Goal: Task Accomplishment & Management: Manage account settings

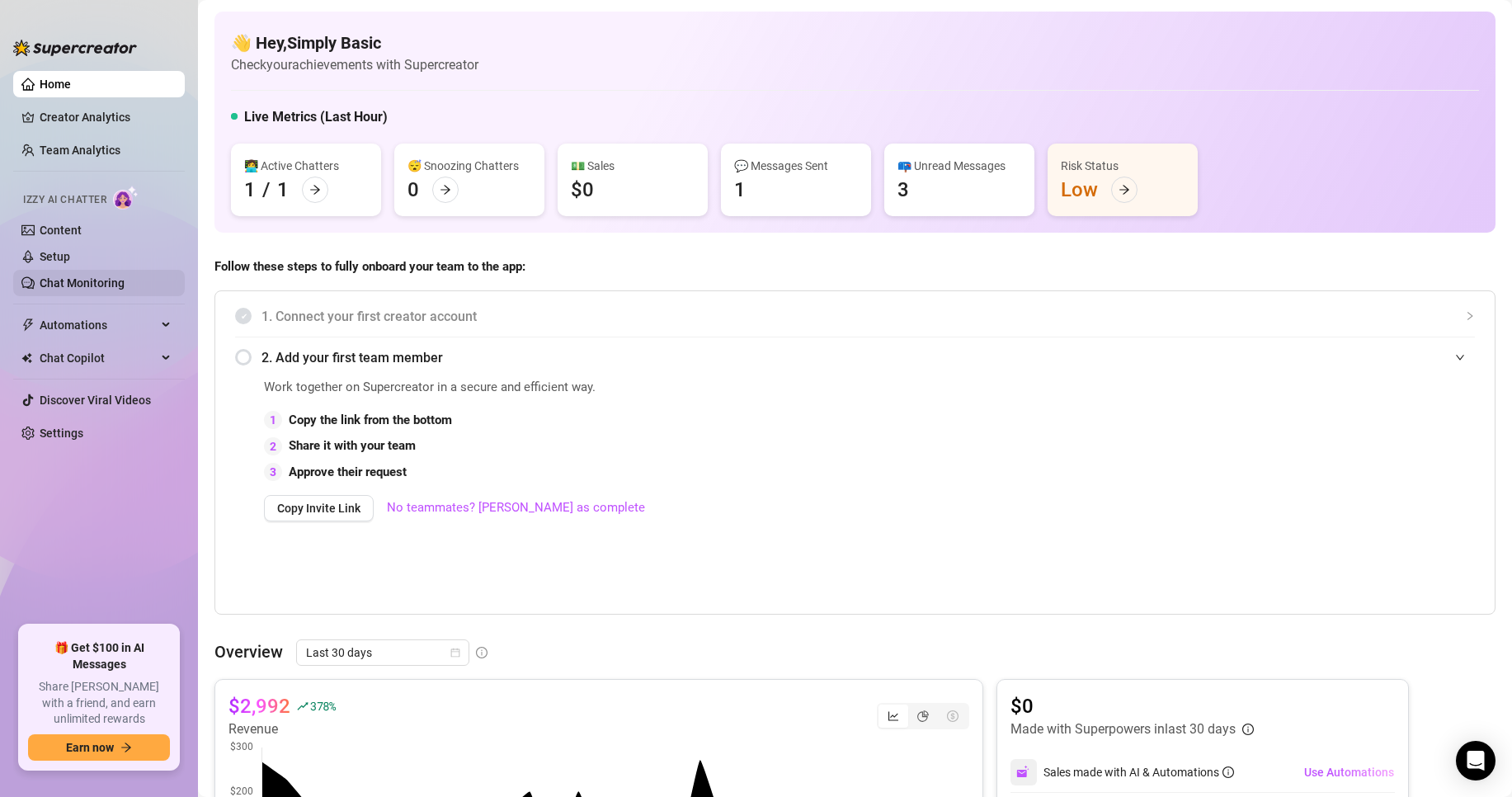
click at [88, 276] on link "Chat Monitoring" at bounding box center [82, 283] width 85 height 13
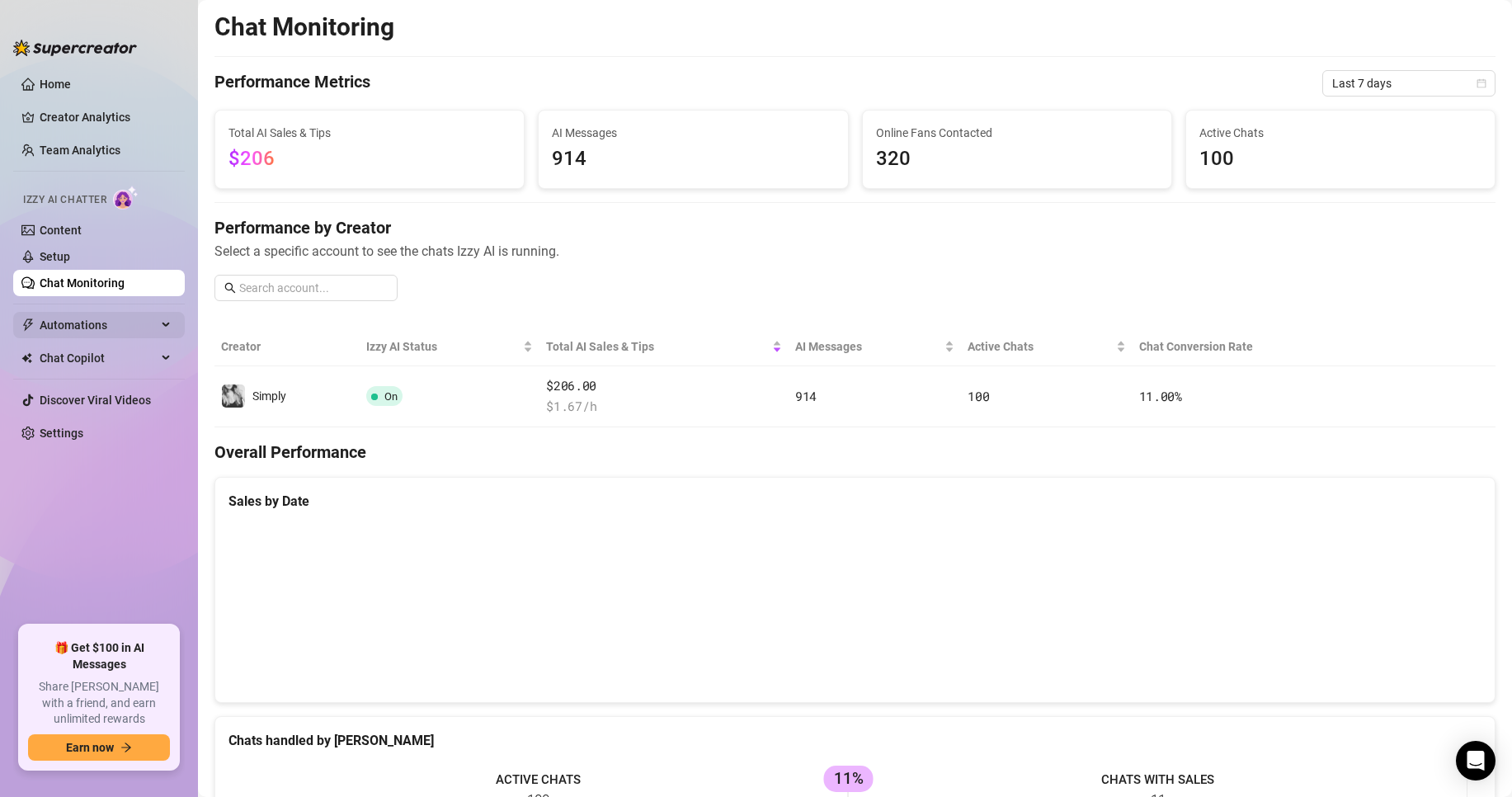
click at [78, 325] on span "Automations" at bounding box center [97, 325] width 117 height 26
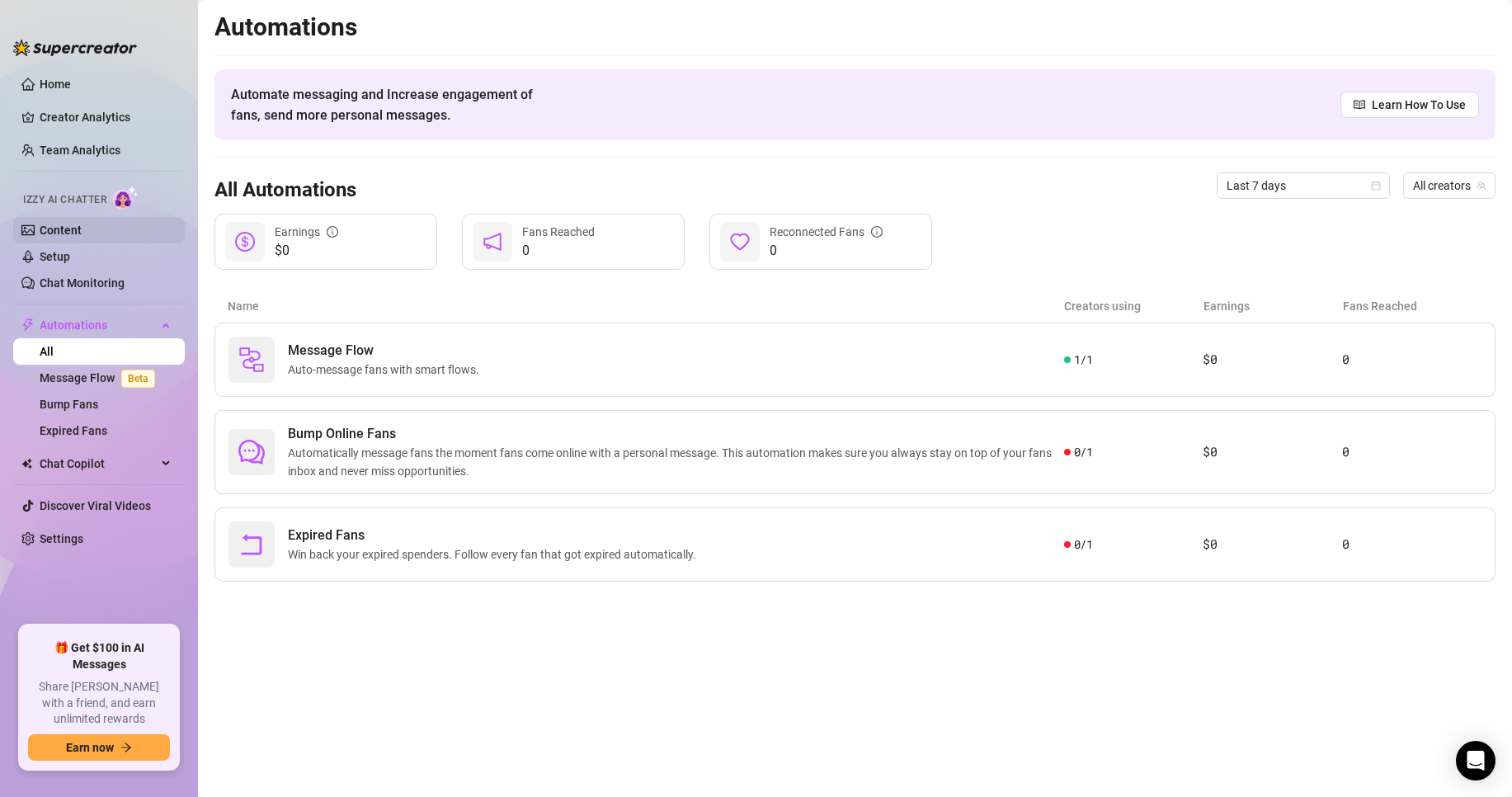
click at [77, 230] on link "Content" at bounding box center [60, 230] width 42 height 13
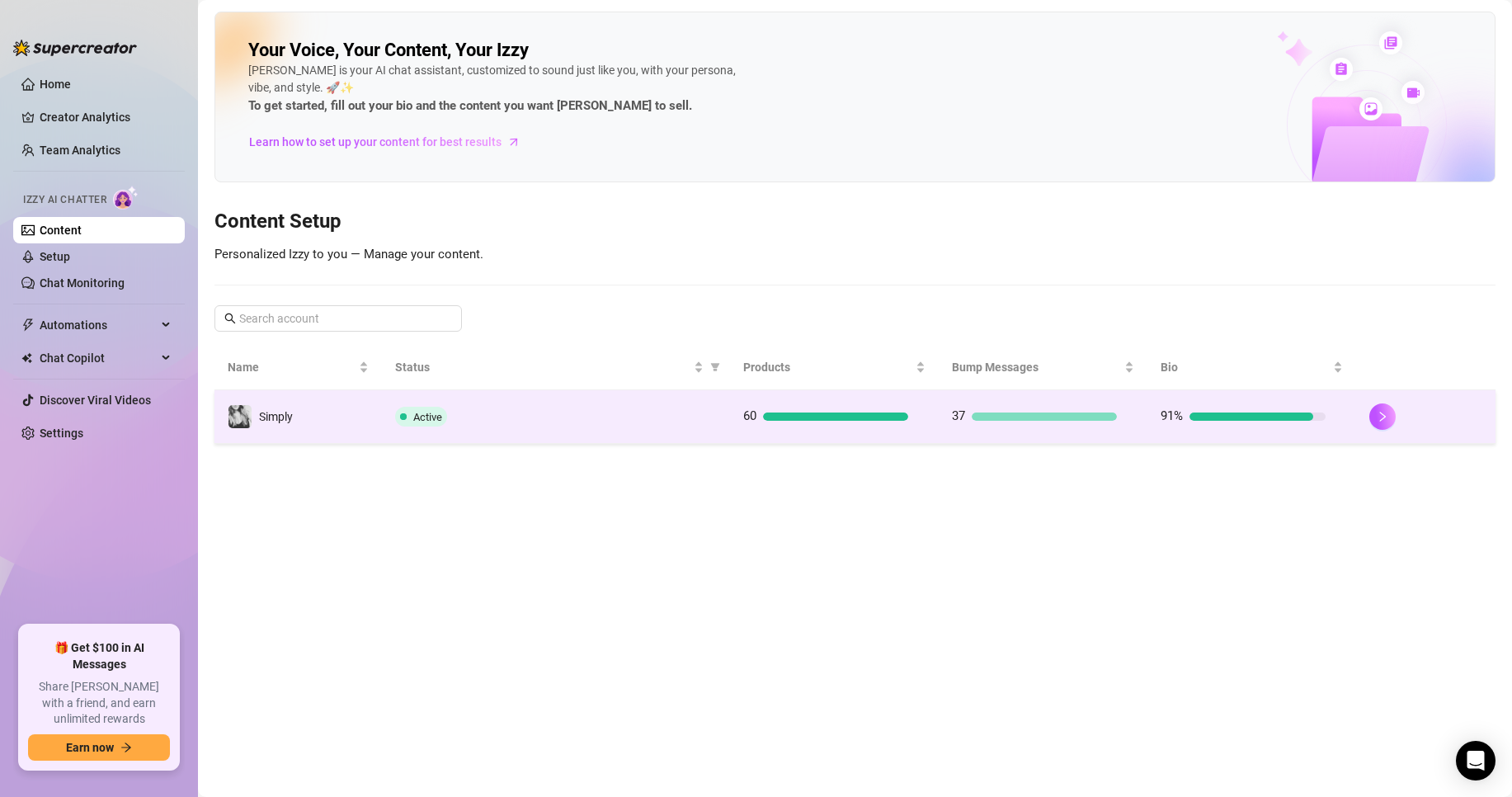
click at [580, 434] on td "Active" at bounding box center [556, 416] width 348 height 53
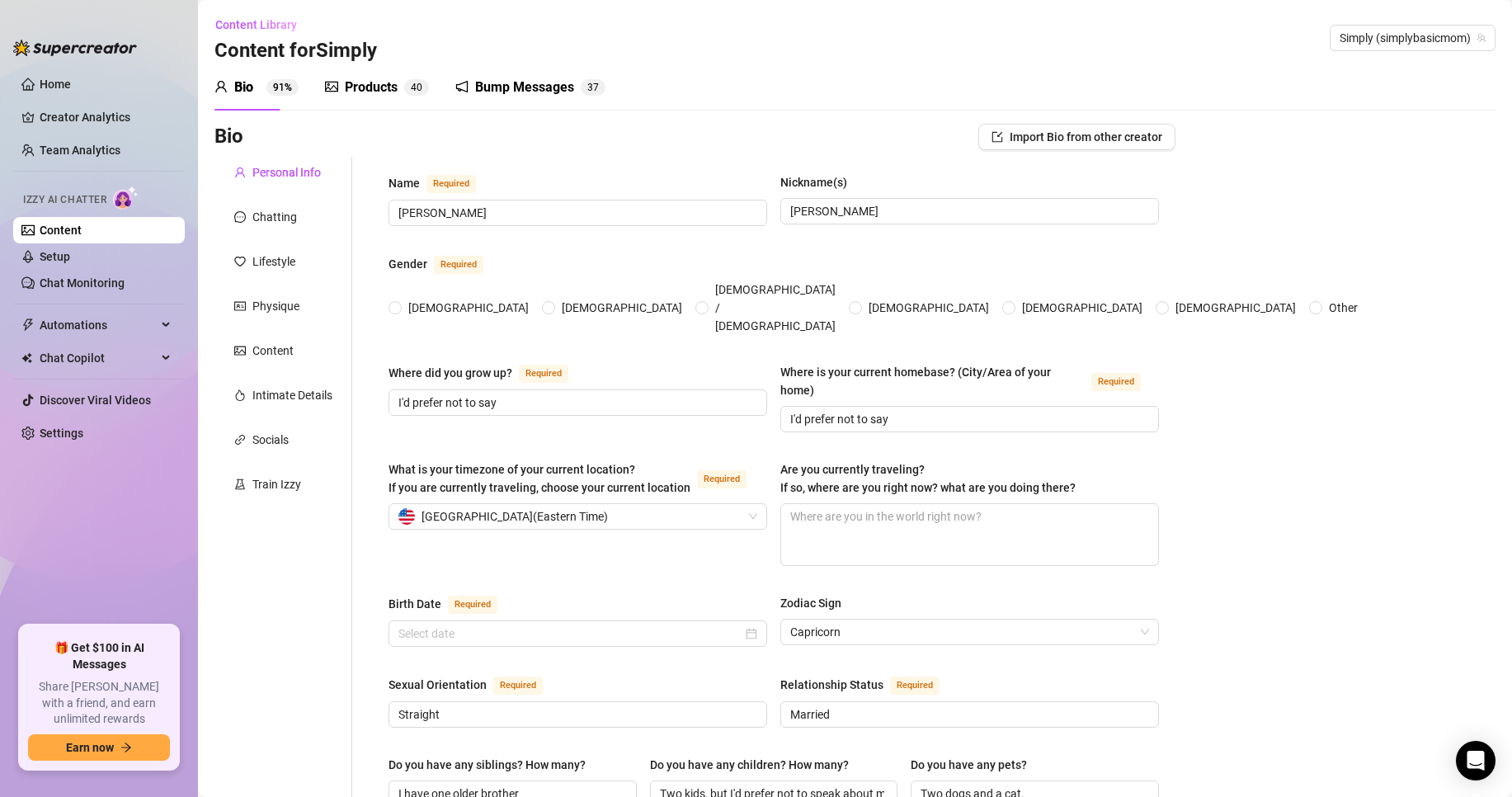
radio input "true"
type input "January 11th, 1988"
click at [70, 250] on link "Setup" at bounding box center [54, 257] width 31 height 13
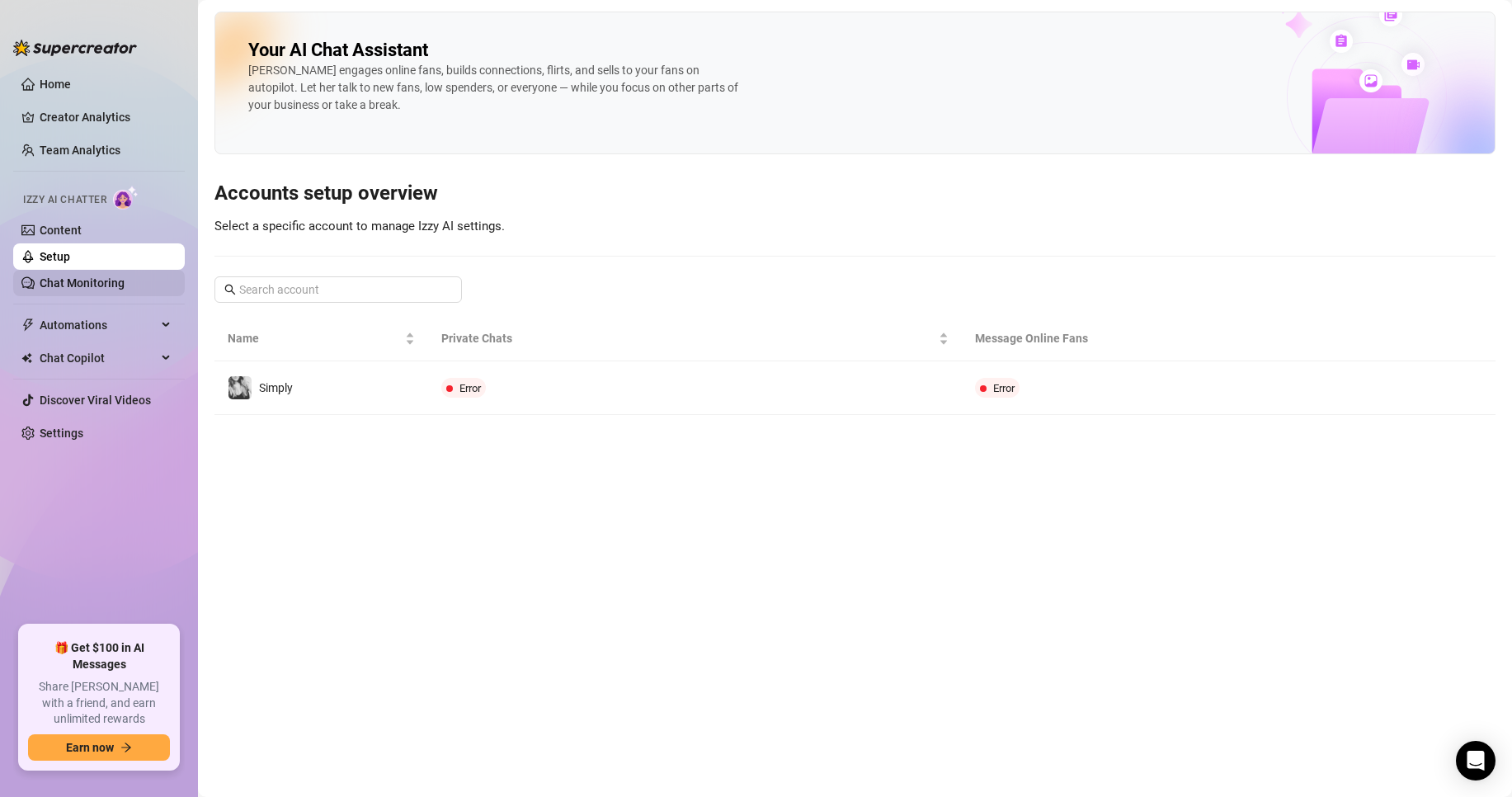
click at [106, 280] on link "Chat Monitoring" at bounding box center [82, 283] width 85 height 13
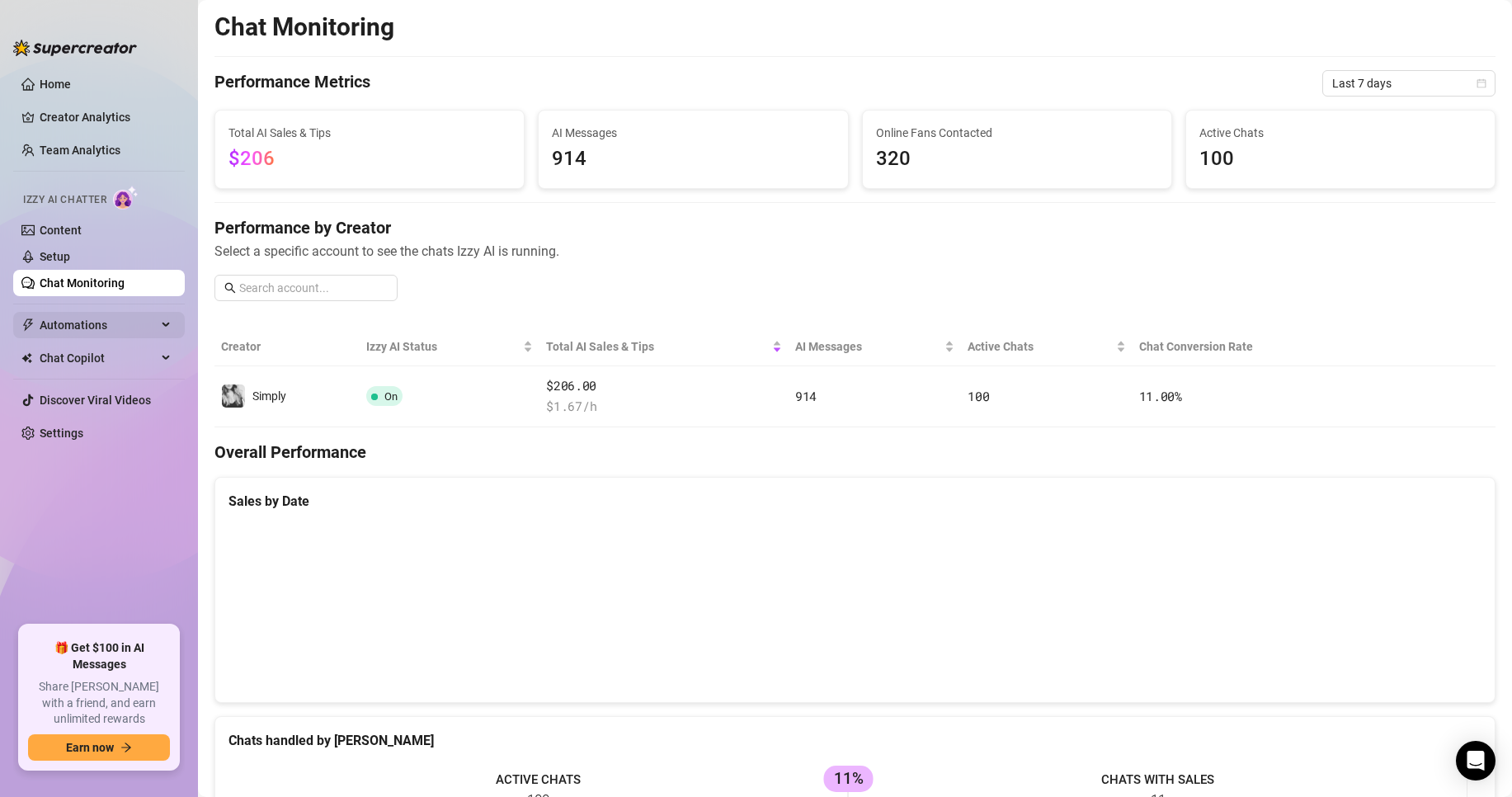
click at [87, 333] on span "Automations" at bounding box center [97, 325] width 117 height 26
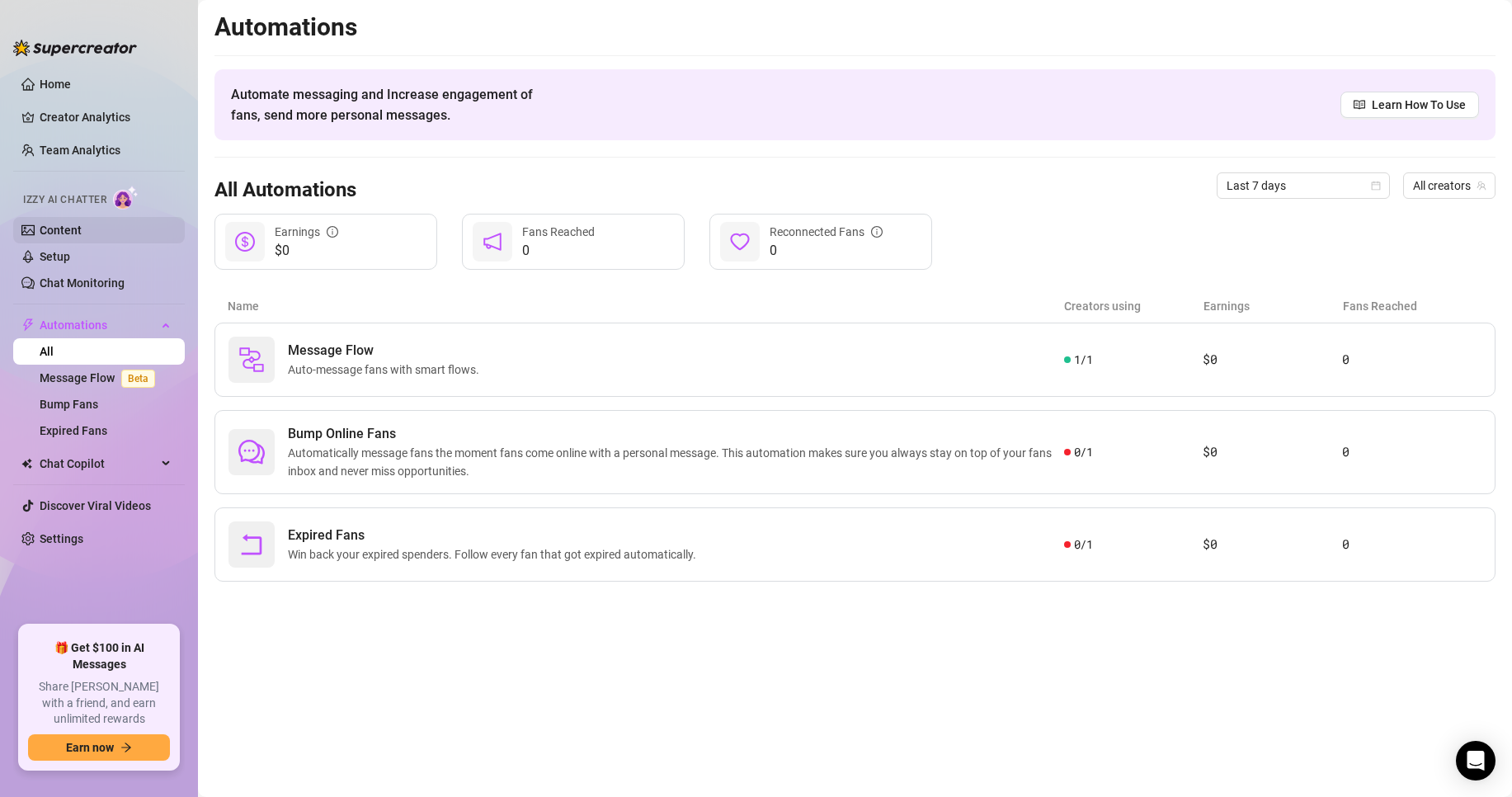
click at [80, 229] on link "Content" at bounding box center [60, 230] width 42 height 13
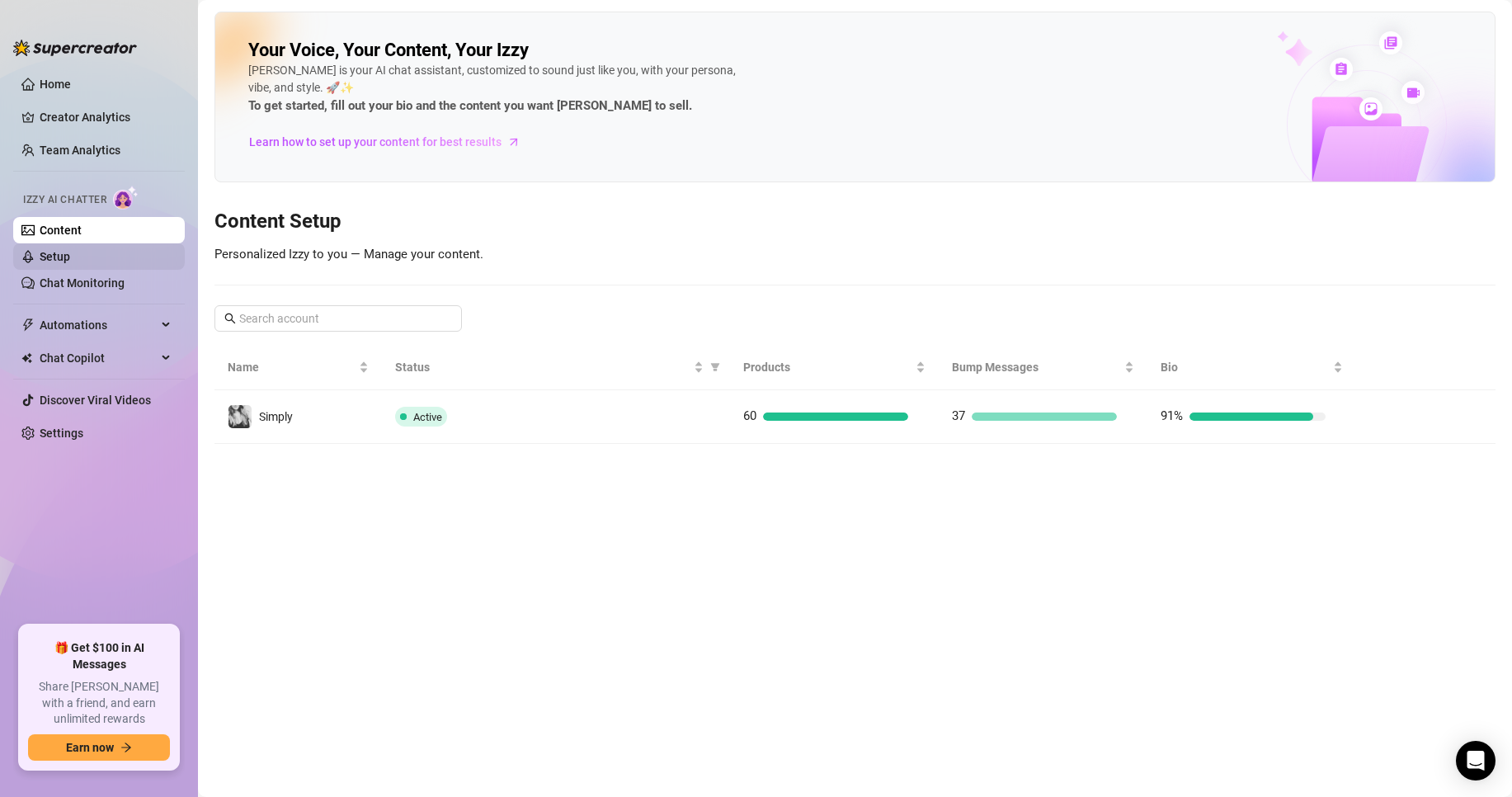
click at [70, 260] on link "Setup" at bounding box center [54, 257] width 31 height 13
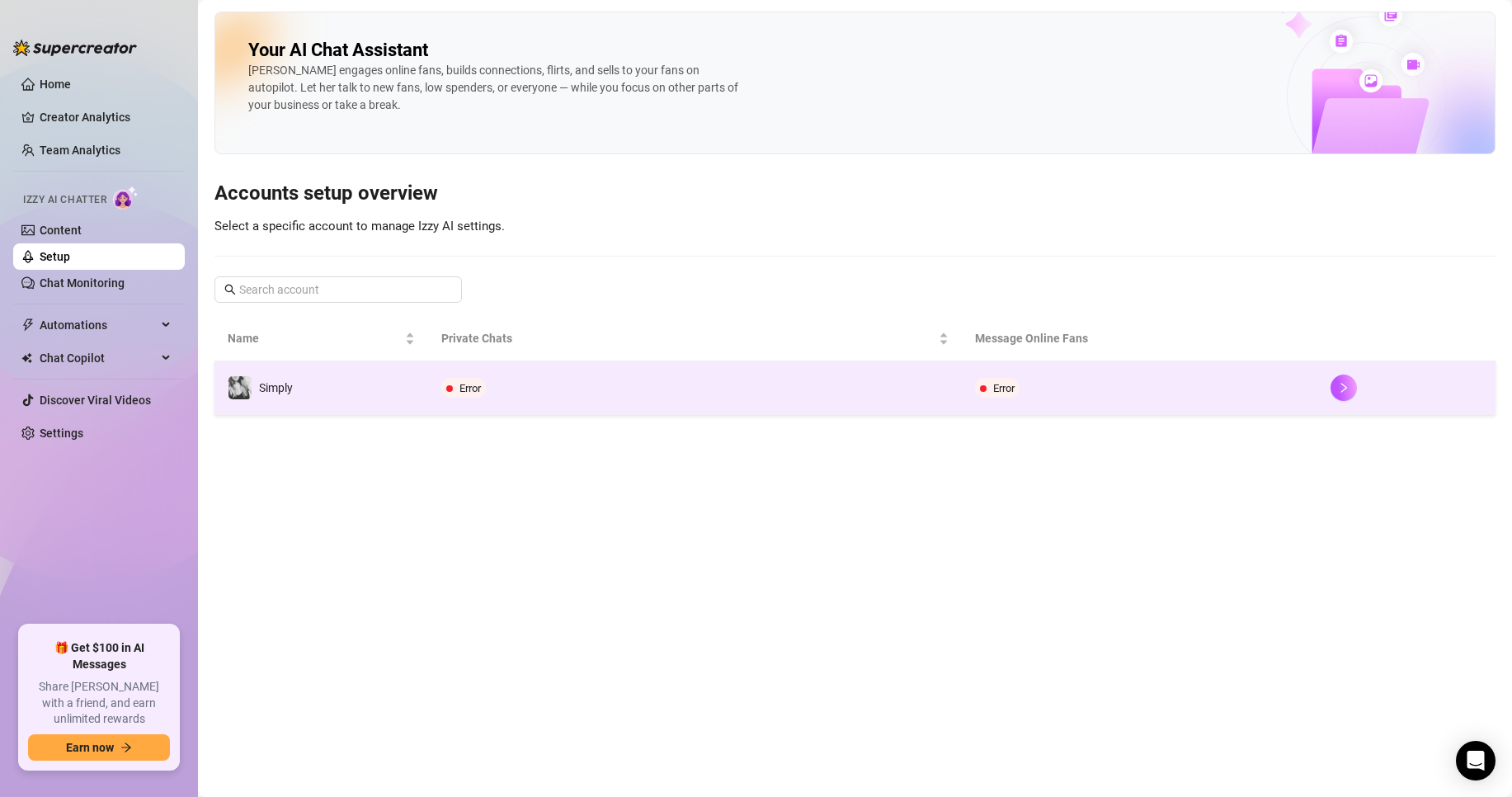
click at [536, 380] on td "Error" at bounding box center [695, 388] width 534 height 53
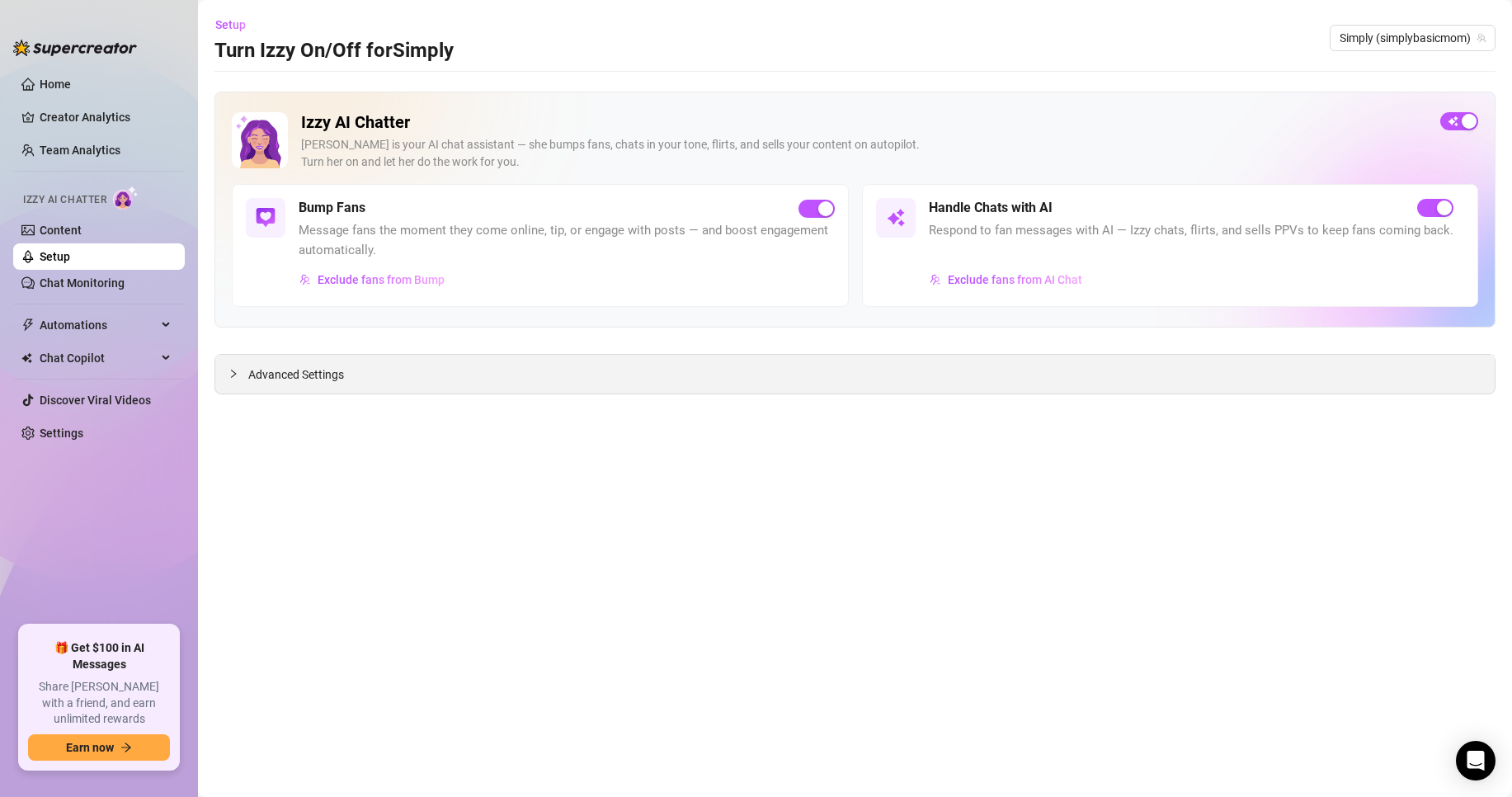
click at [274, 373] on span "Advanced Settings" at bounding box center [296, 374] width 96 height 18
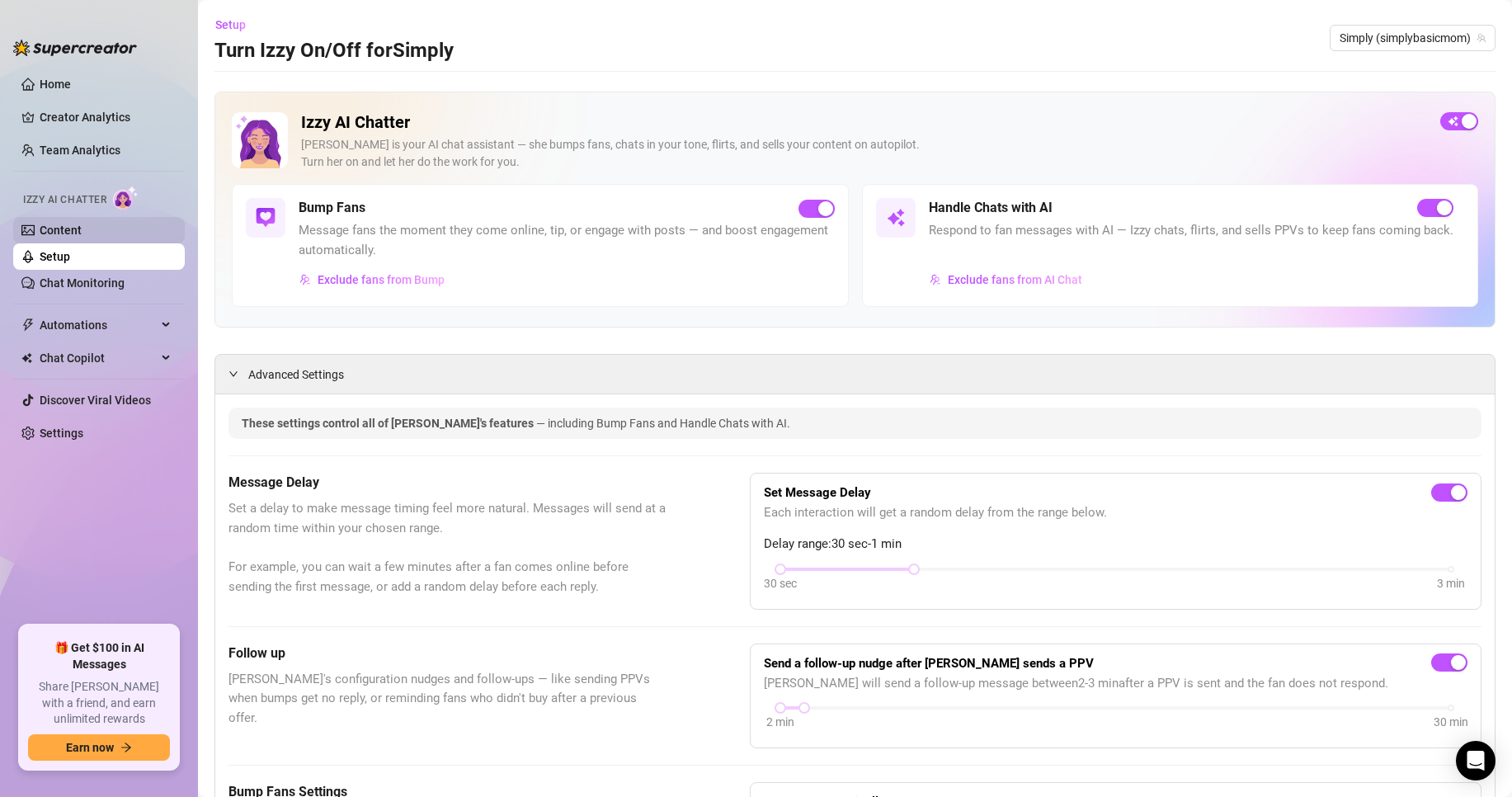
click at [49, 233] on link "Content" at bounding box center [60, 230] width 42 height 13
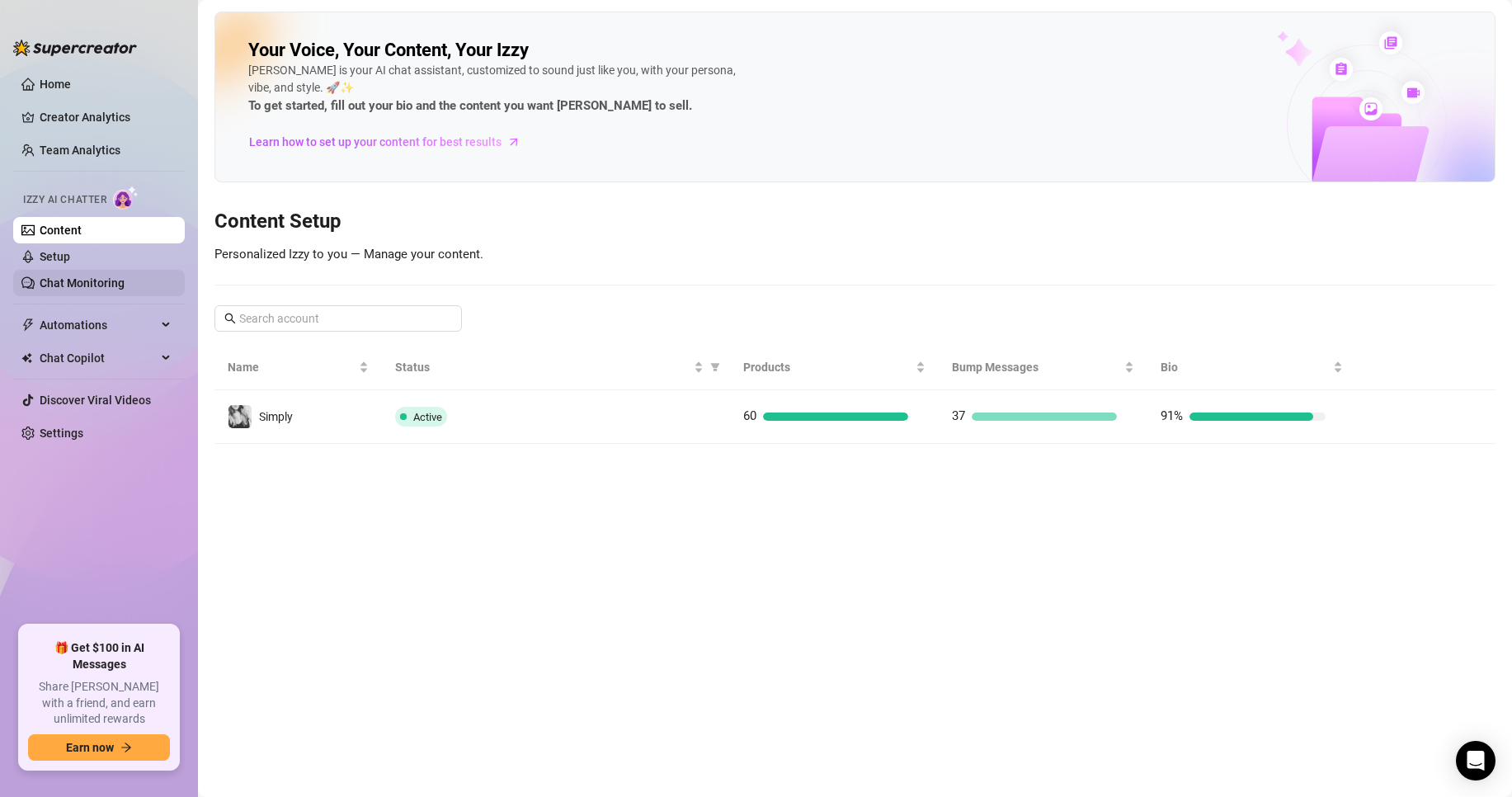
click at [78, 279] on link "Chat Monitoring" at bounding box center [82, 283] width 85 height 13
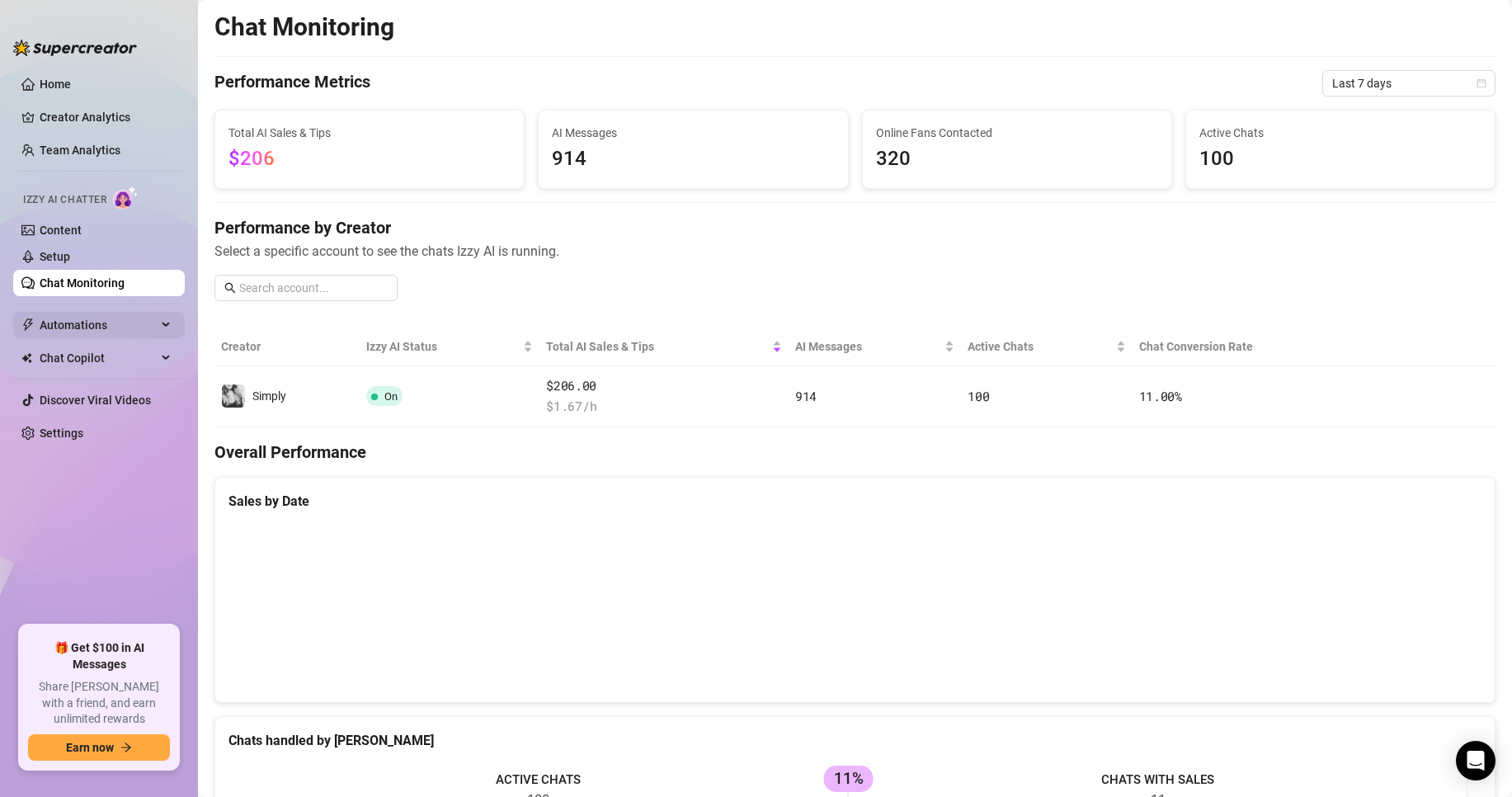
click at [85, 321] on span "Automations" at bounding box center [97, 325] width 117 height 26
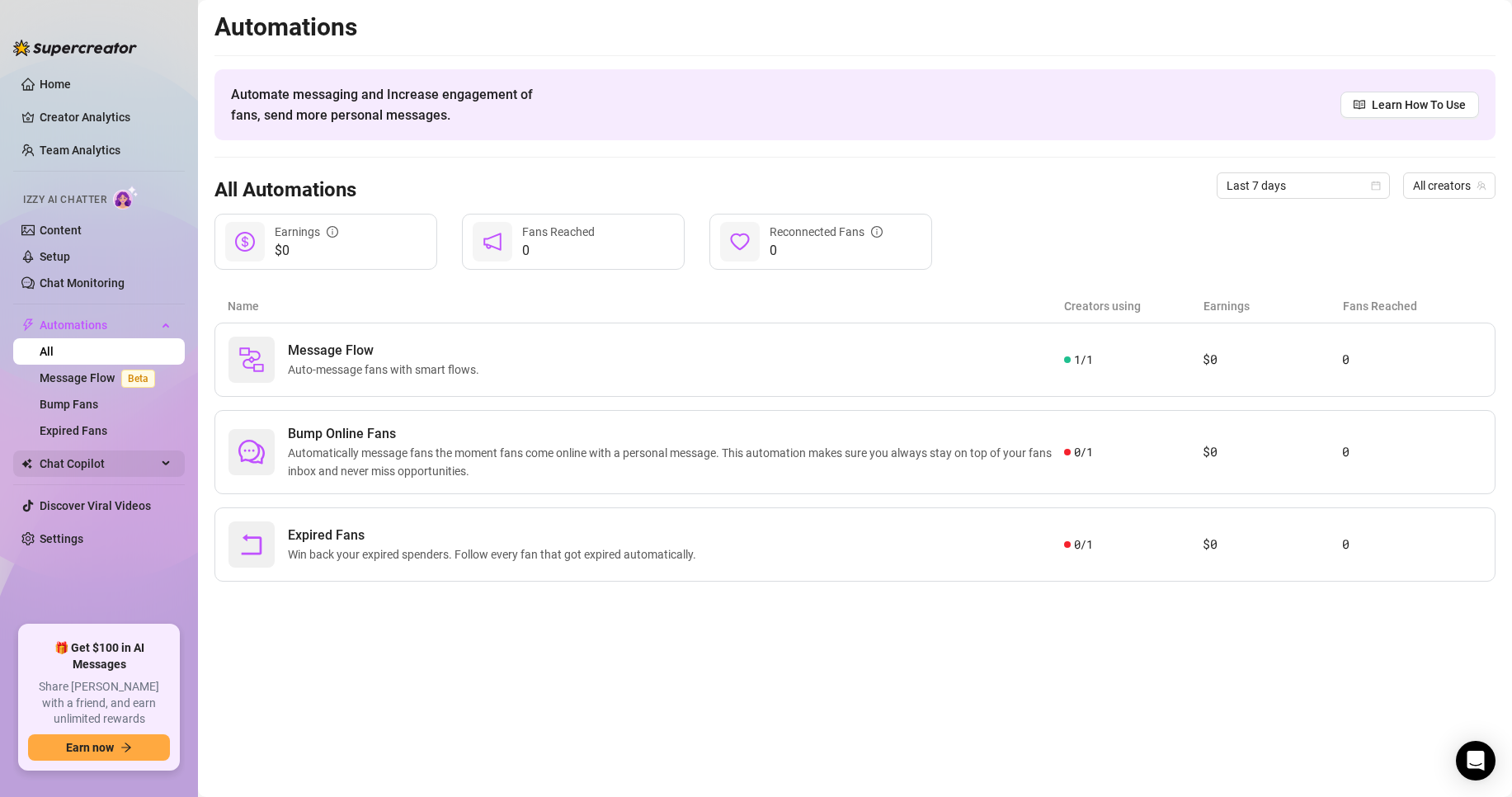
click at [79, 457] on span "Chat Copilot" at bounding box center [97, 464] width 117 height 26
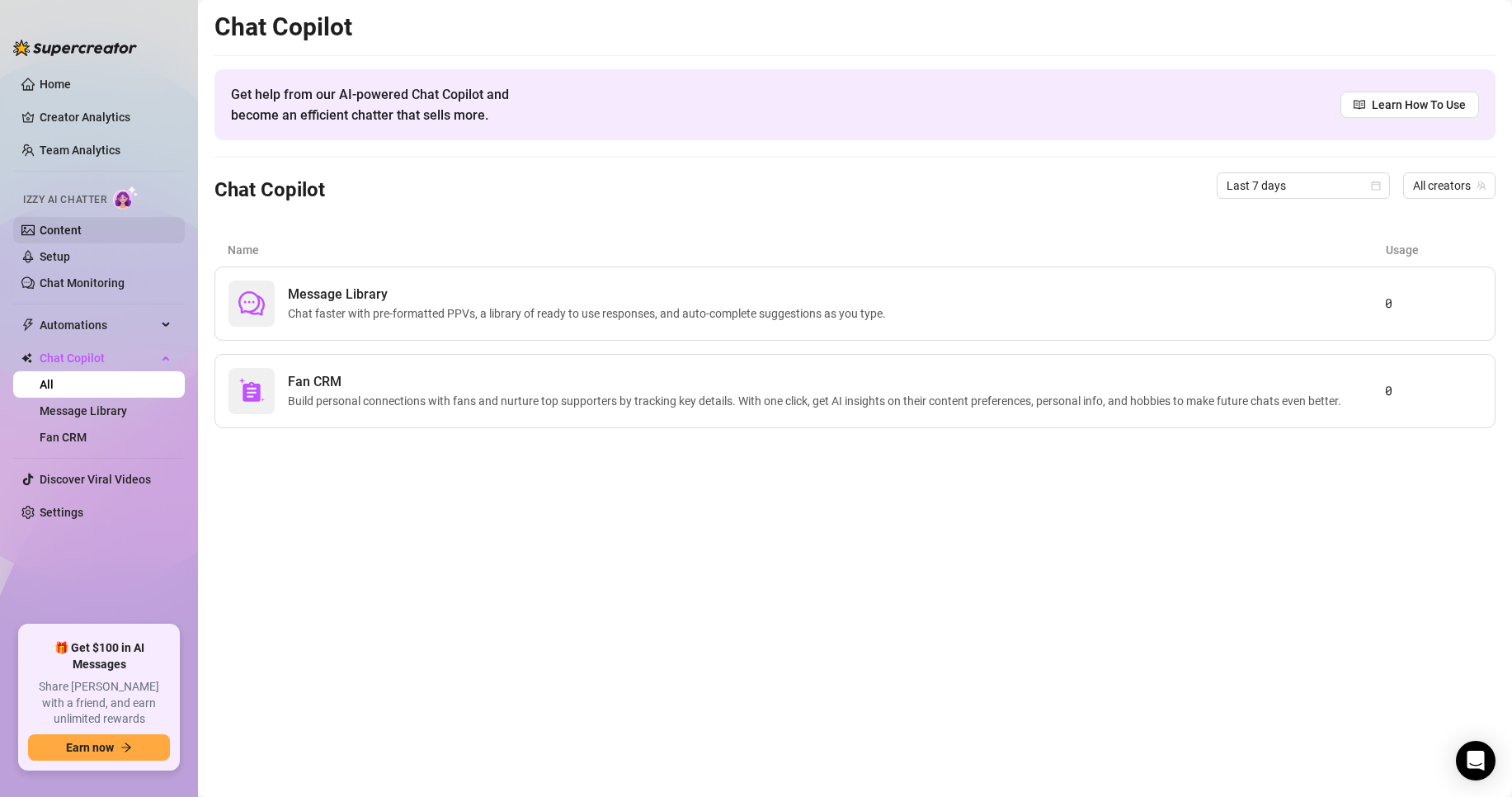
click at [69, 224] on link "Content" at bounding box center [60, 230] width 42 height 13
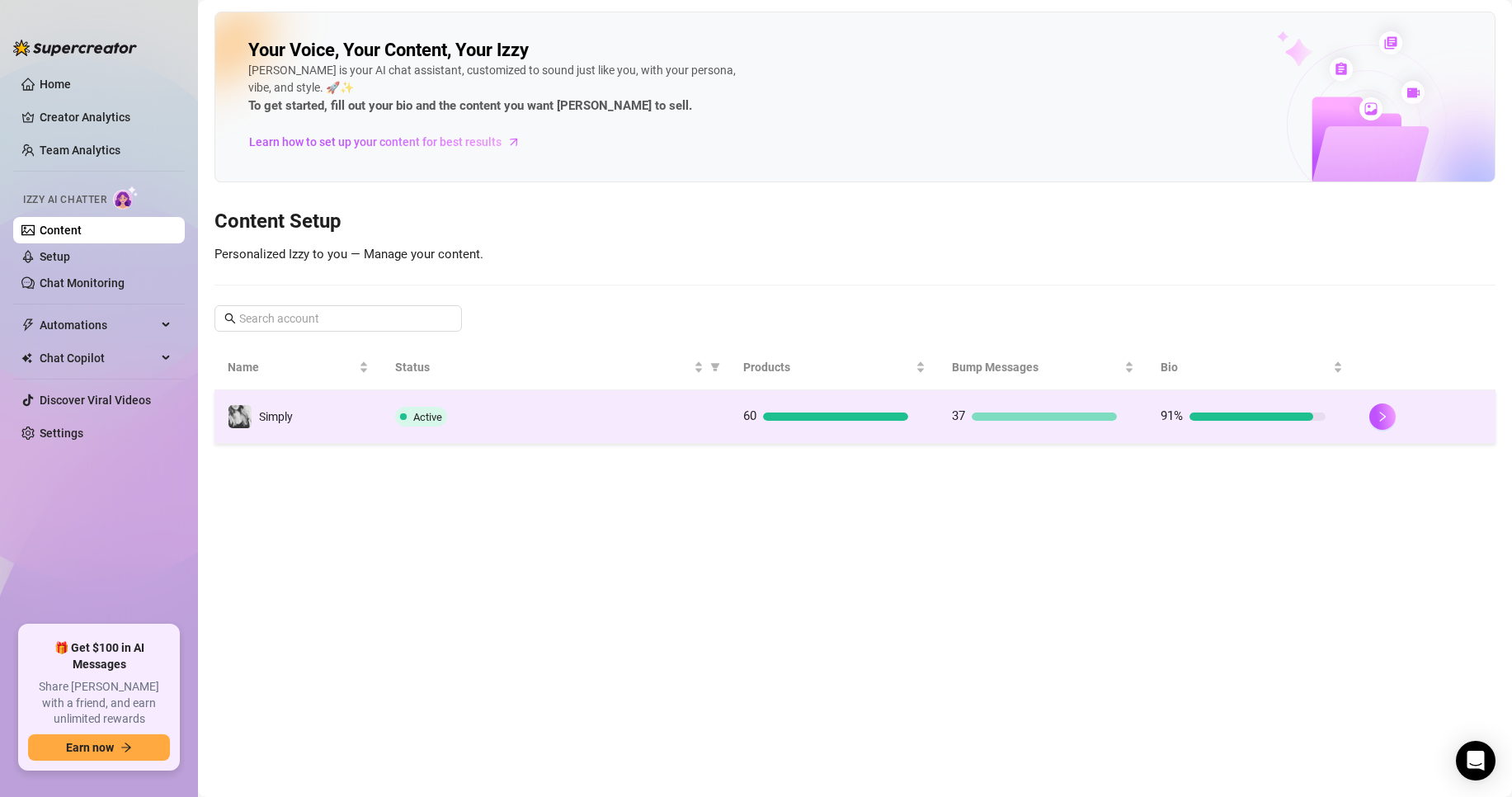
click at [452, 424] on div "Active" at bounding box center [556, 416] width 321 height 20
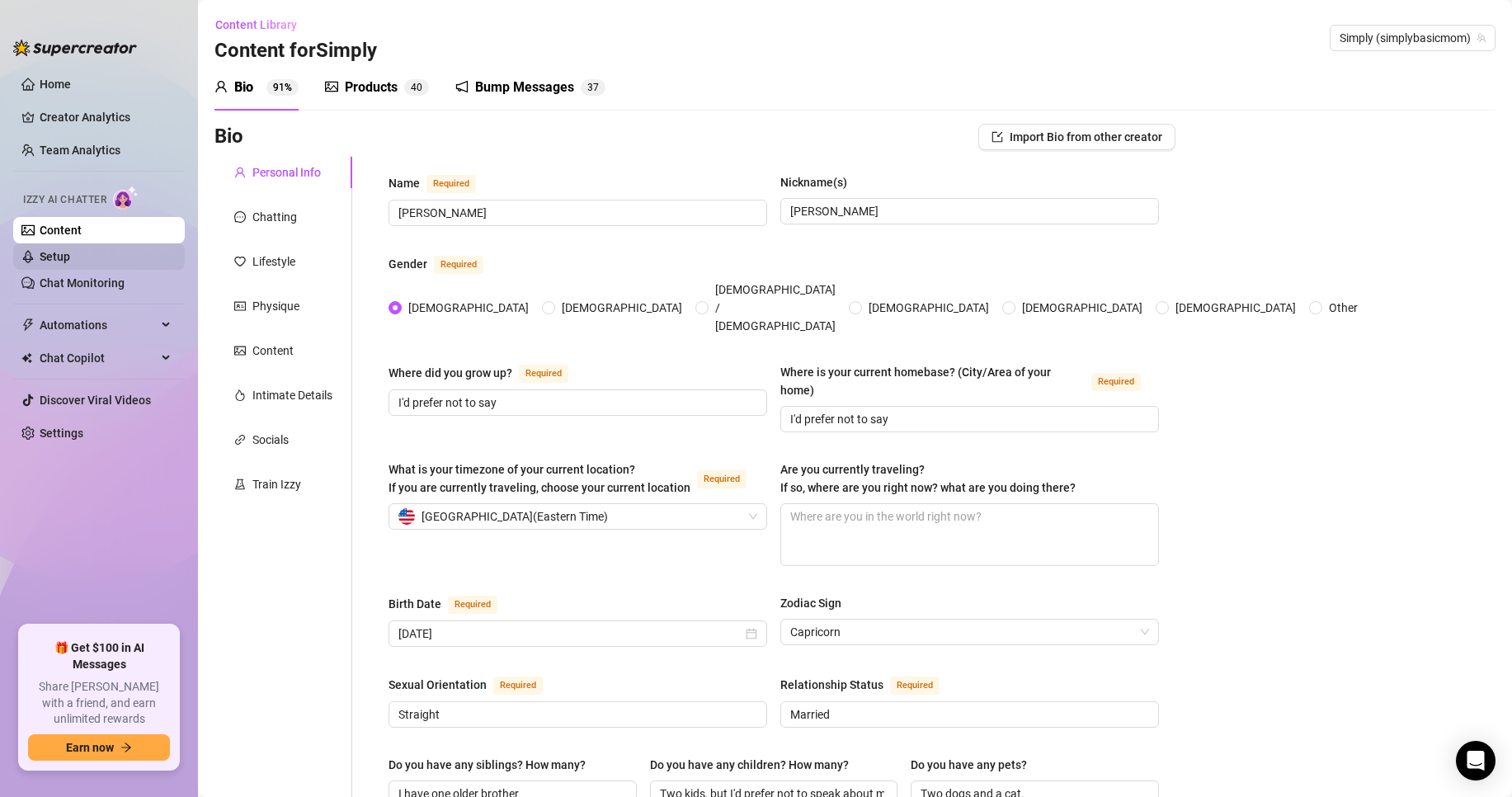
click at [70, 250] on link "Setup" at bounding box center [54, 257] width 31 height 13
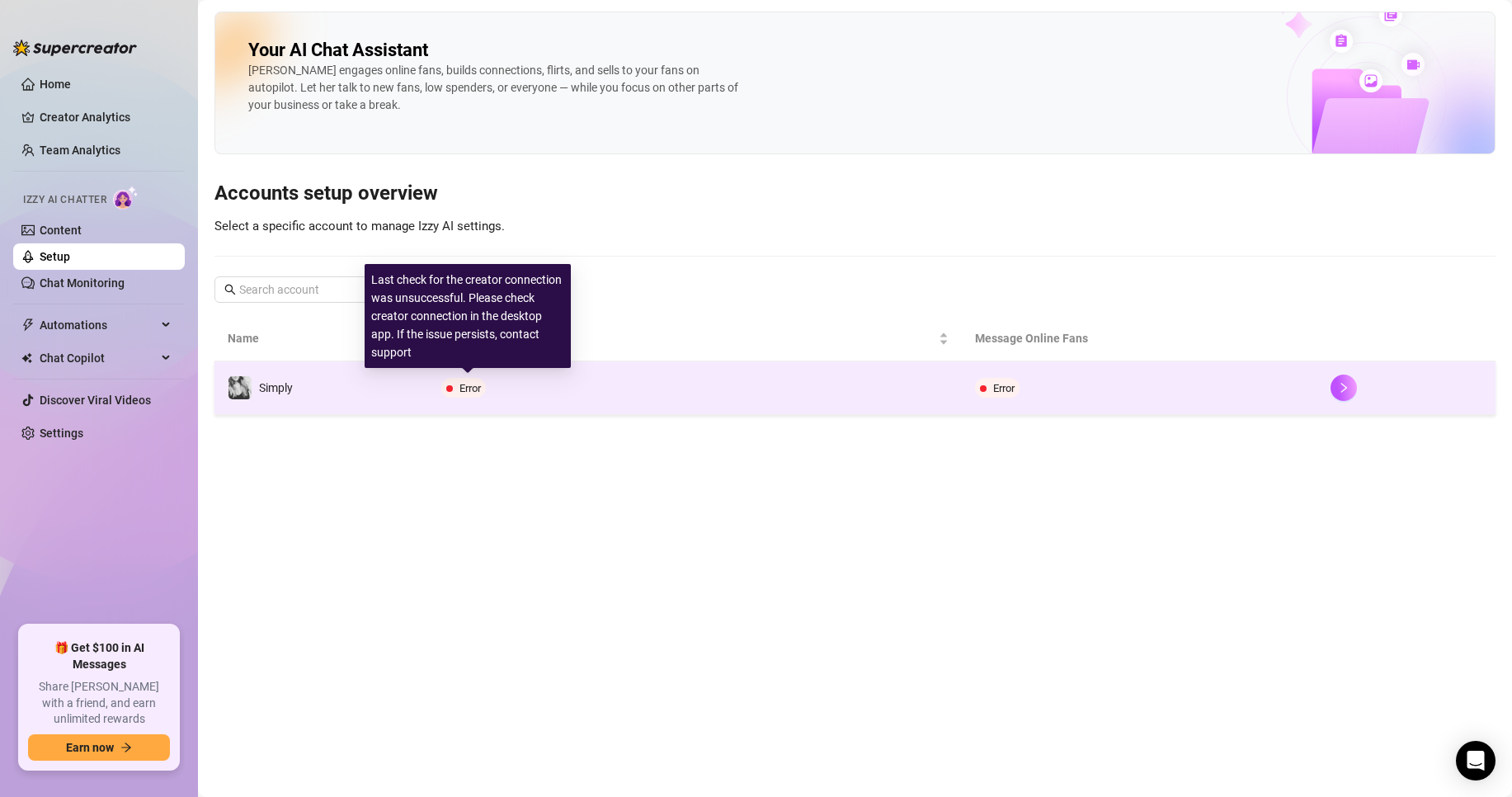
click at [466, 382] on span "Error" at bounding box center [469, 388] width 22 height 12
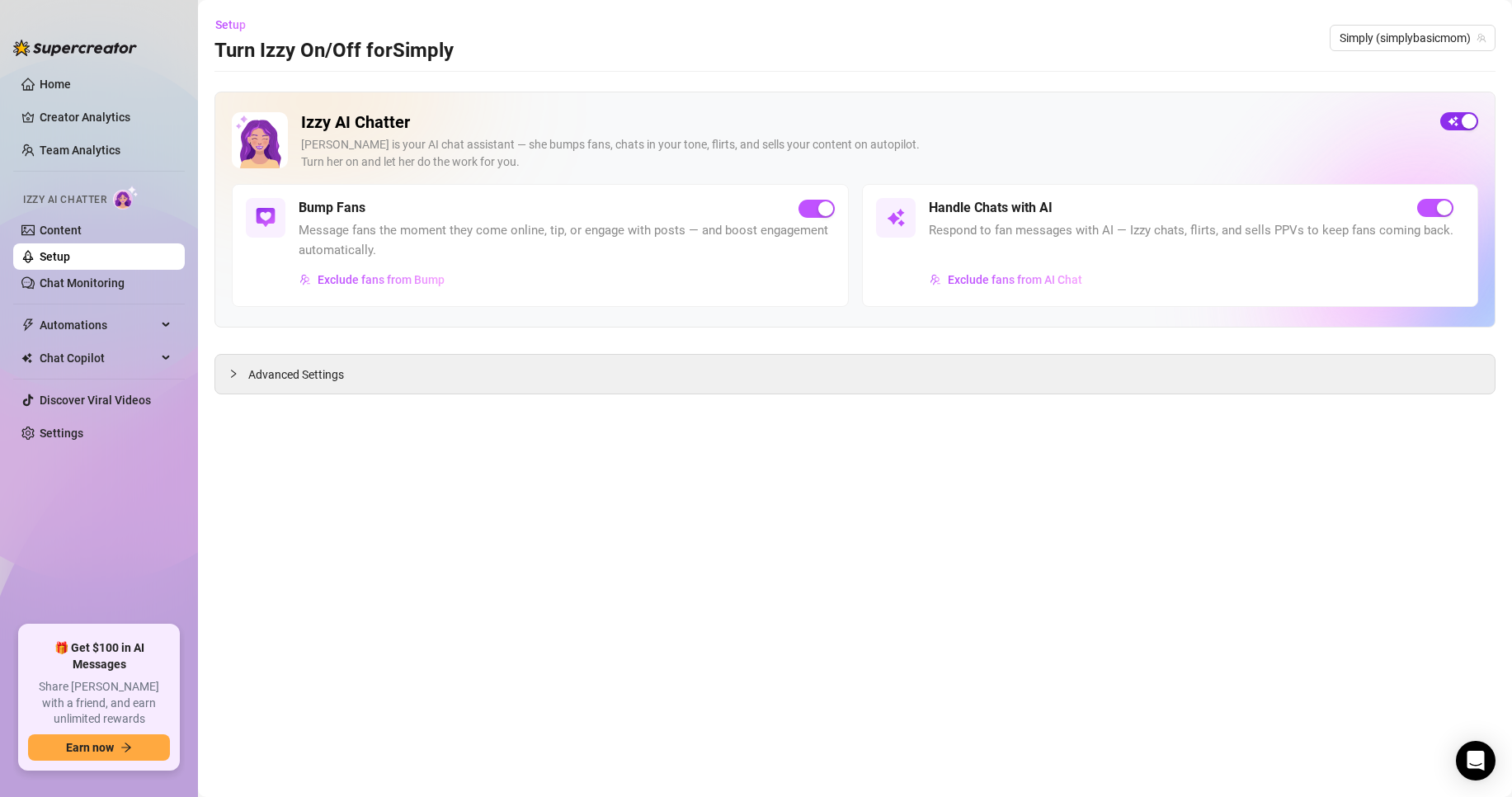
click at [1462, 123] on div "button" at bounding box center [1469, 122] width 15 height 15
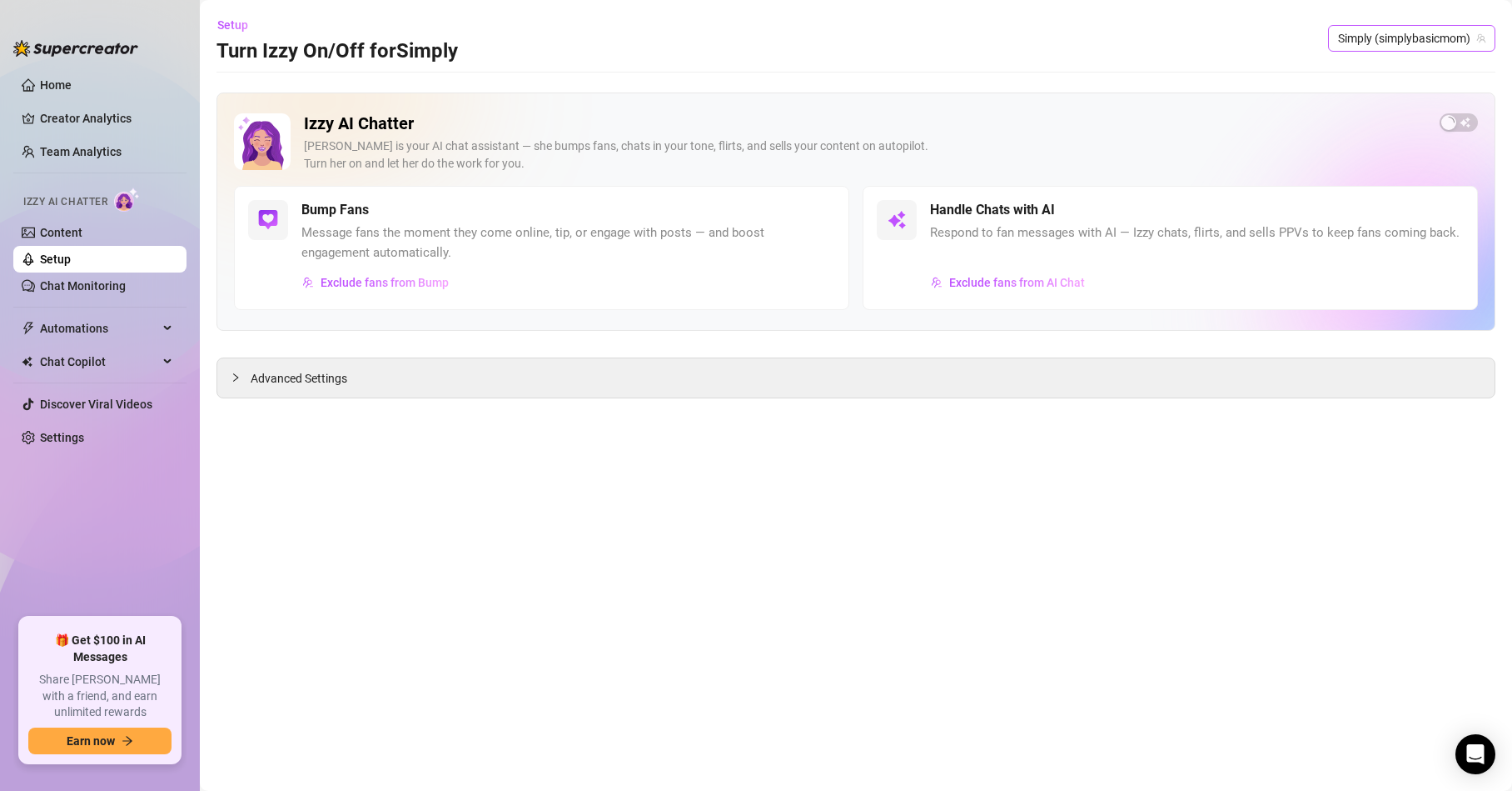
click at [1476, 40] on span "Simply (simplybasicmom)" at bounding box center [1412, 38] width 148 height 25
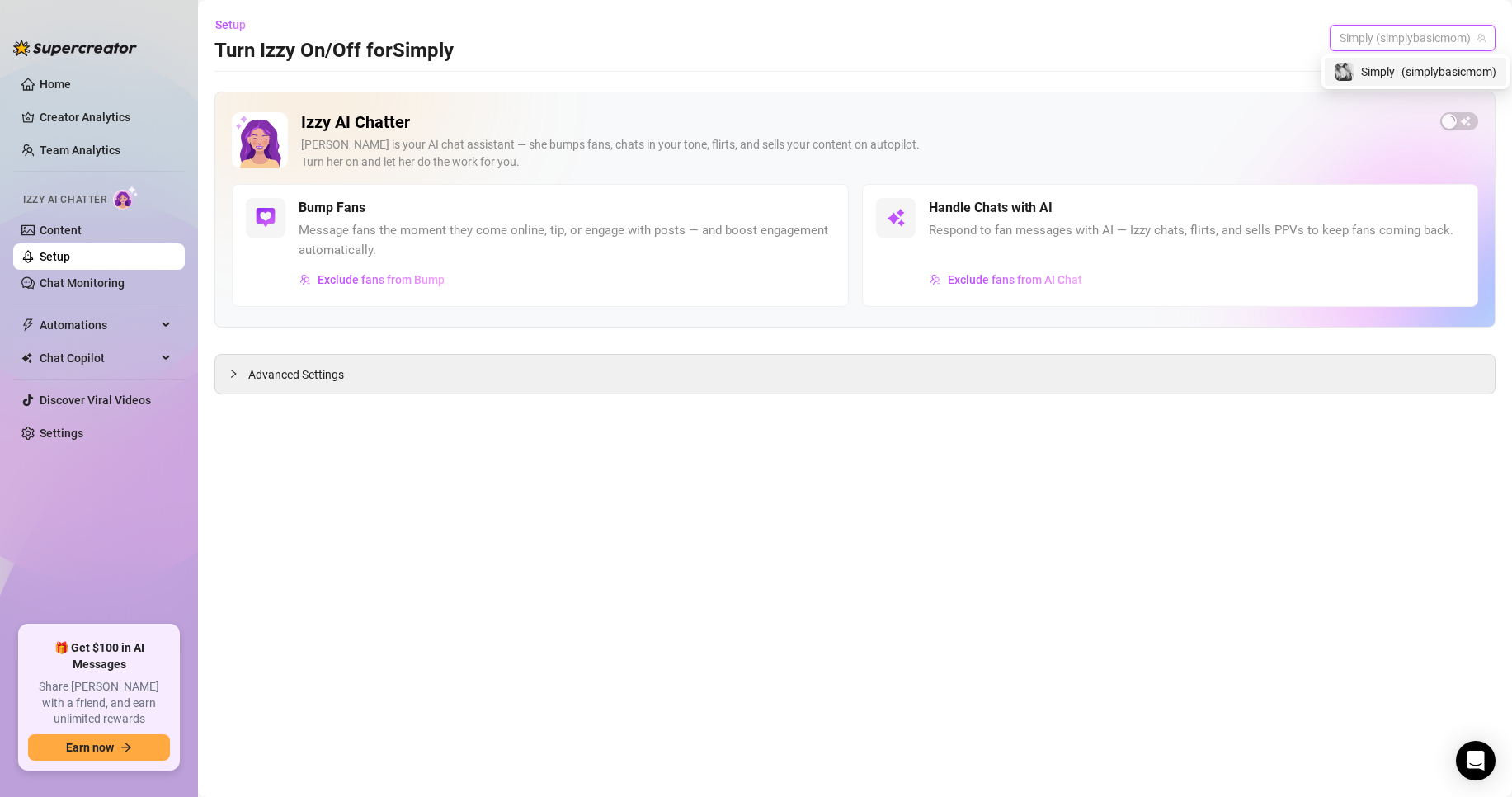
click at [1432, 72] on span "( simplybasicmom )" at bounding box center [1448, 71] width 95 height 18
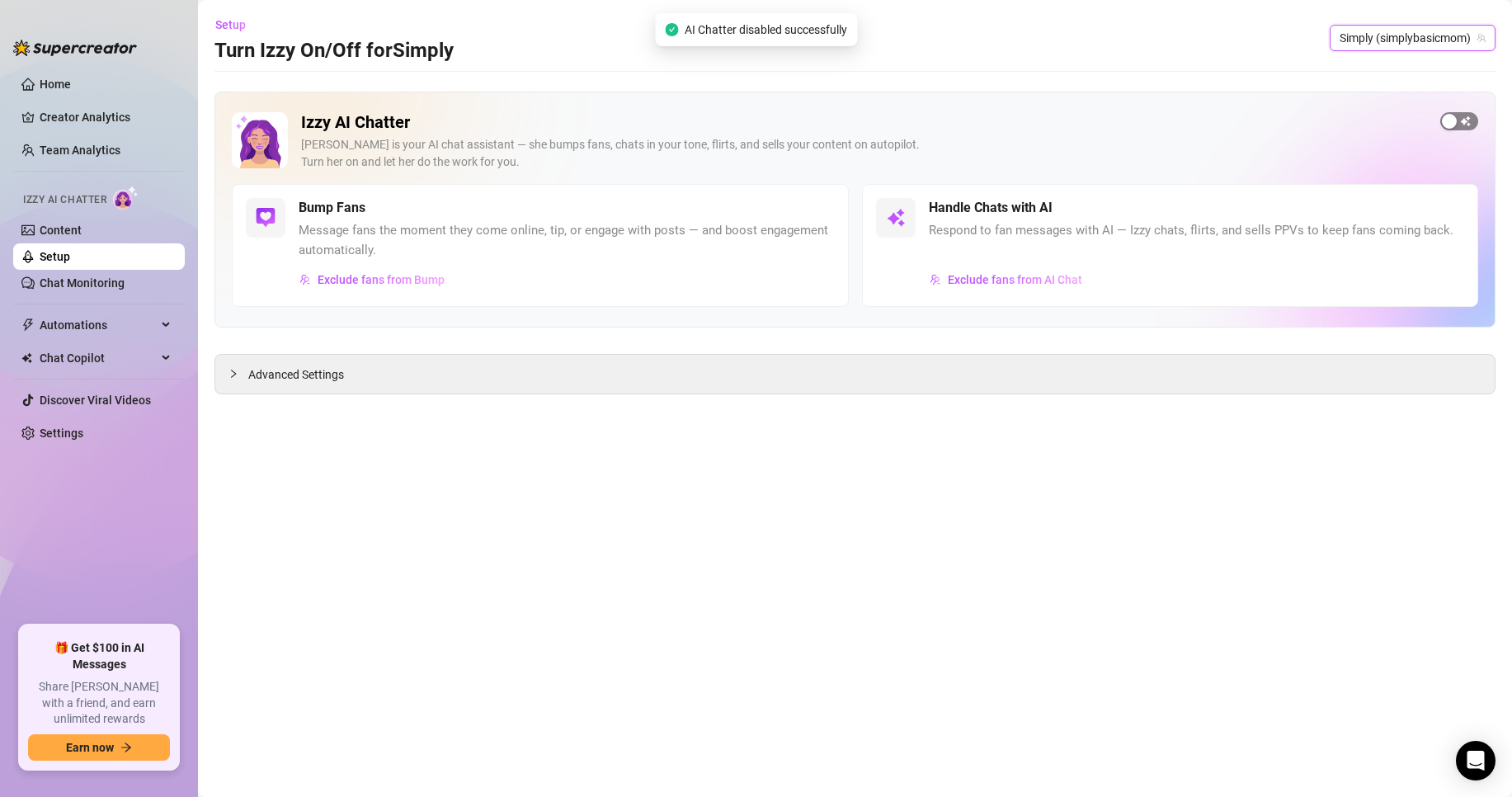
click at [1467, 120] on span "button" at bounding box center [1459, 121] width 38 height 18
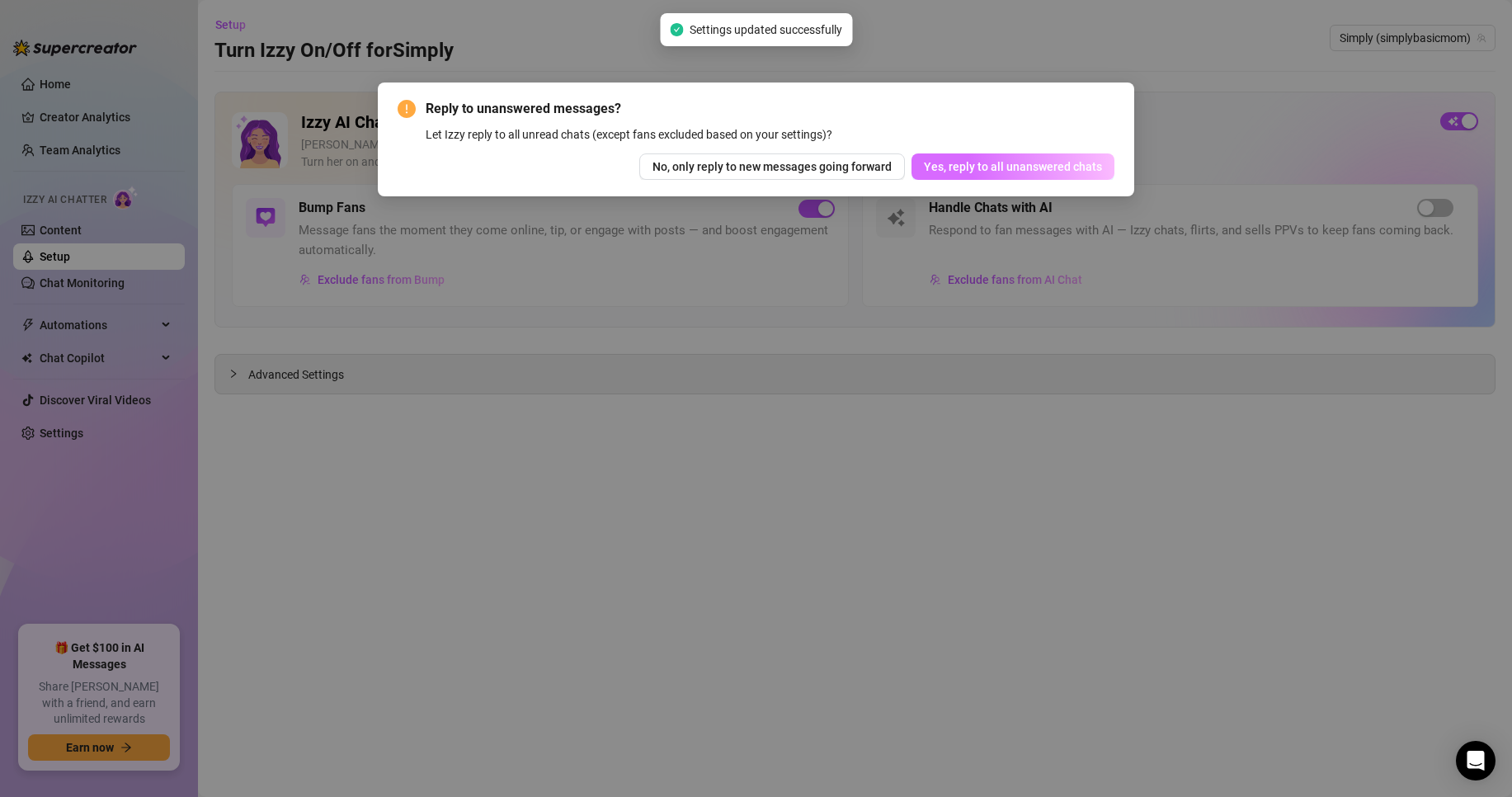
click at [1033, 170] on span "Yes, reply to all unanswered chats" at bounding box center [1013, 167] width 178 height 13
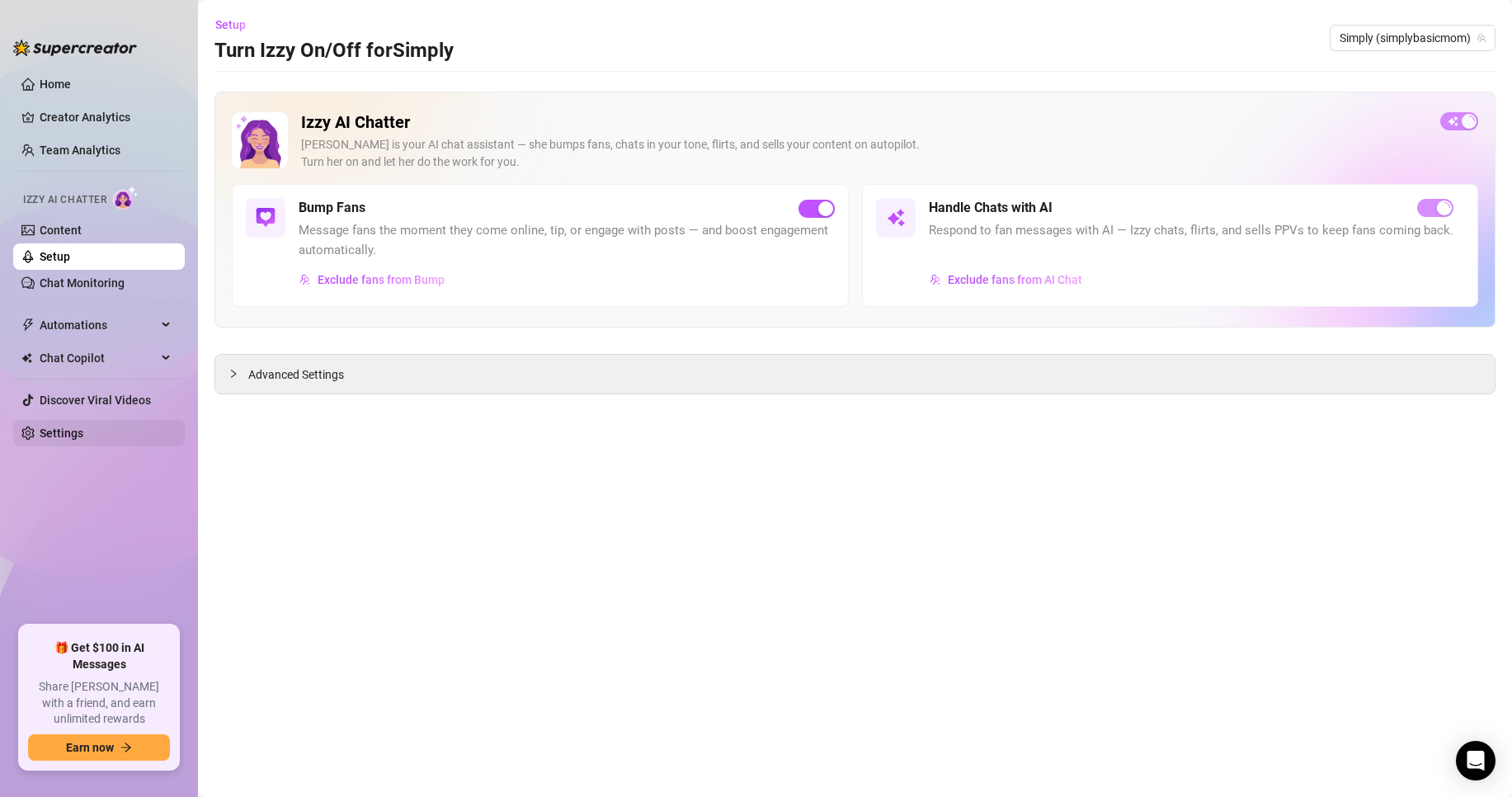
click at [72, 427] on link "Settings" at bounding box center [61, 433] width 44 height 13
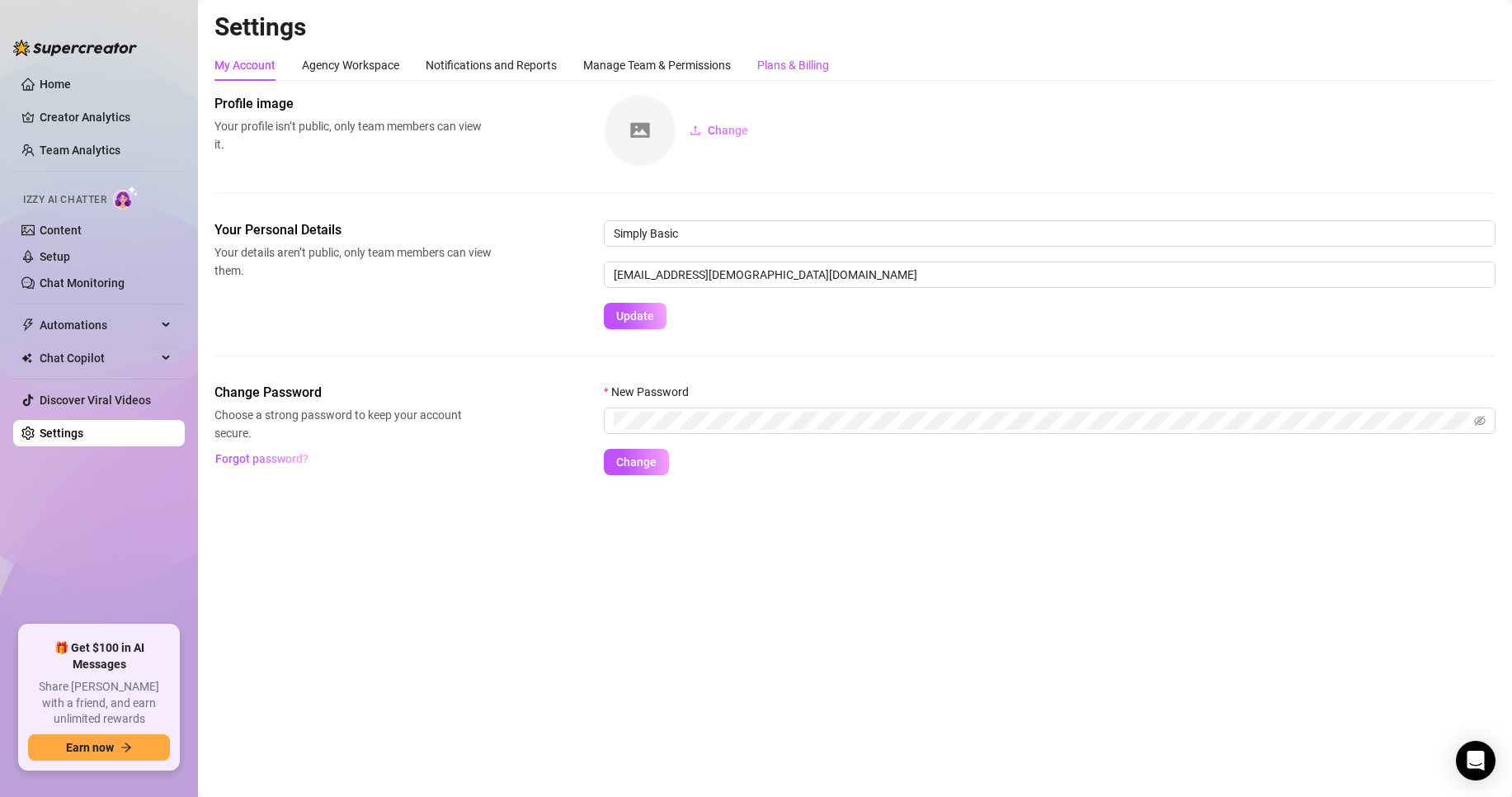
click at [775, 66] on div "Plans & Billing" at bounding box center [793, 65] width 72 height 18
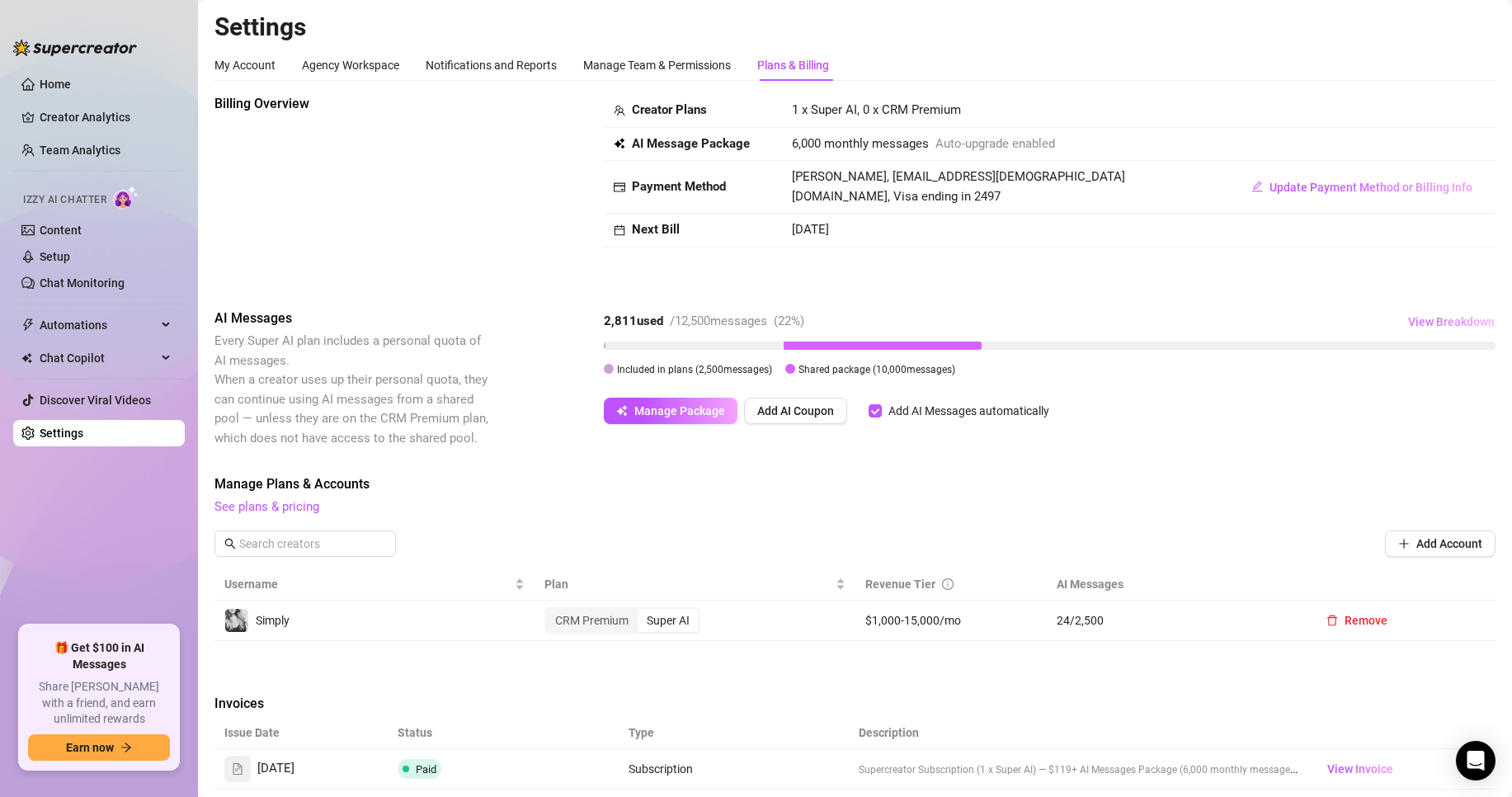
click at [1416, 314] on button "View Breakdown" at bounding box center [1451, 321] width 88 height 26
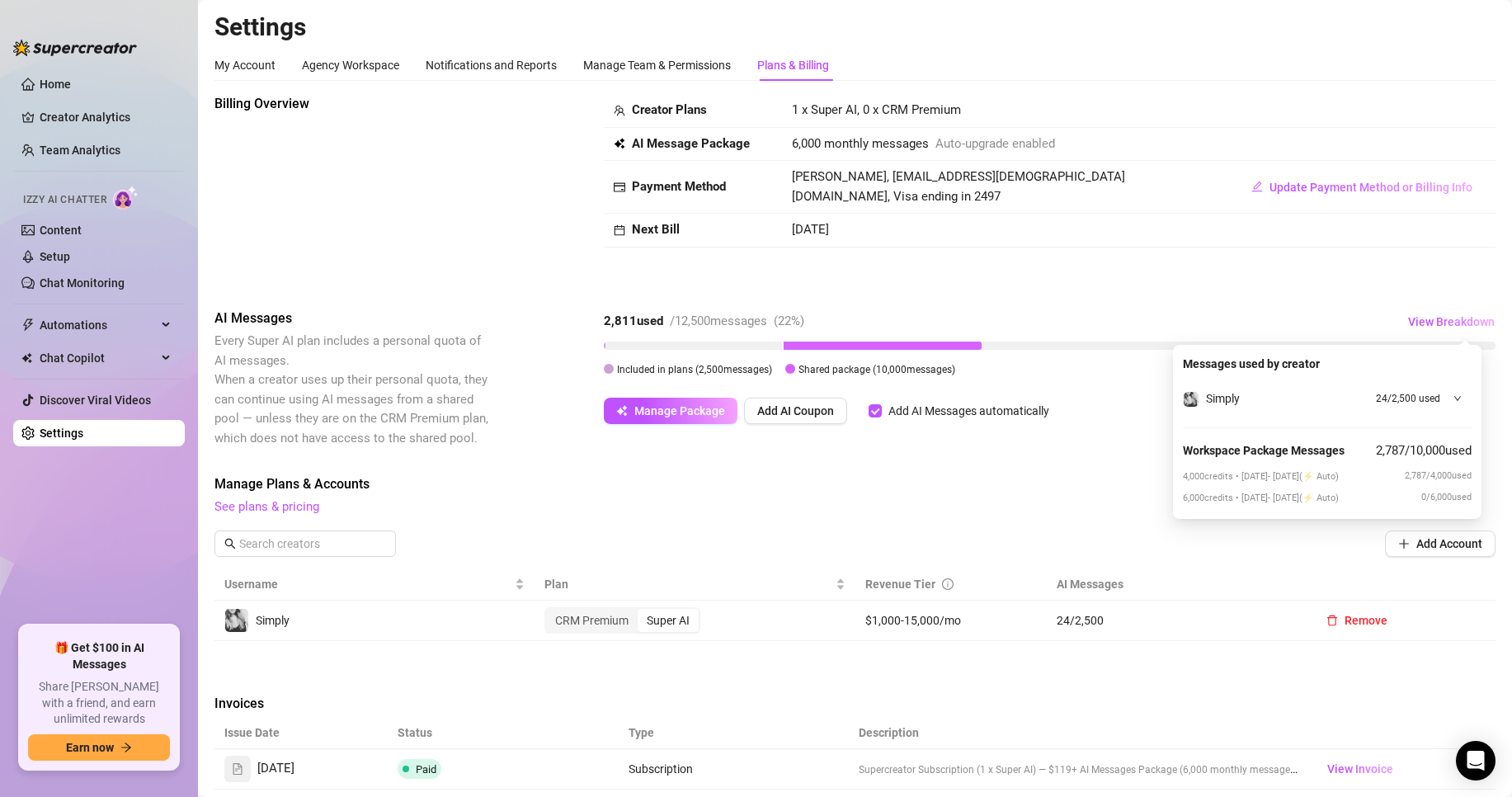
click at [1180, 633] on td "24 / 2,500" at bounding box center [1175, 620] width 257 height 40
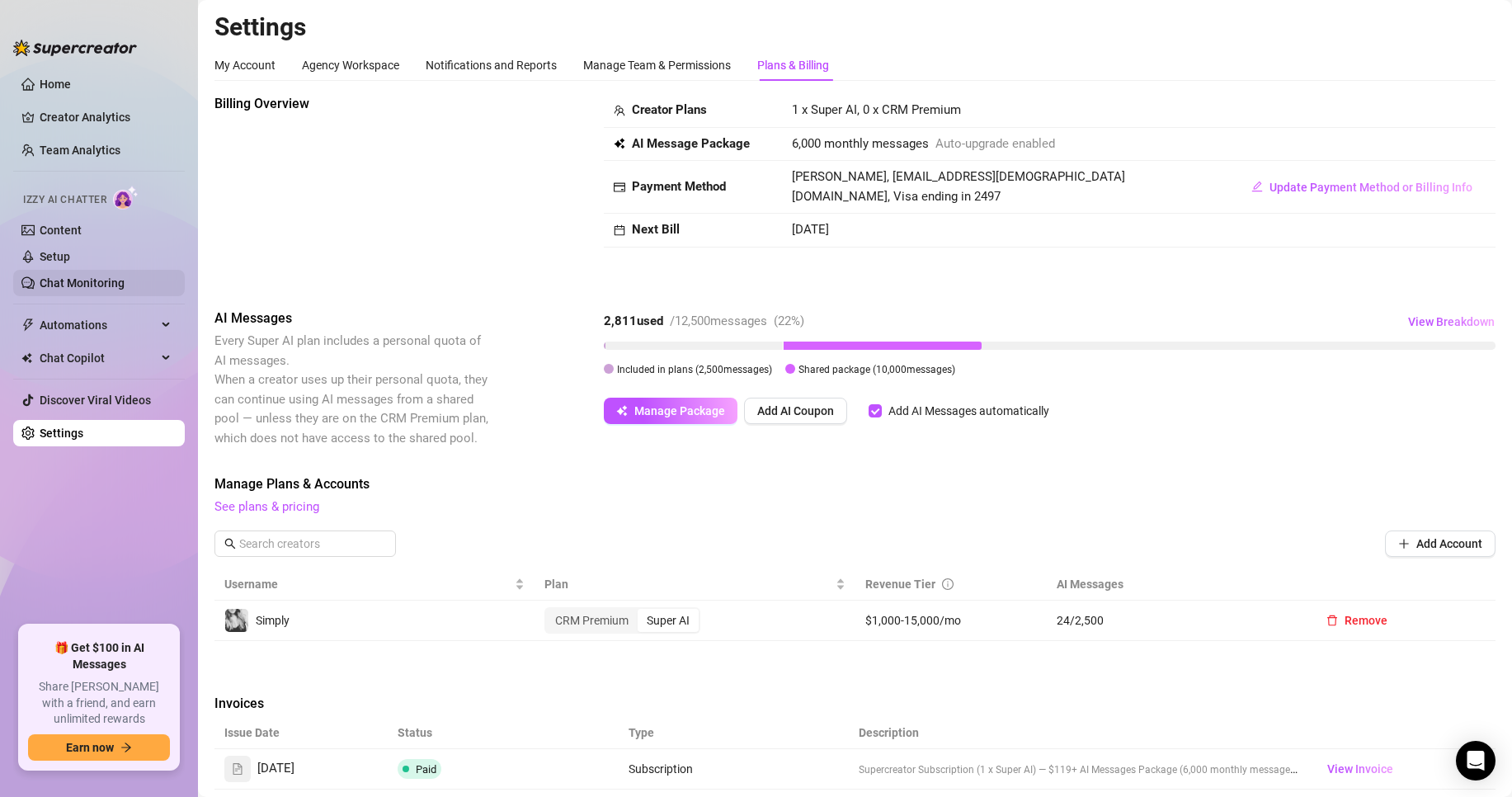
click at [101, 288] on link "Chat Monitoring" at bounding box center [82, 283] width 85 height 13
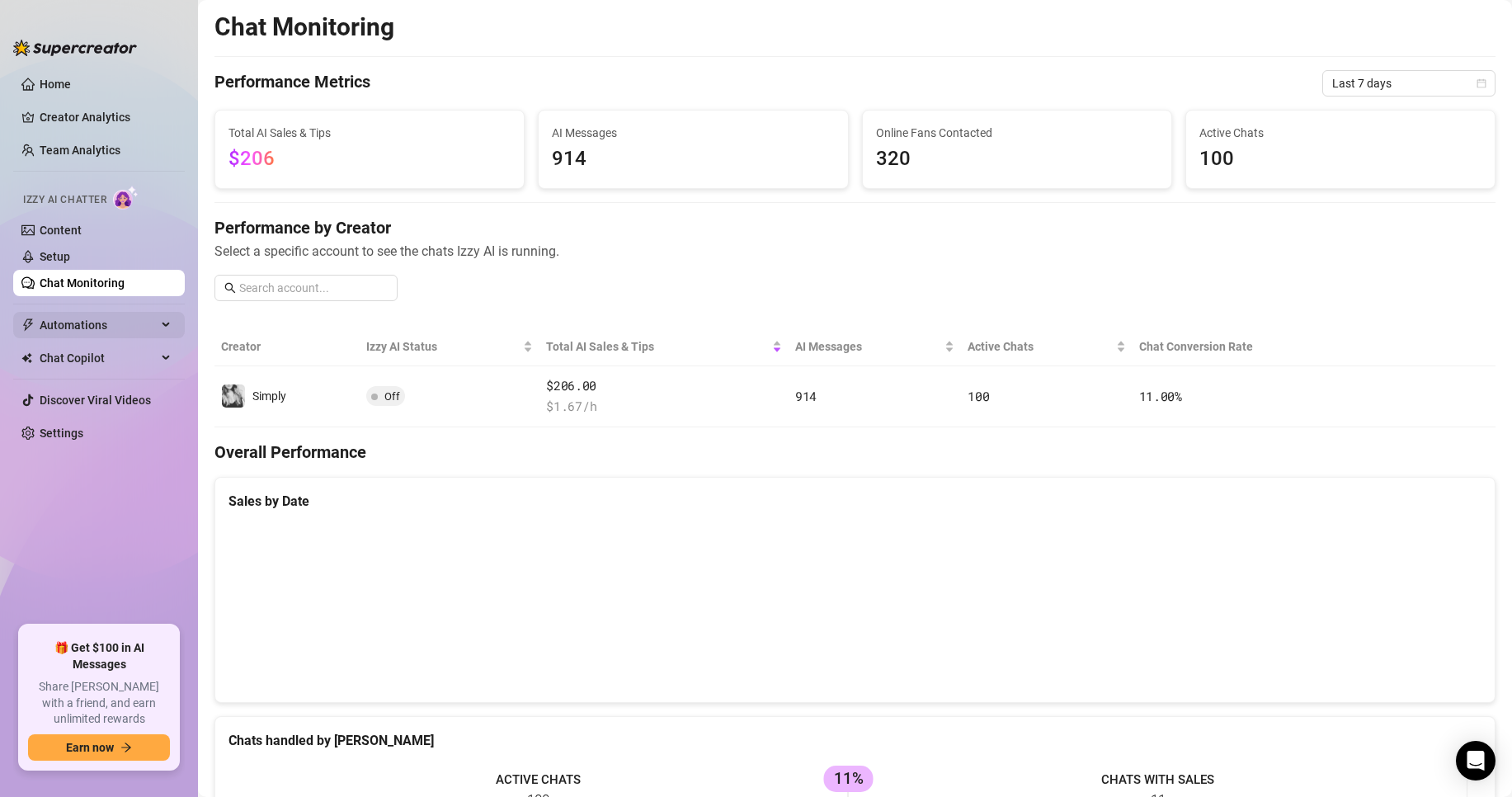
click at [108, 321] on span "Automations" at bounding box center [97, 325] width 117 height 26
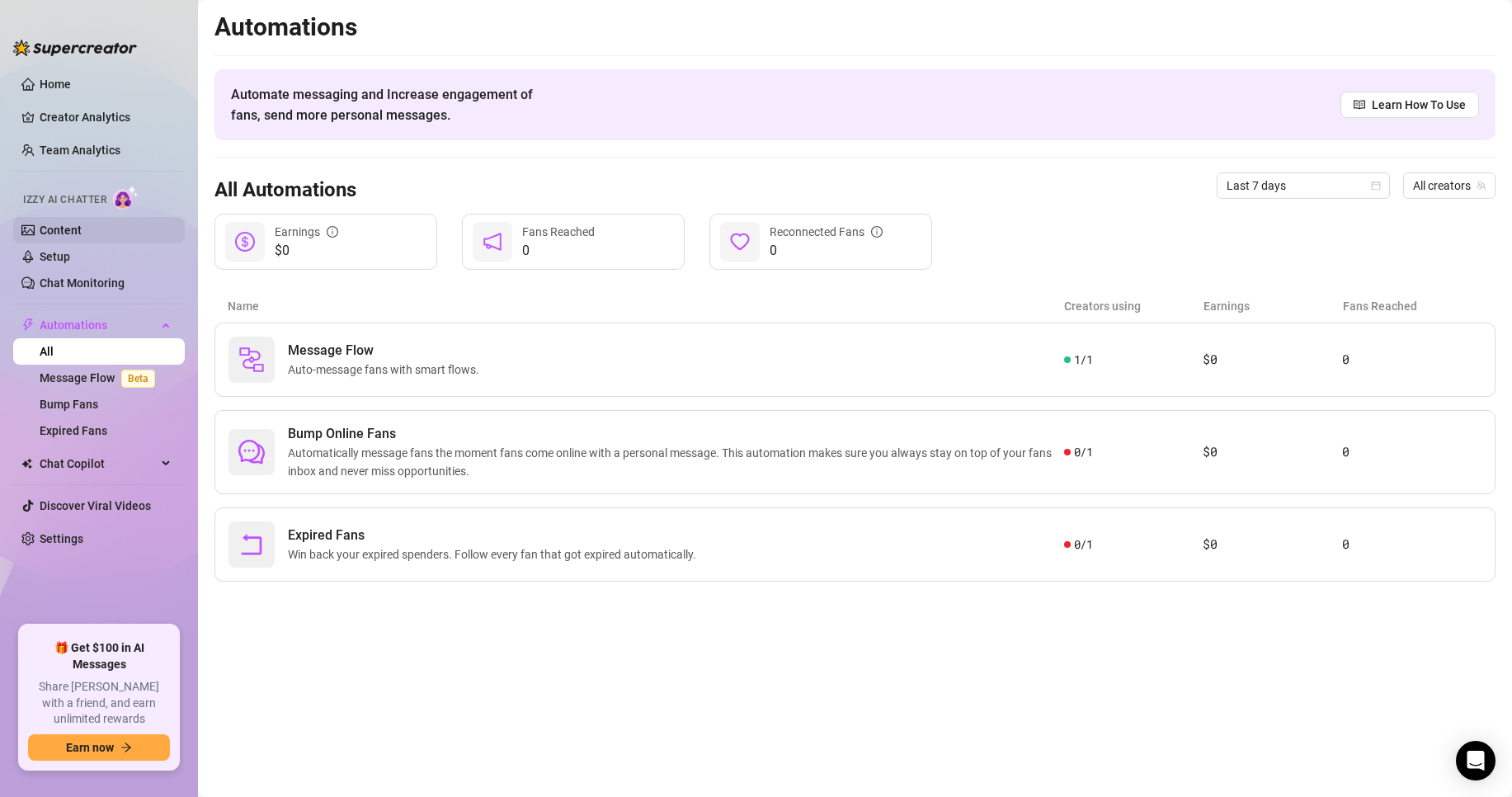
click at [82, 230] on link "Content" at bounding box center [60, 230] width 42 height 13
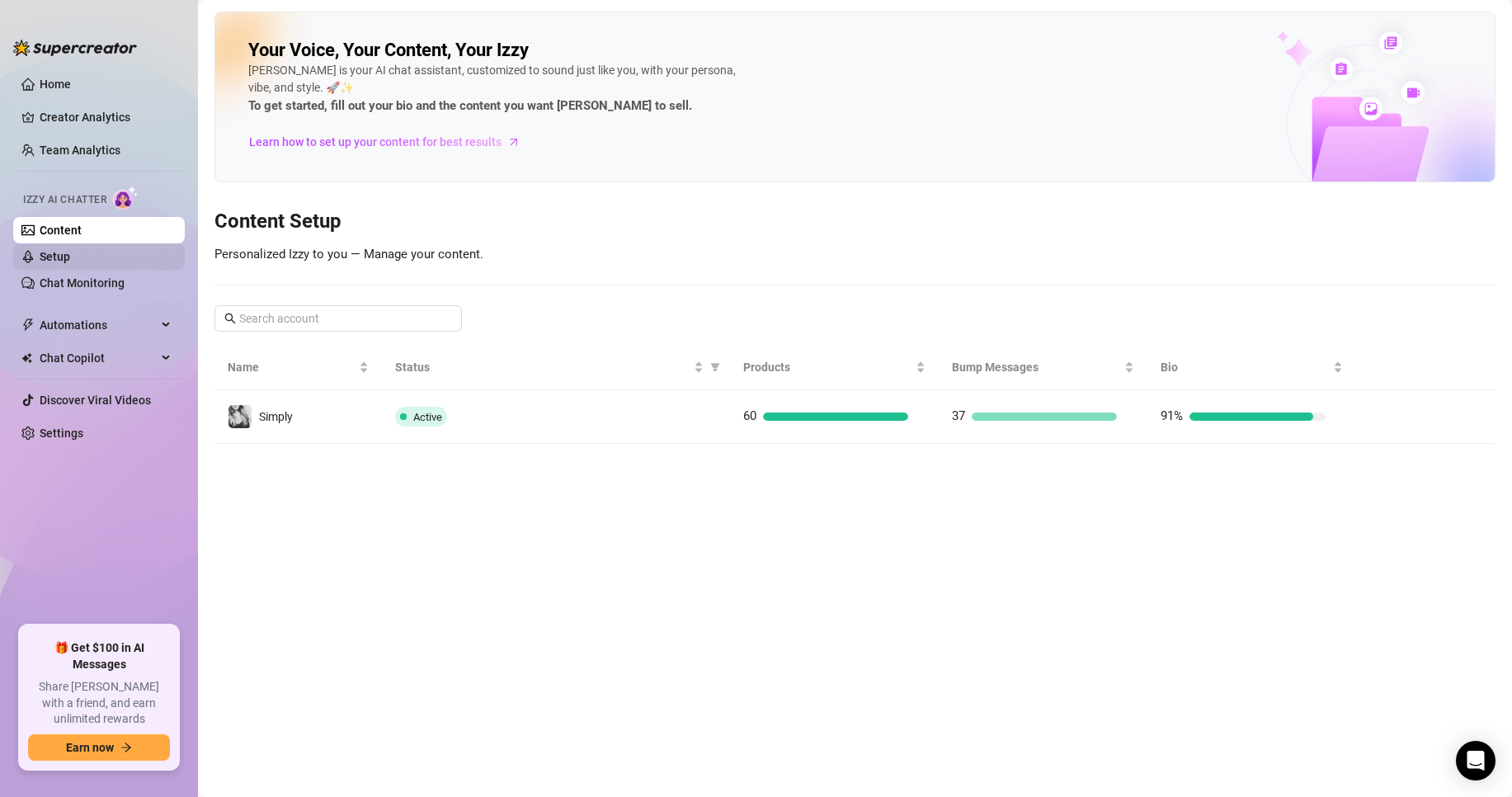
click at [70, 250] on link "Setup" at bounding box center [54, 257] width 31 height 13
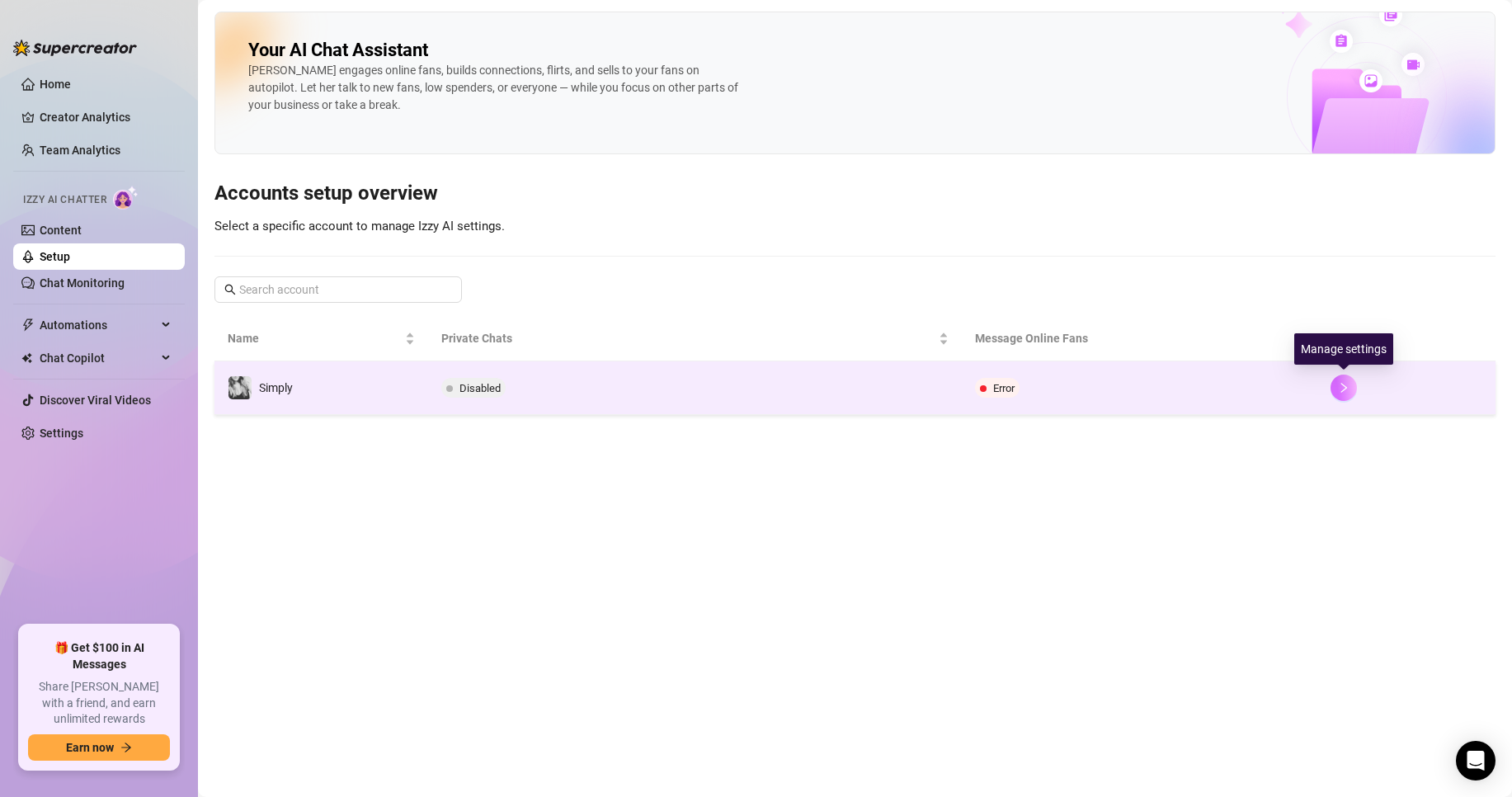
click at [1347, 391] on icon "right" at bounding box center [1343, 388] width 11 height 11
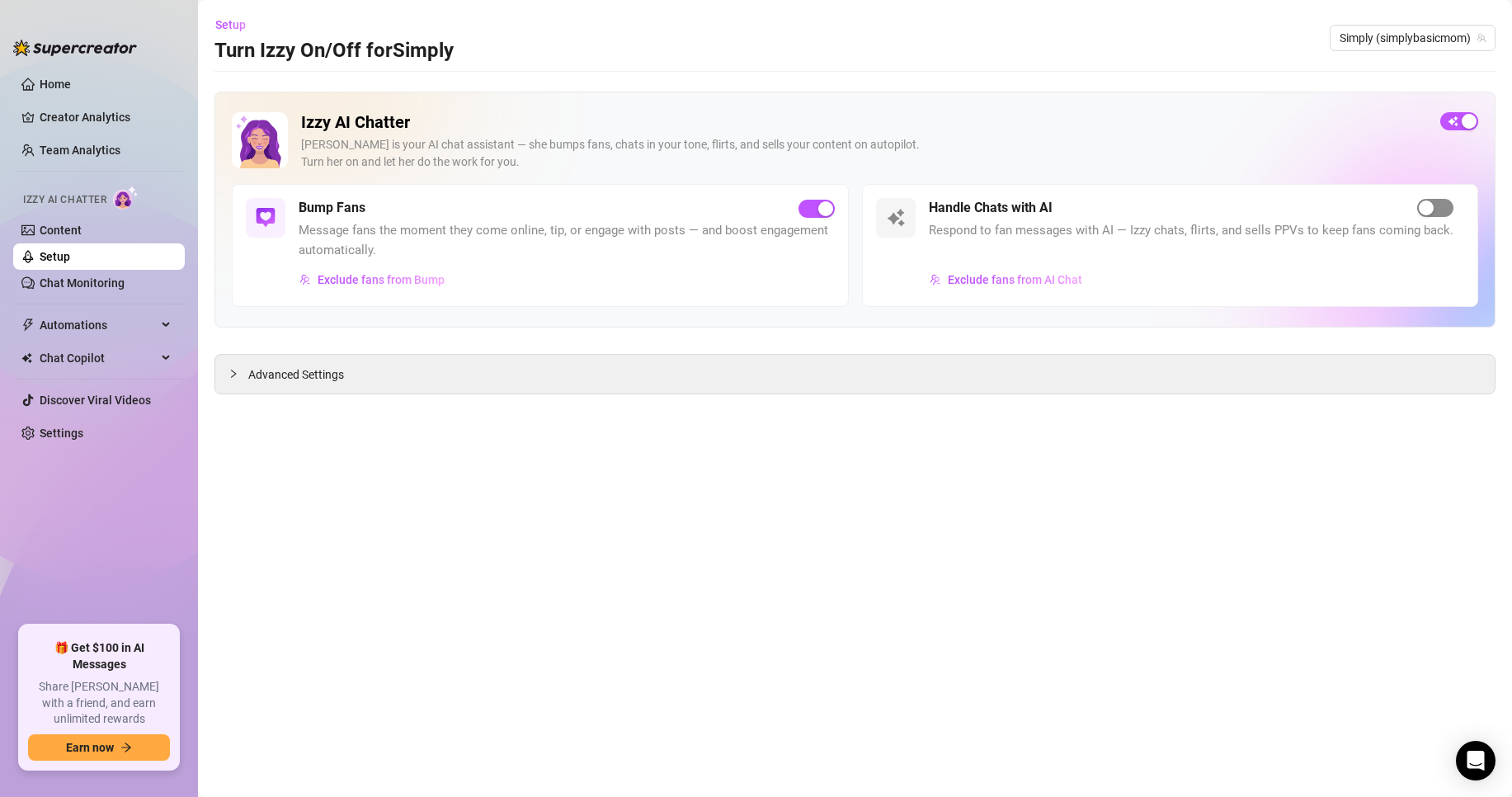
click at [1436, 209] on span "button" at bounding box center [1435, 207] width 37 height 18
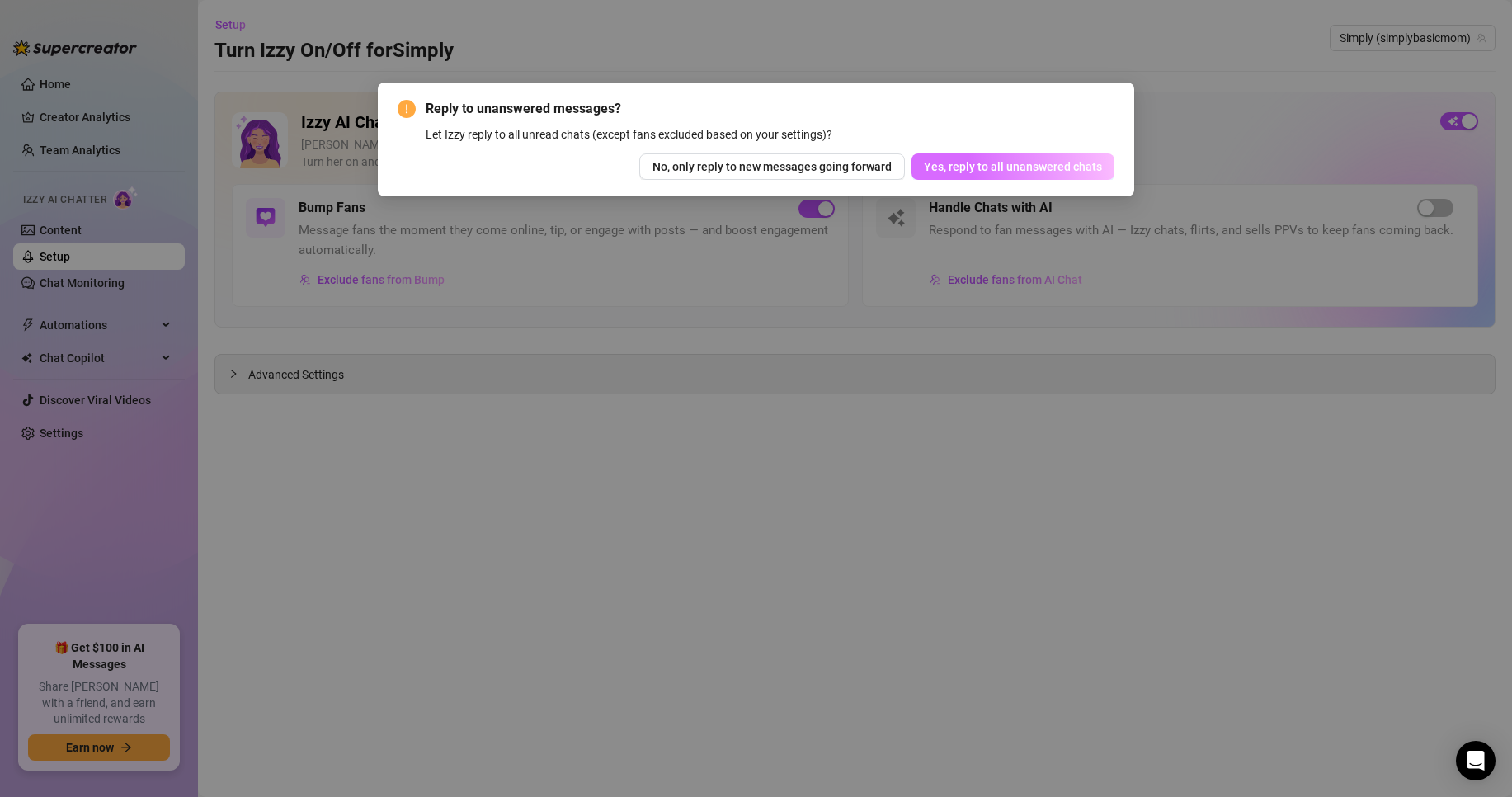
click at [1051, 169] on span "Yes, reply to all unanswered chats" at bounding box center [1013, 167] width 178 height 13
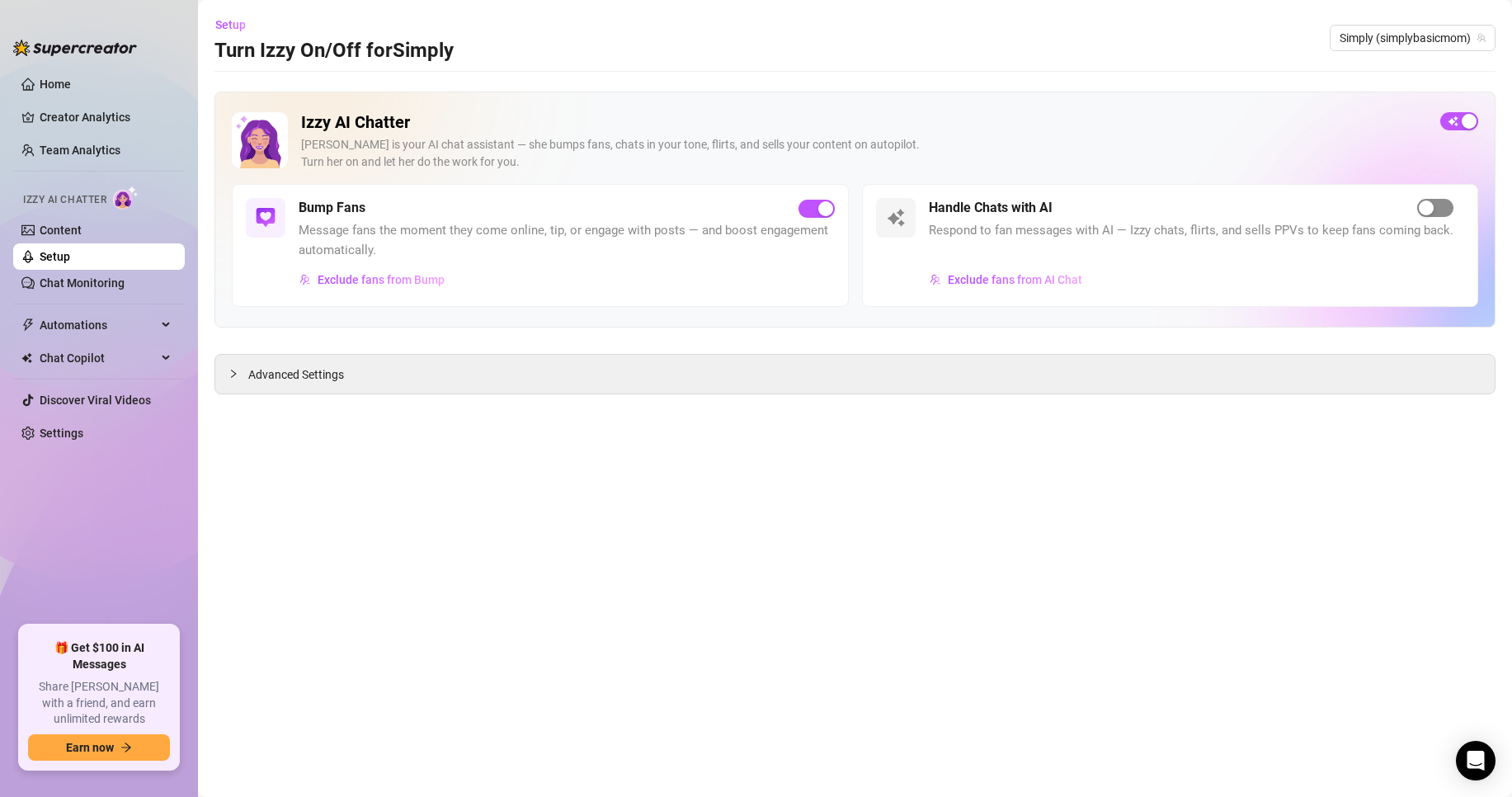
click at [1438, 203] on span "button" at bounding box center [1435, 207] width 37 height 18
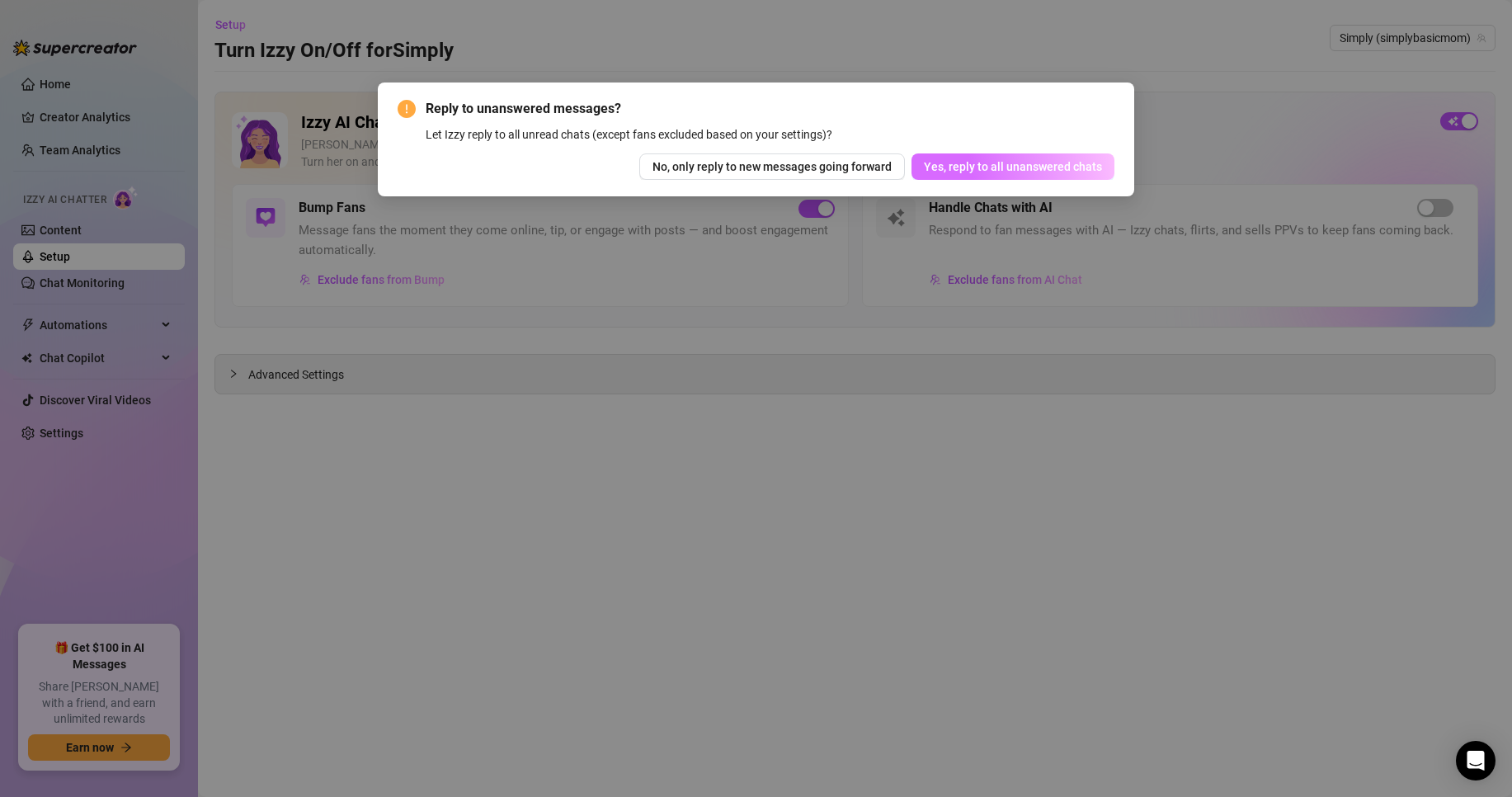
click at [1070, 167] on span "Yes, reply to all unanswered chats" at bounding box center [1013, 167] width 178 height 13
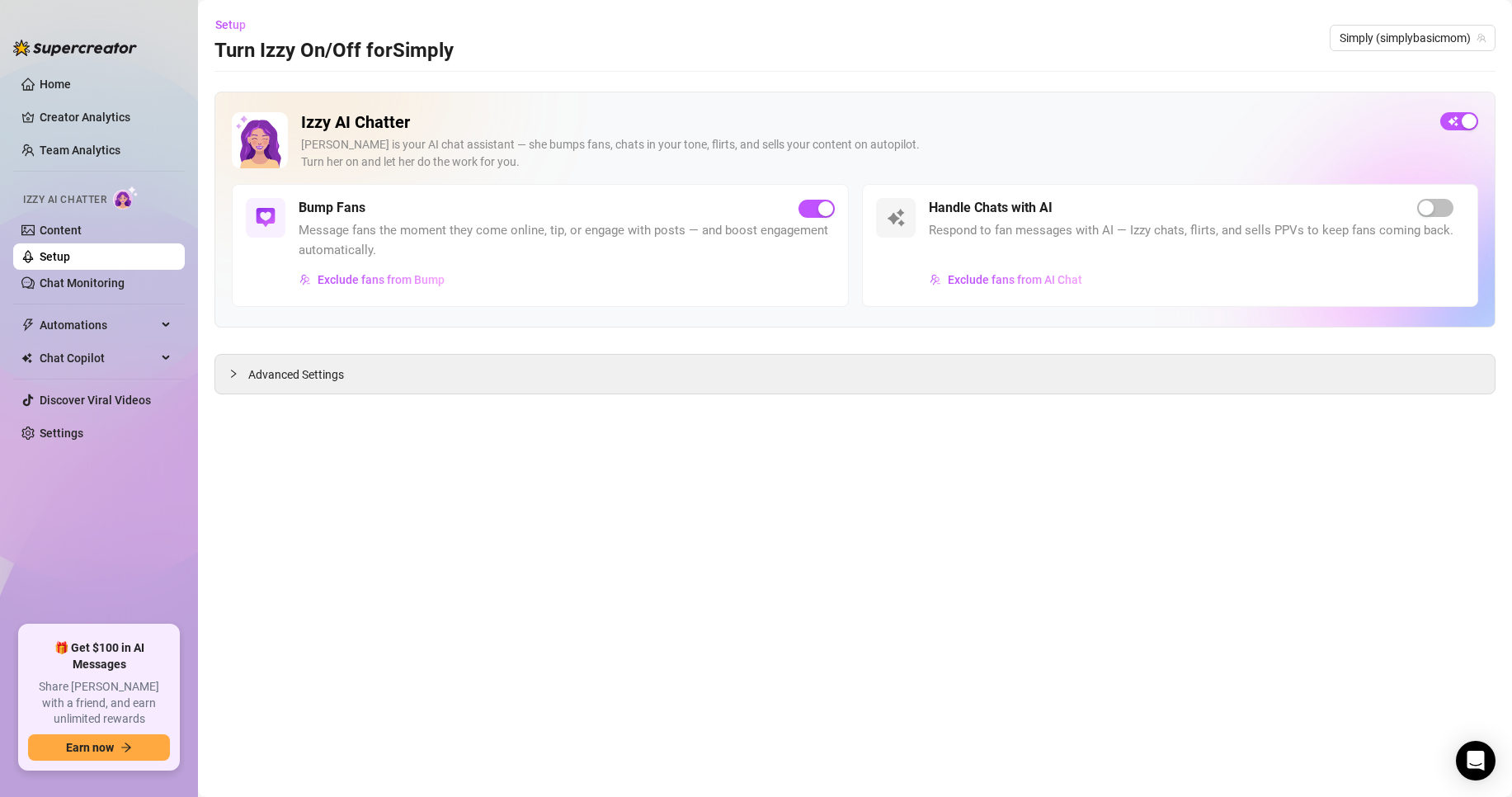
click at [1435, 198] on div "Handle Chats with AI" at bounding box center [1191, 207] width 525 height 20
click at [1438, 205] on span "button" at bounding box center [1435, 207] width 37 height 18
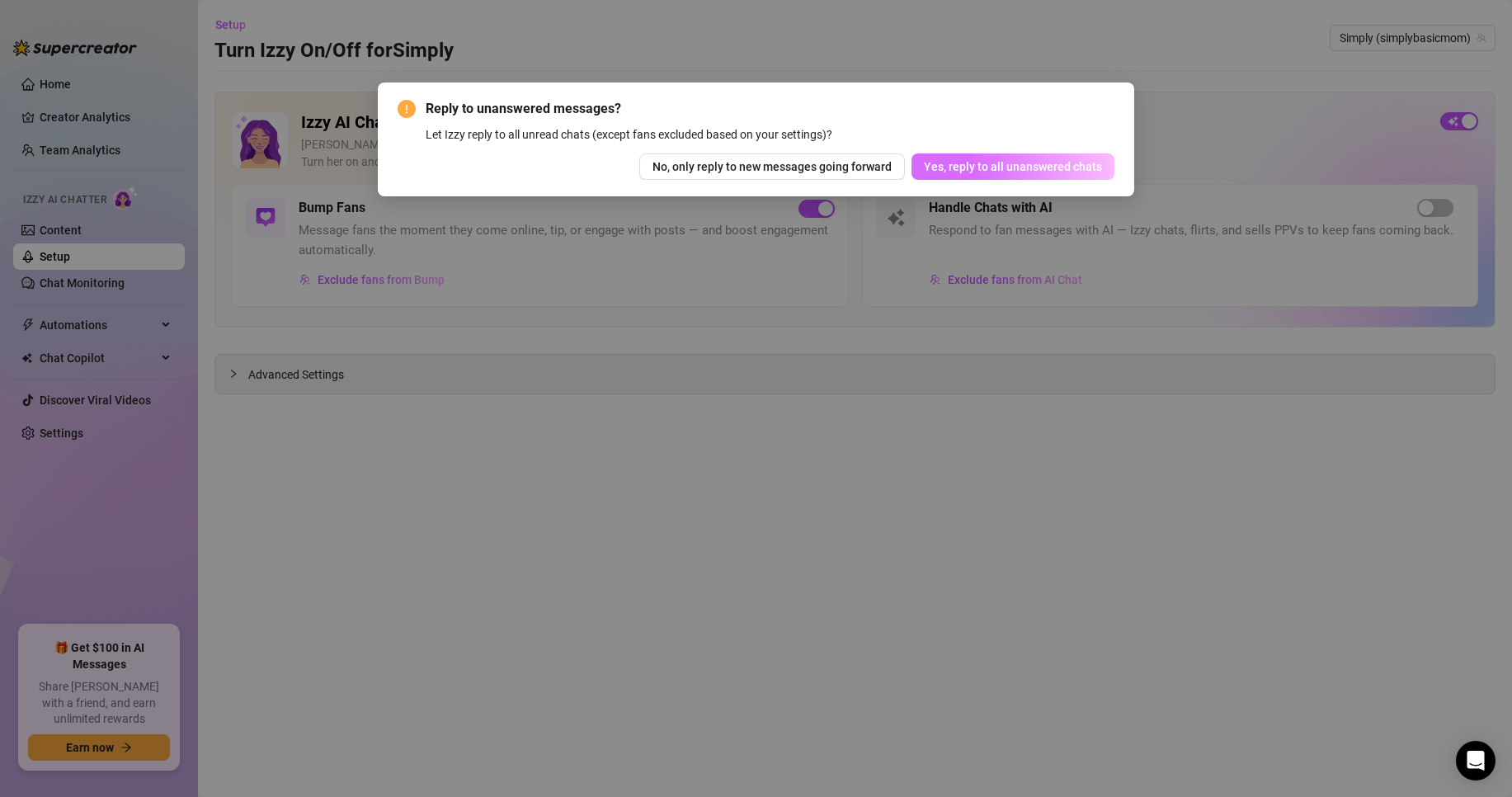
click at [1006, 170] on span "Yes, reply to all unanswered chats" at bounding box center [1013, 167] width 178 height 13
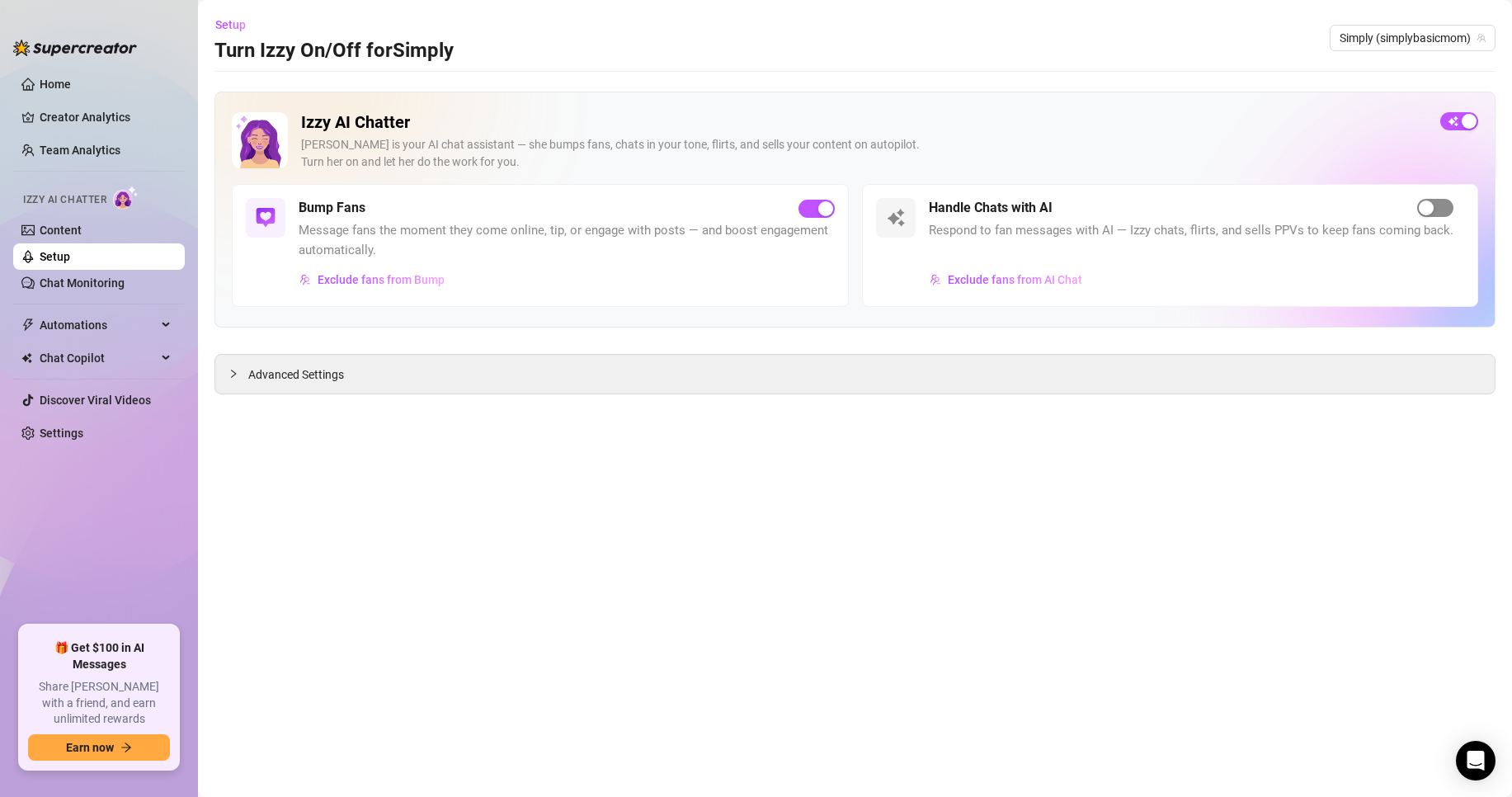
click at [1425, 213] on div "button" at bounding box center [1426, 208] width 15 height 15
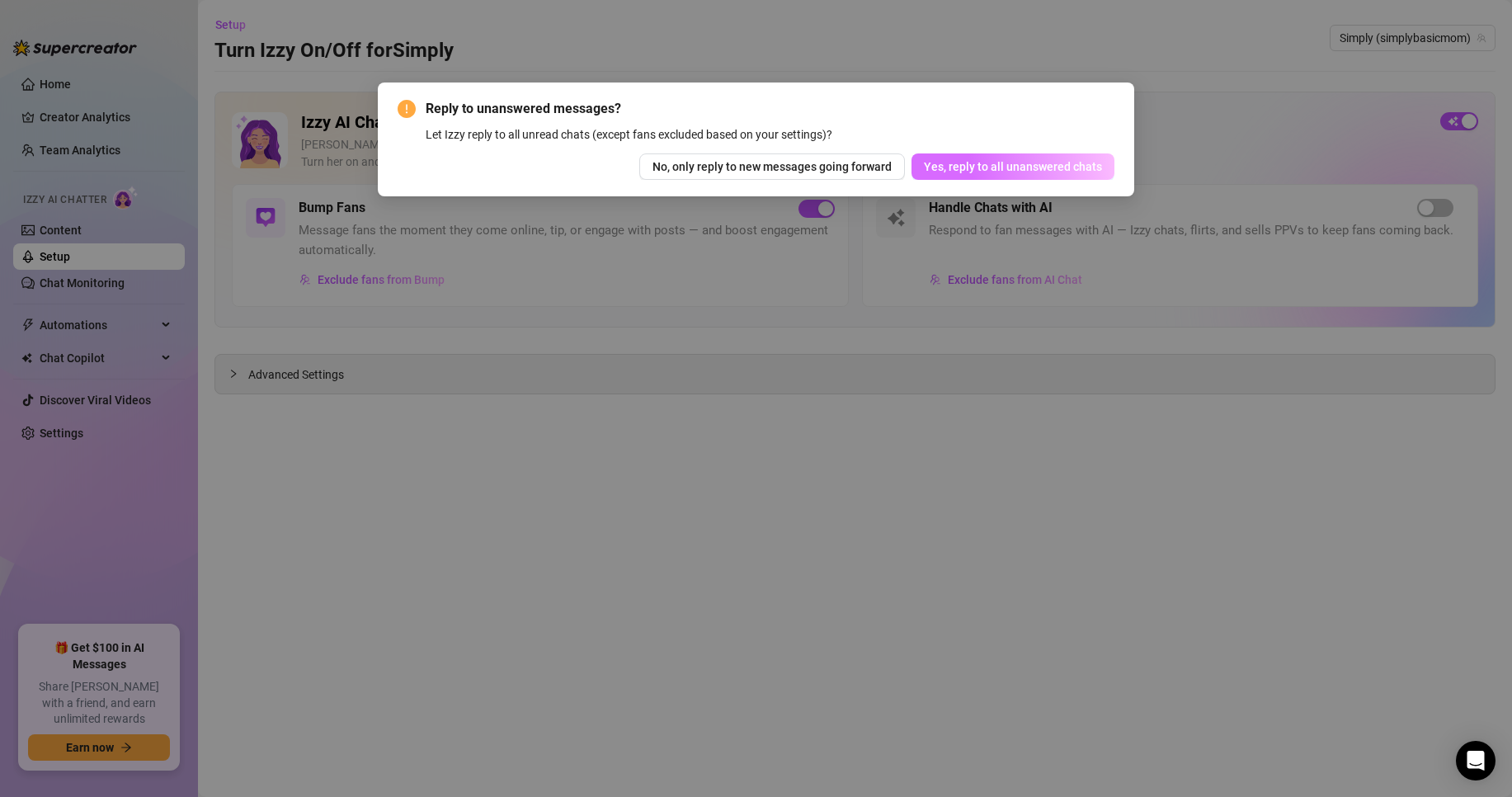
click at [1094, 163] on span "Yes, reply to all unanswered chats" at bounding box center [1013, 167] width 178 height 13
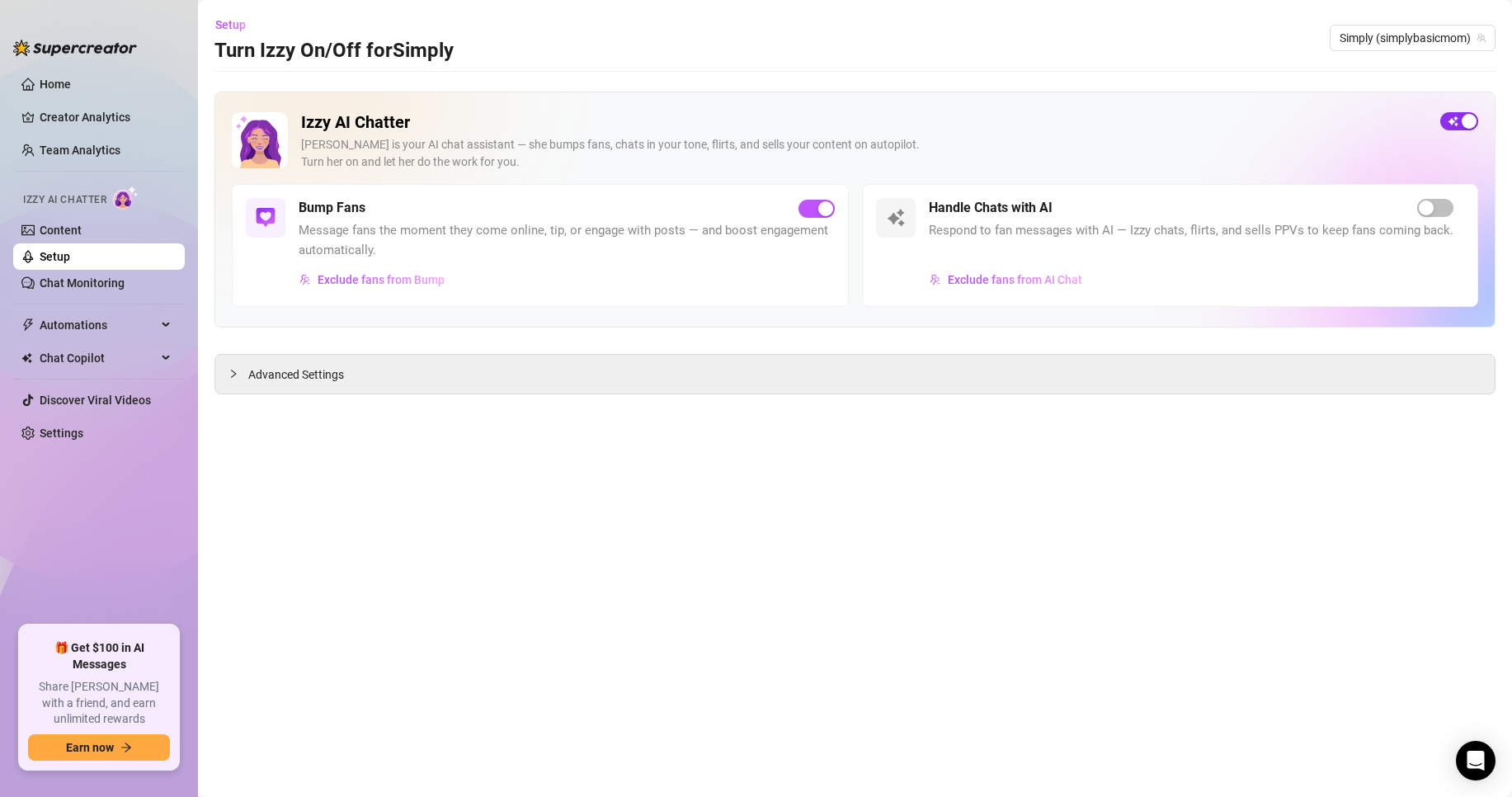
click at [1448, 123] on span "button" at bounding box center [1459, 121] width 38 height 18
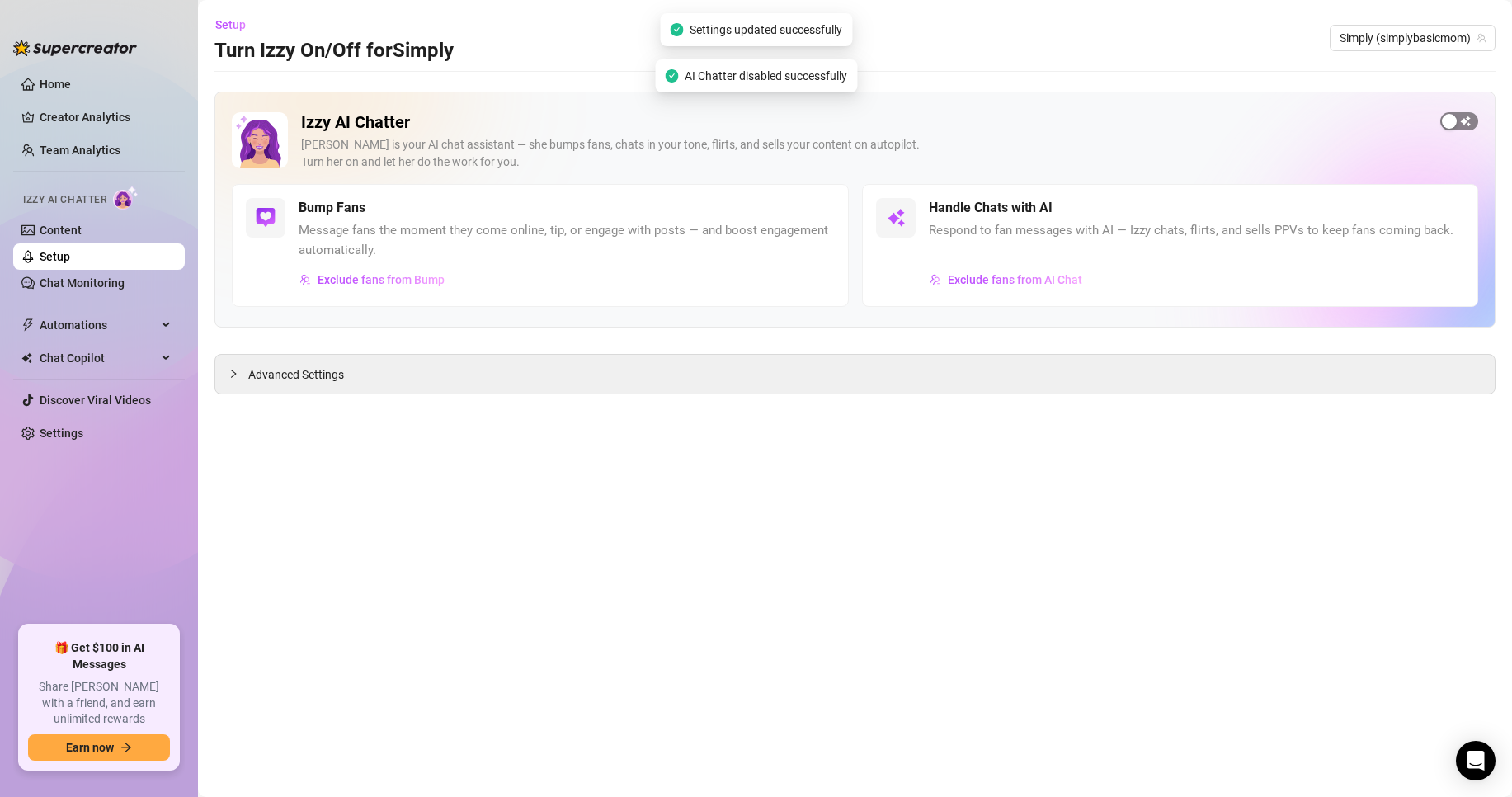
click at [1463, 125] on span "button" at bounding box center [1459, 121] width 38 height 18
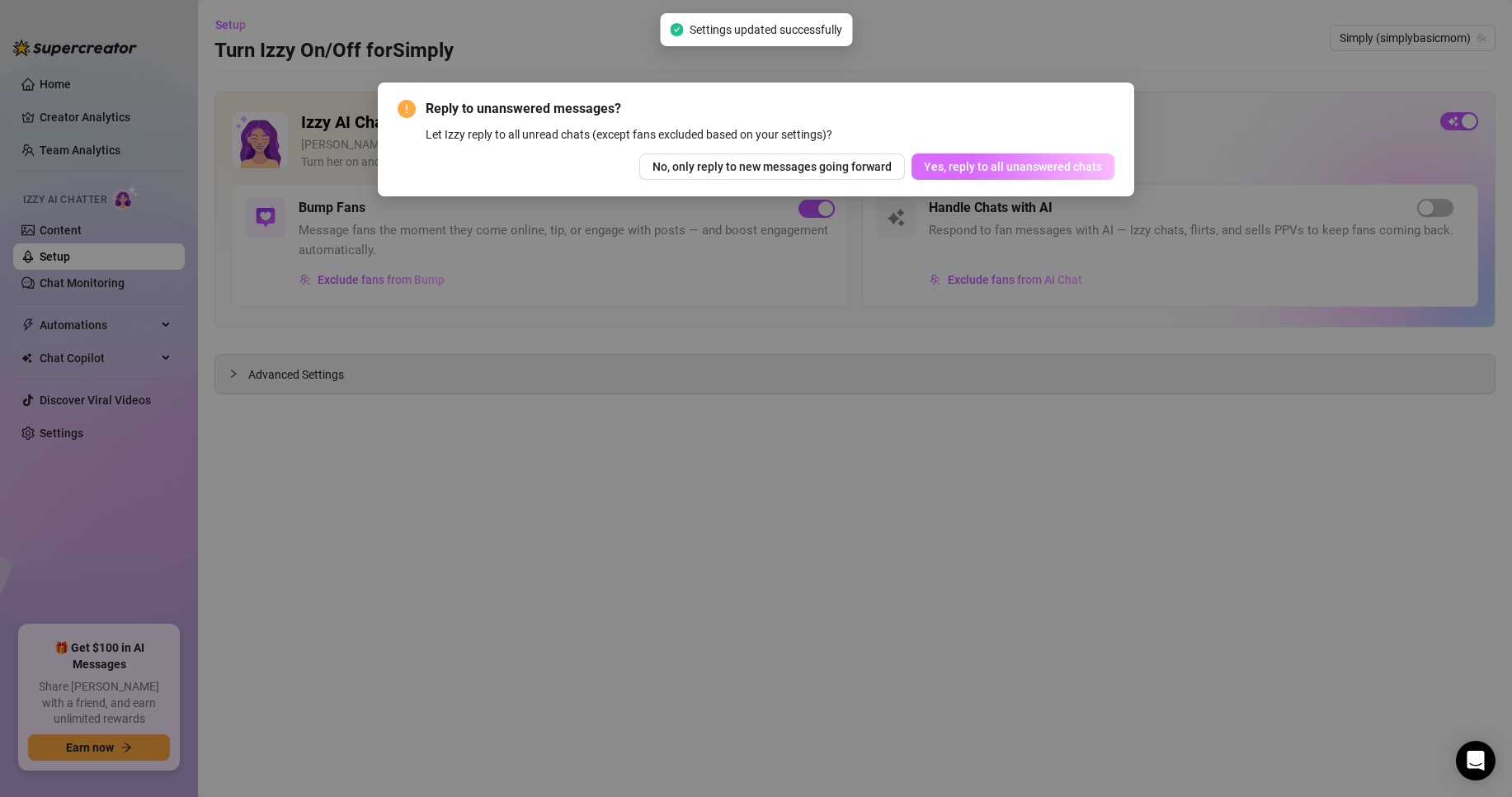
click at [1090, 162] on span "Yes, reply to all unanswered chats" at bounding box center [1013, 167] width 178 height 13
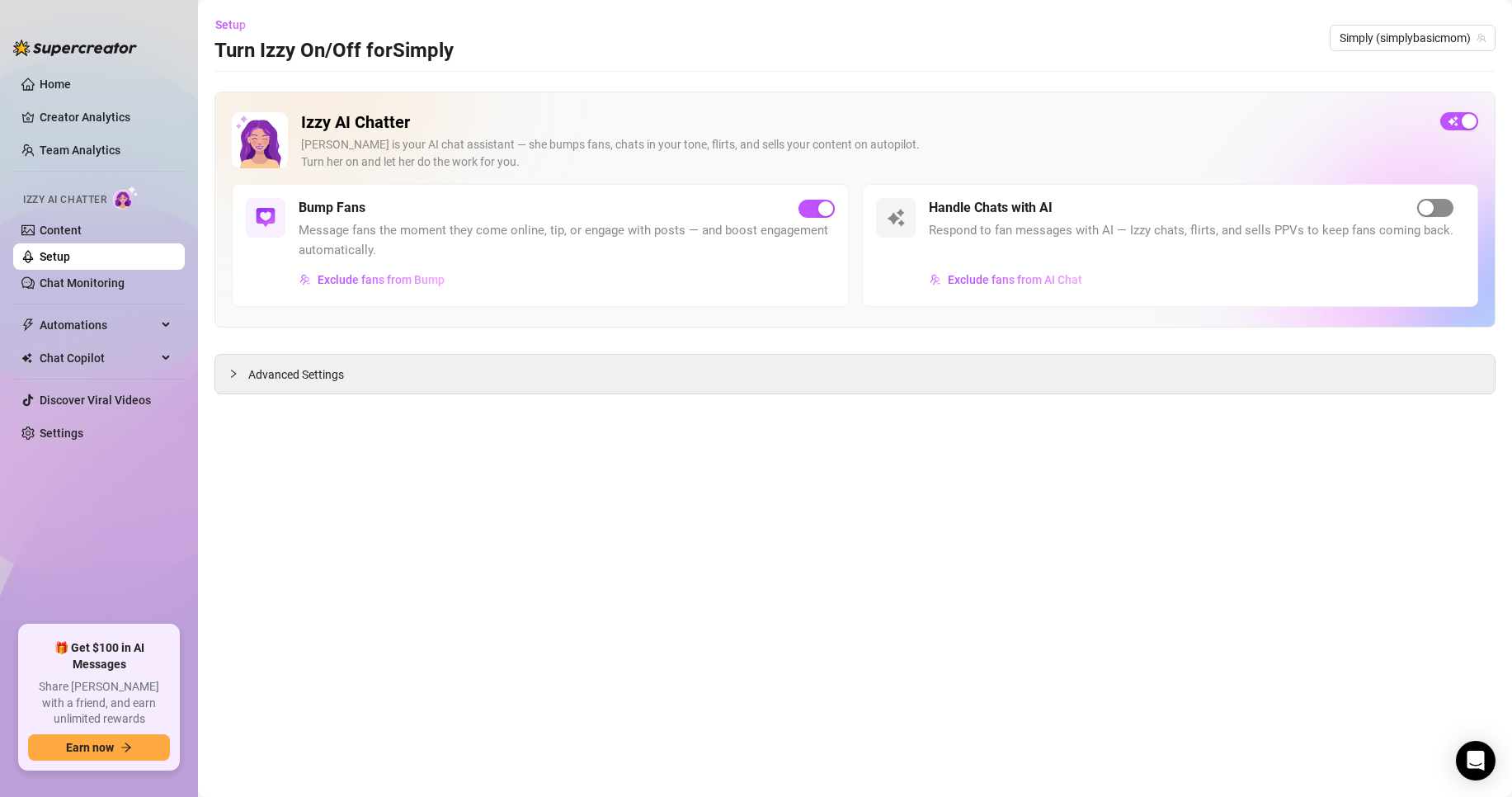
click at [1431, 214] on span "button" at bounding box center [1435, 207] width 37 height 18
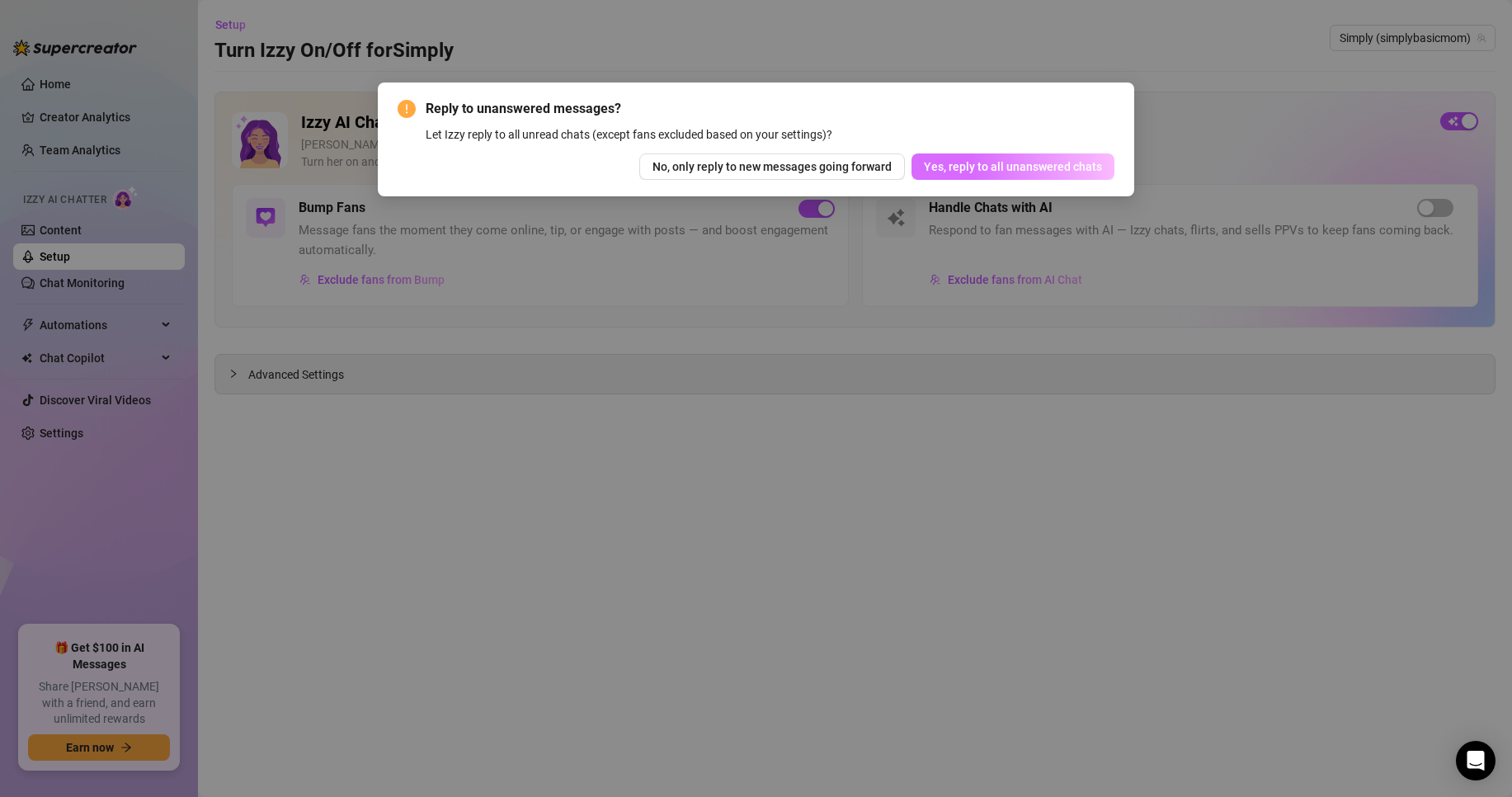
click at [1060, 167] on span "Yes, reply to all unanswered chats" at bounding box center [1013, 167] width 178 height 13
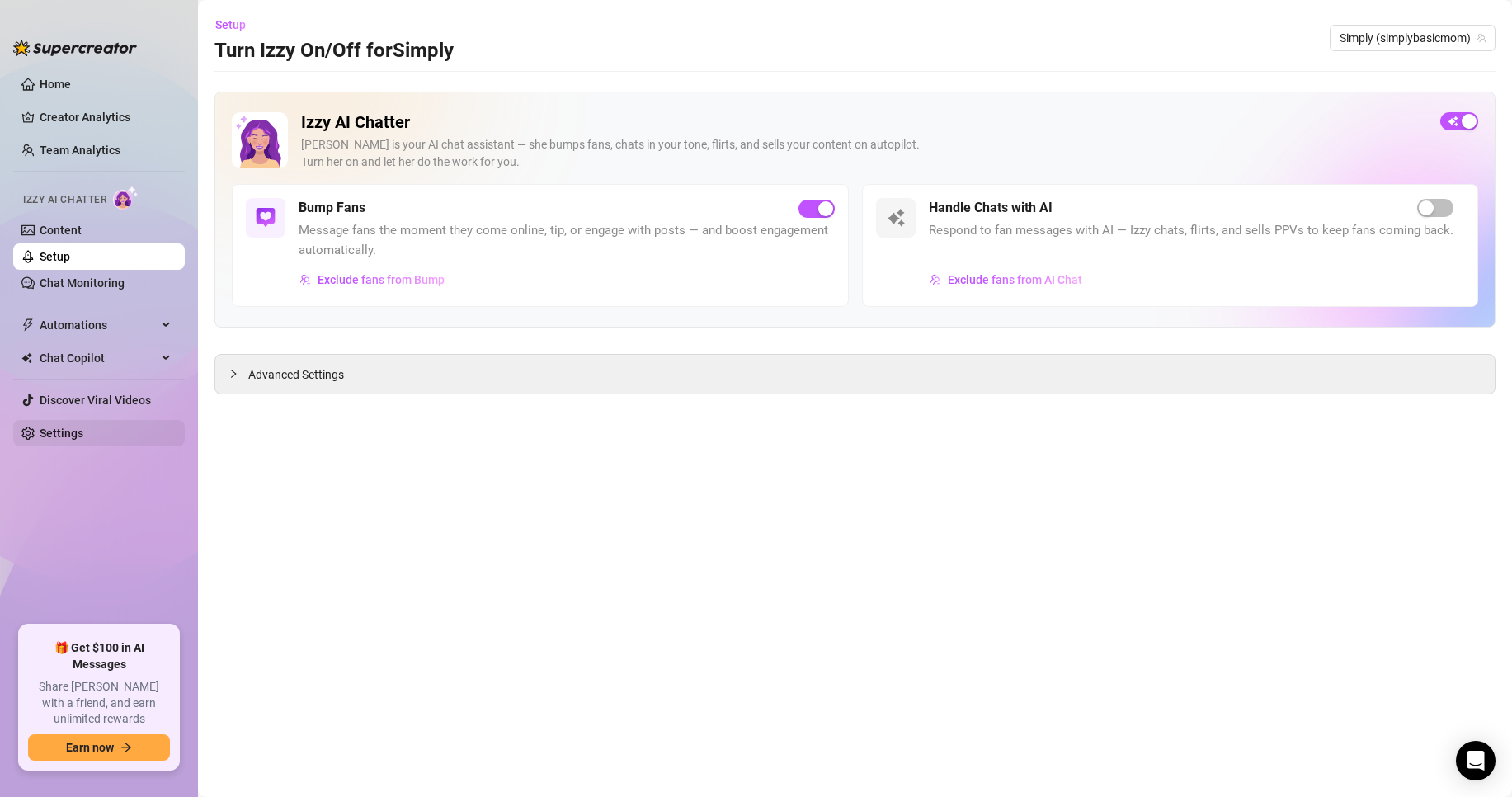
click at [75, 431] on link "Settings" at bounding box center [61, 433] width 44 height 13
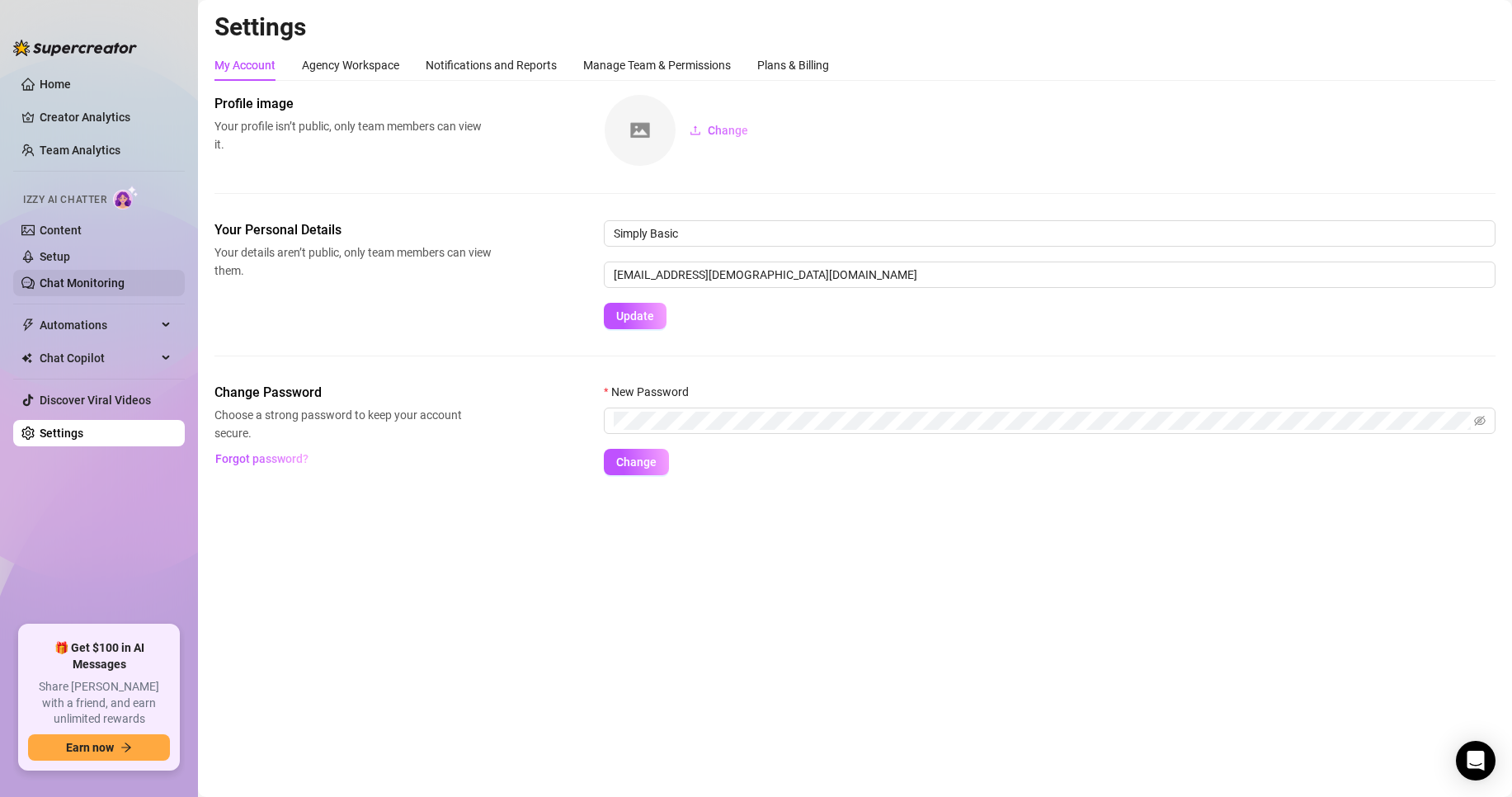
click at [94, 279] on link "Chat Monitoring" at bounding box center [82, 283] width 85 height 13
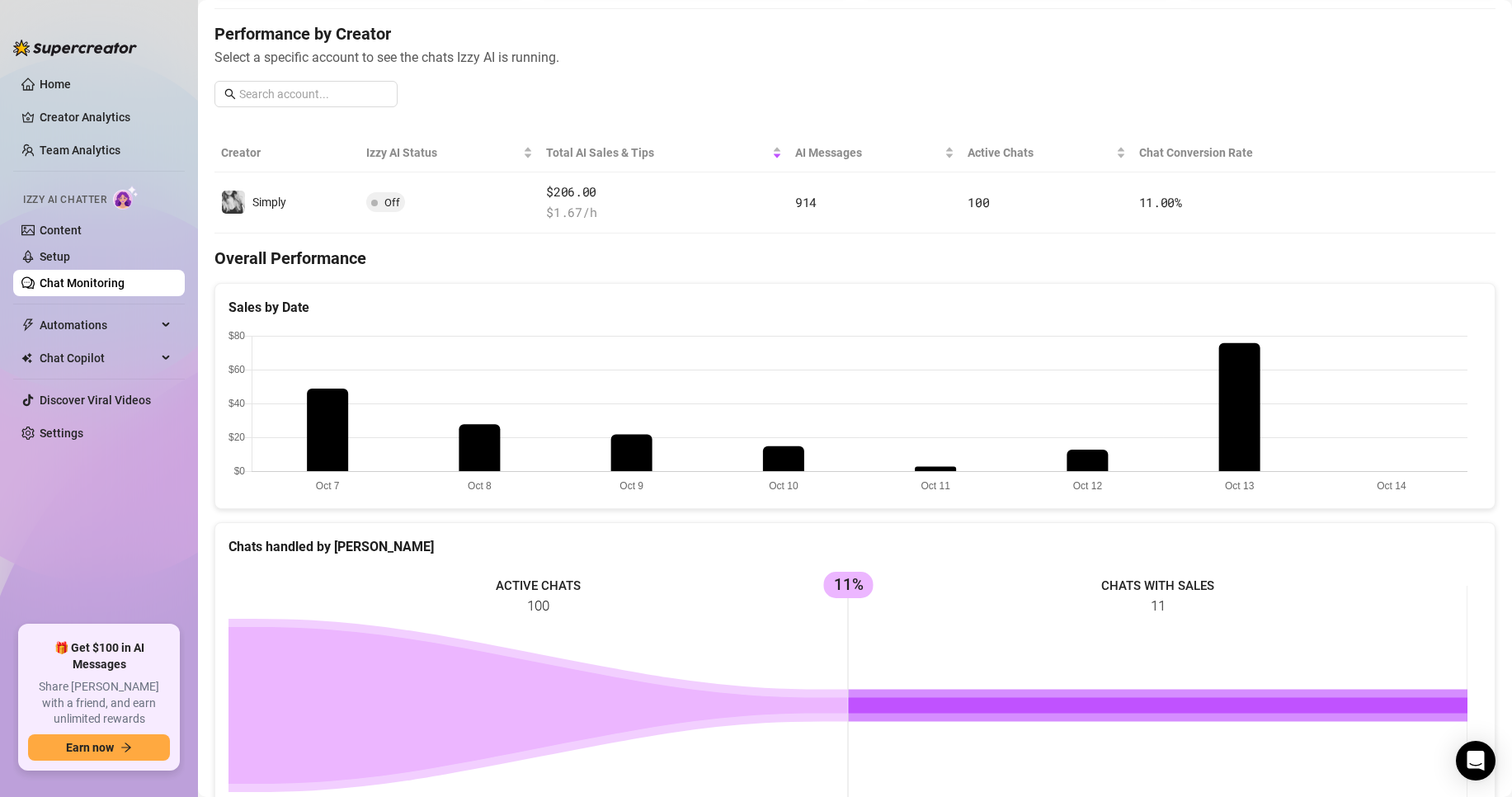
scroll to position [165, 0]
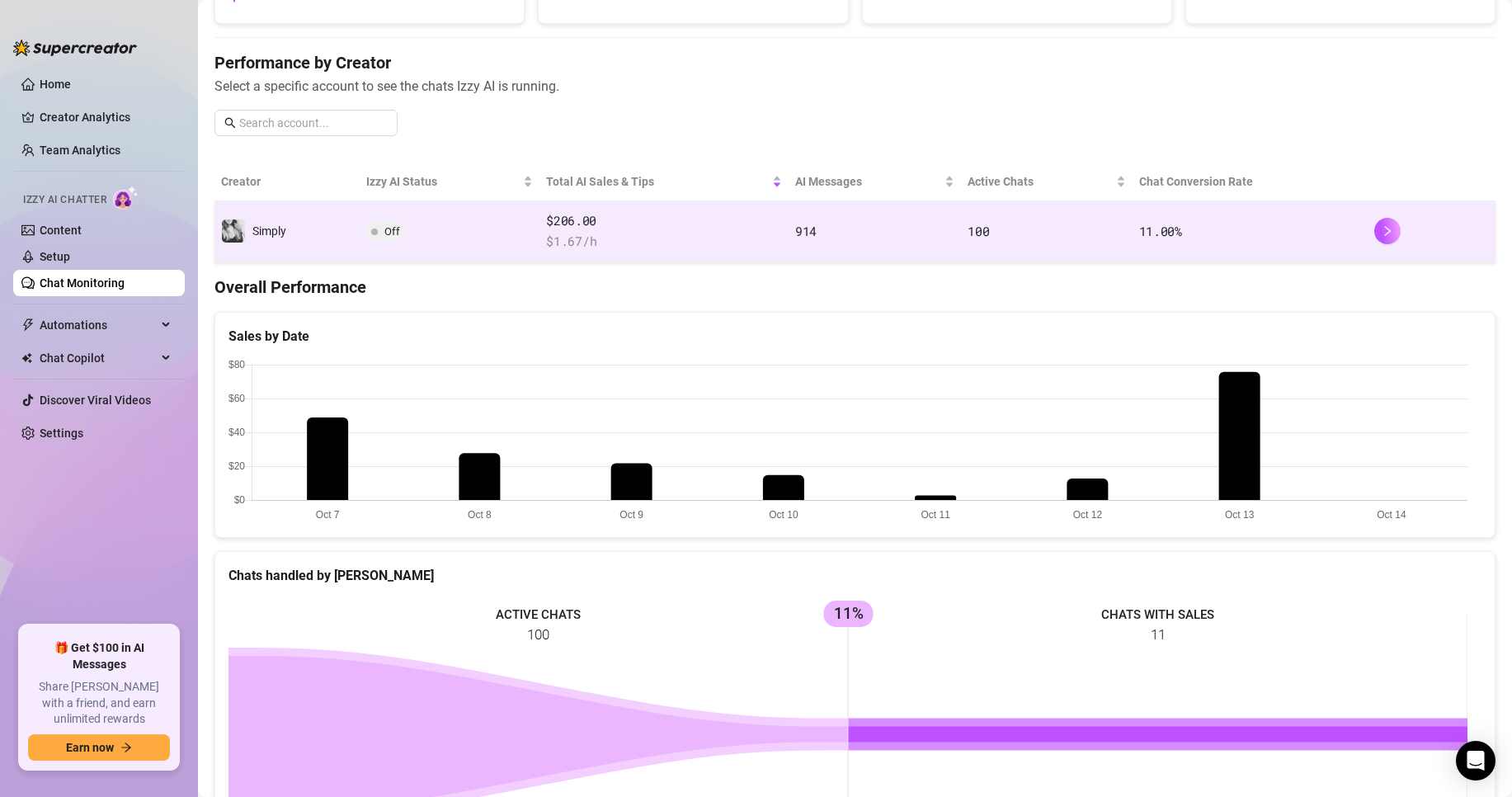
click at [421, 233] on td "Off" at bounding box center [450, 231] width 180 height 61
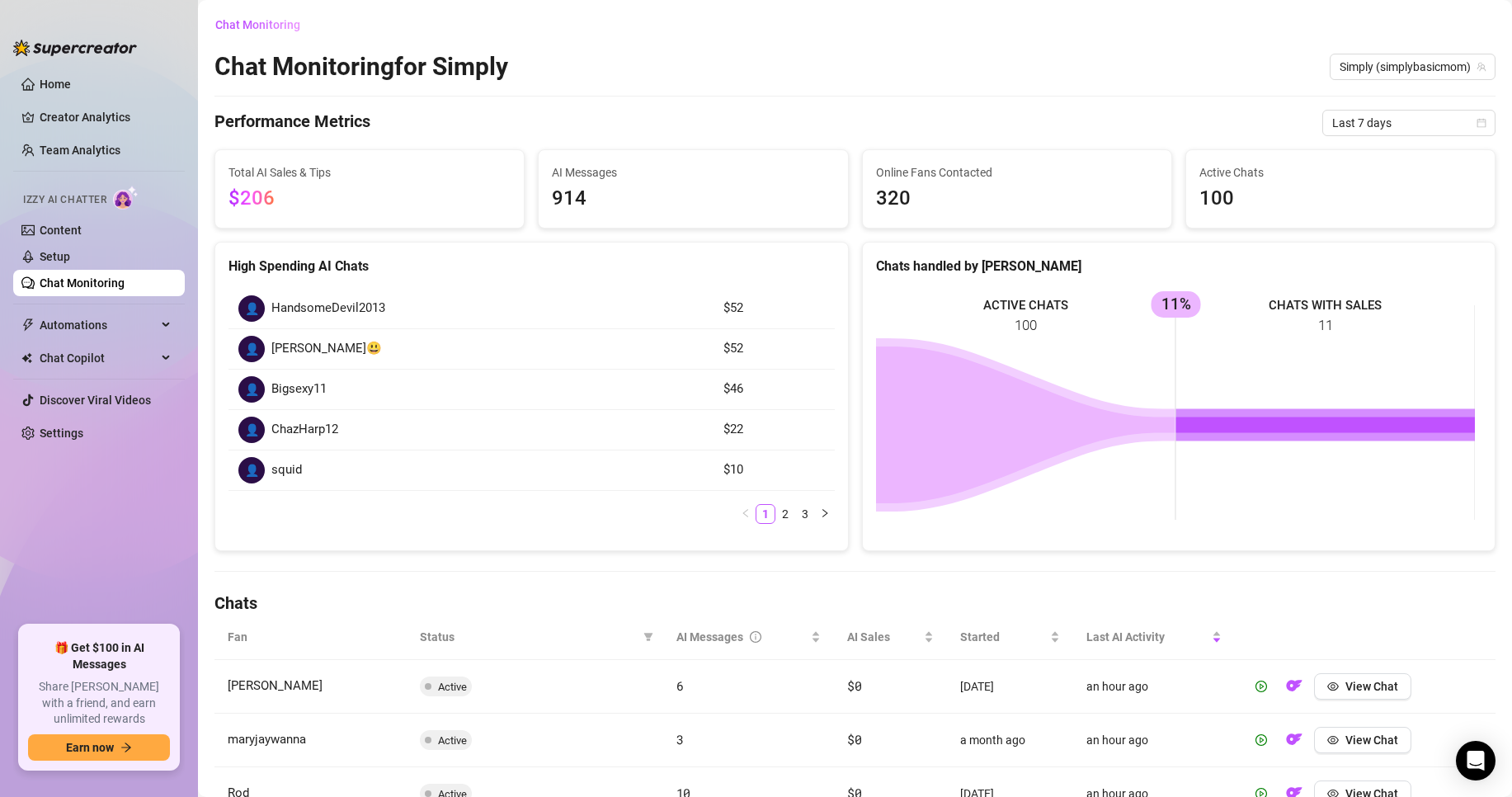
click at [76, 279] on link "Chat Monitoring" at bounding box center [82, 283] width 85 height 13
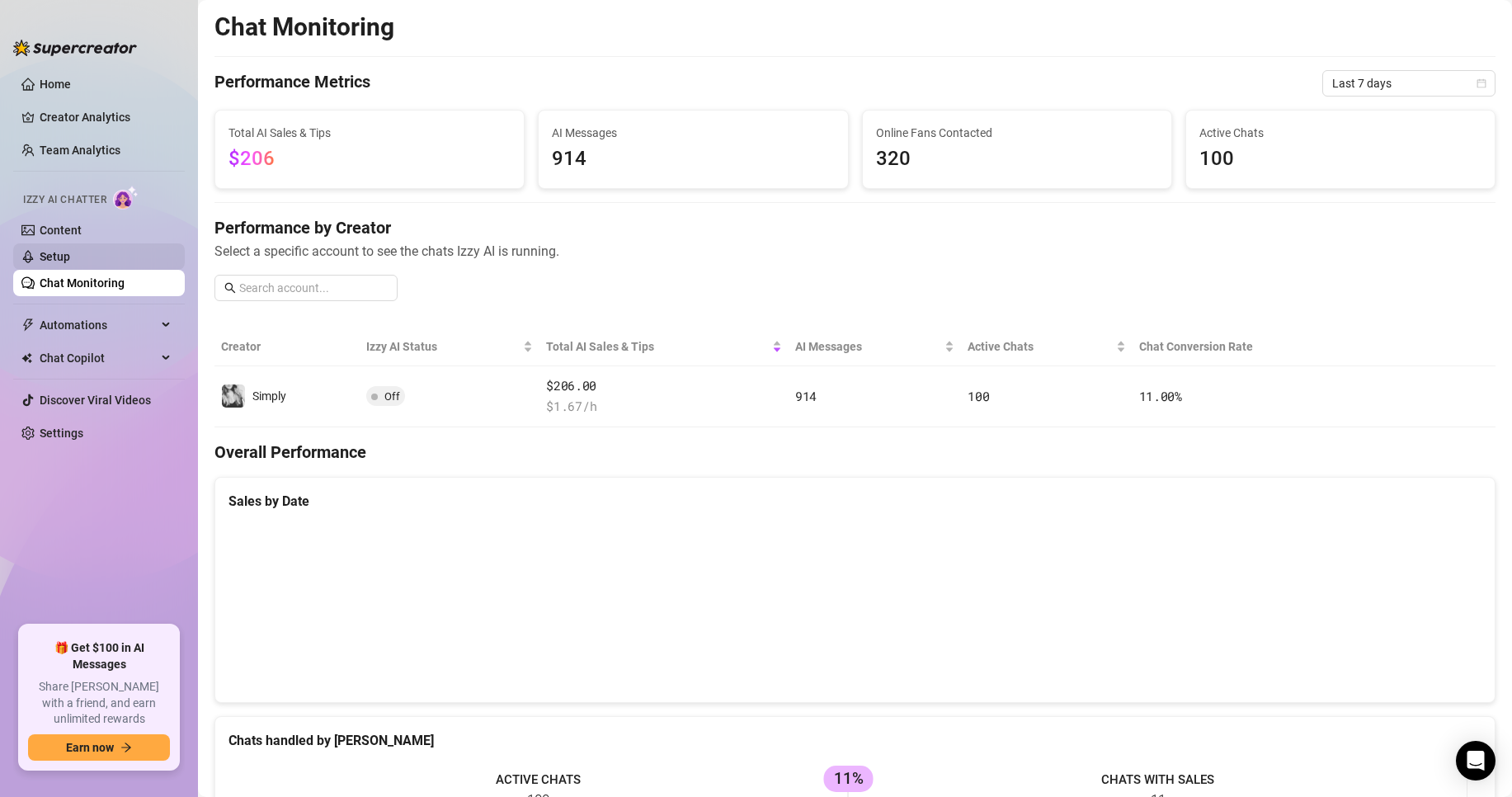
click at [70, 255] on link "Setup" at bounding box center [54, 257] width 31 height 13
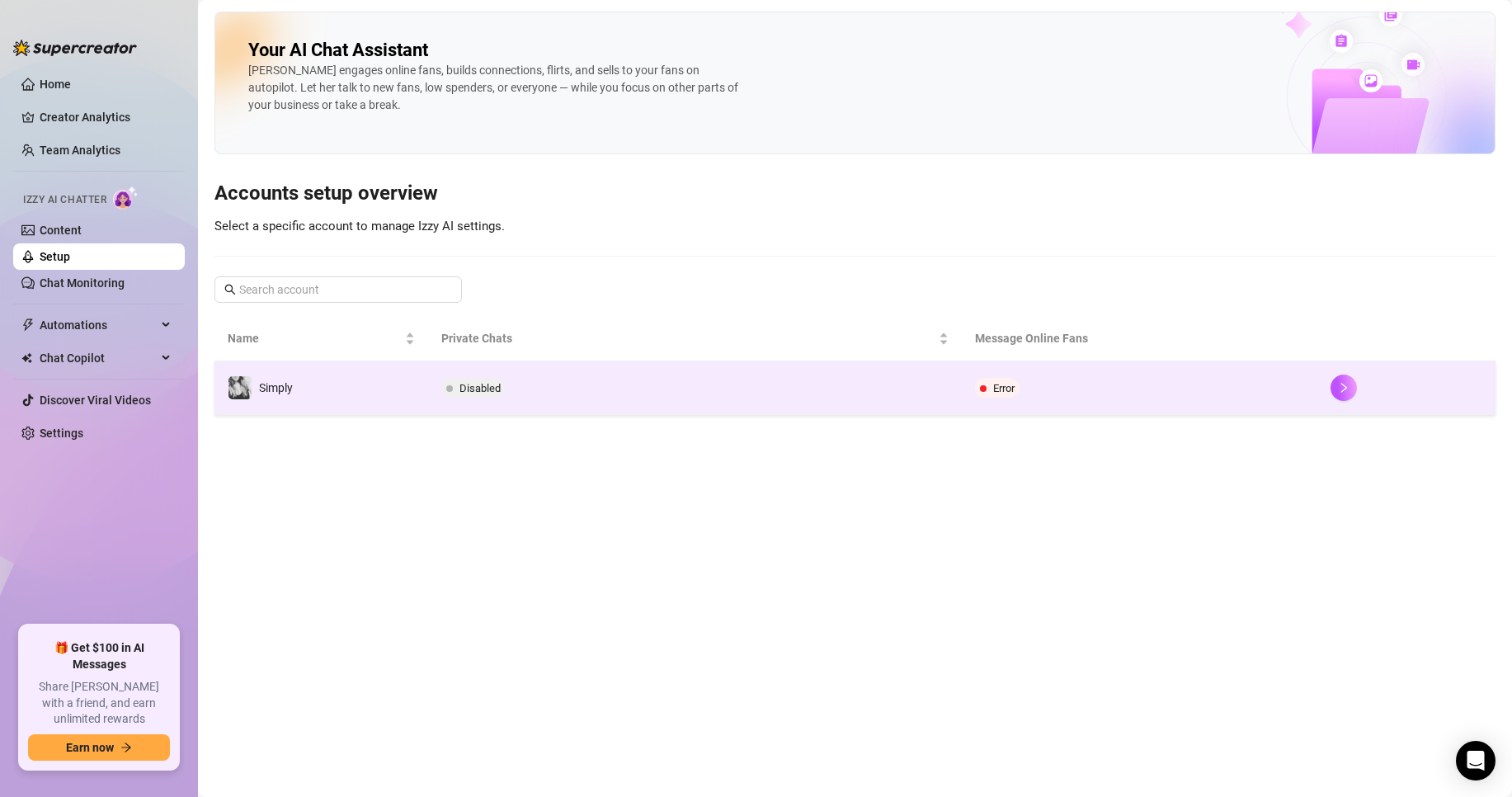
click at [502, 387] on span "Disabled" at bounding box center [473, 387] width 65 height 20
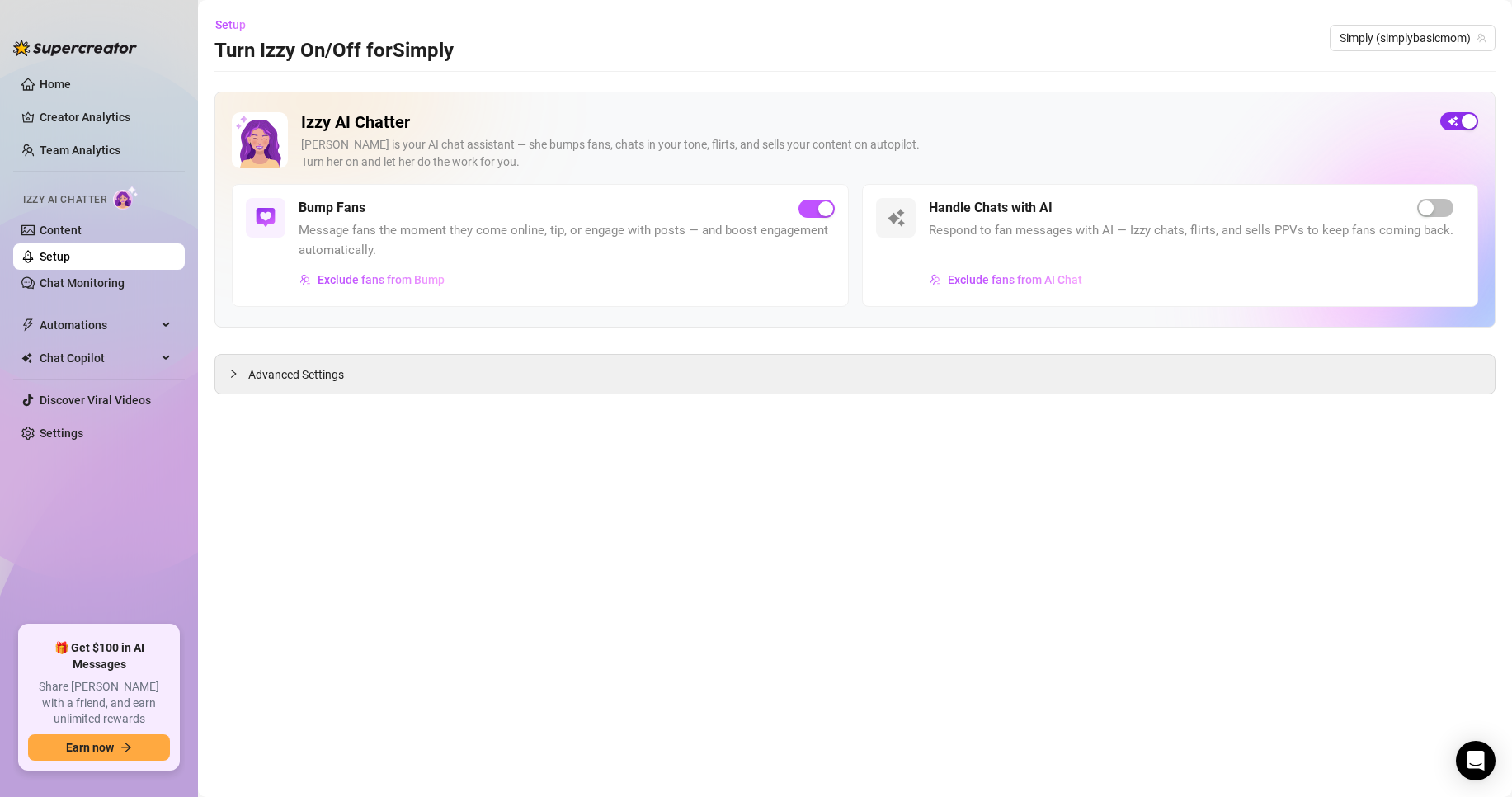
click at [1464, 124] on div "button" at bounding box center [1469, 122] width 15 height 15
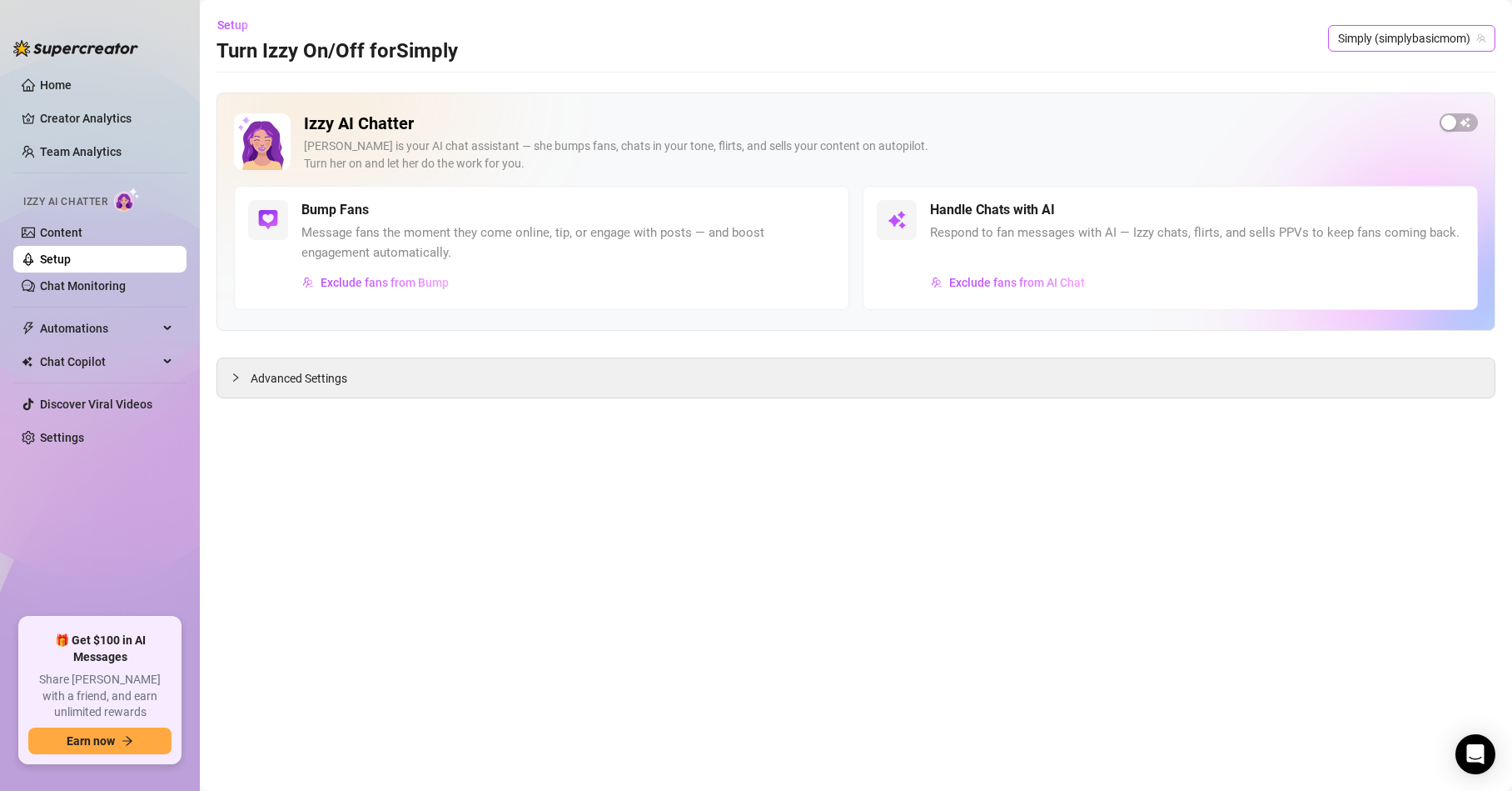
click at [1371, 42] on span "Simply (simplybasicmom)" at bounding box center [1412, 38] width 148 height 25
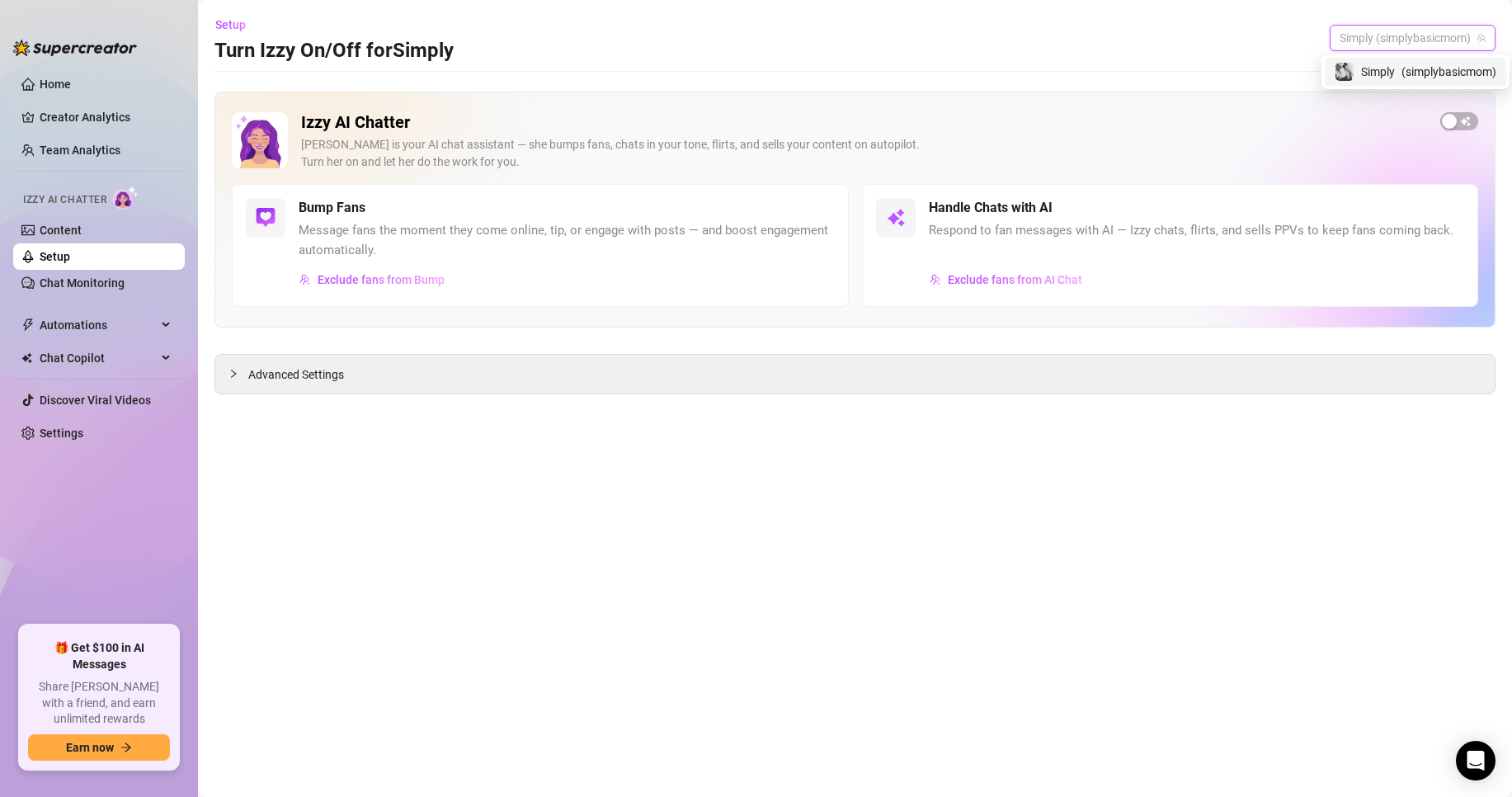
click at [1351, 71] on div "Simply ( simplybasicmom )" at bounding box center [1416, 71] width 162 height 20
click at [1448, 119] on div "button" at bounding box center [1449, 122] width 15 height 15
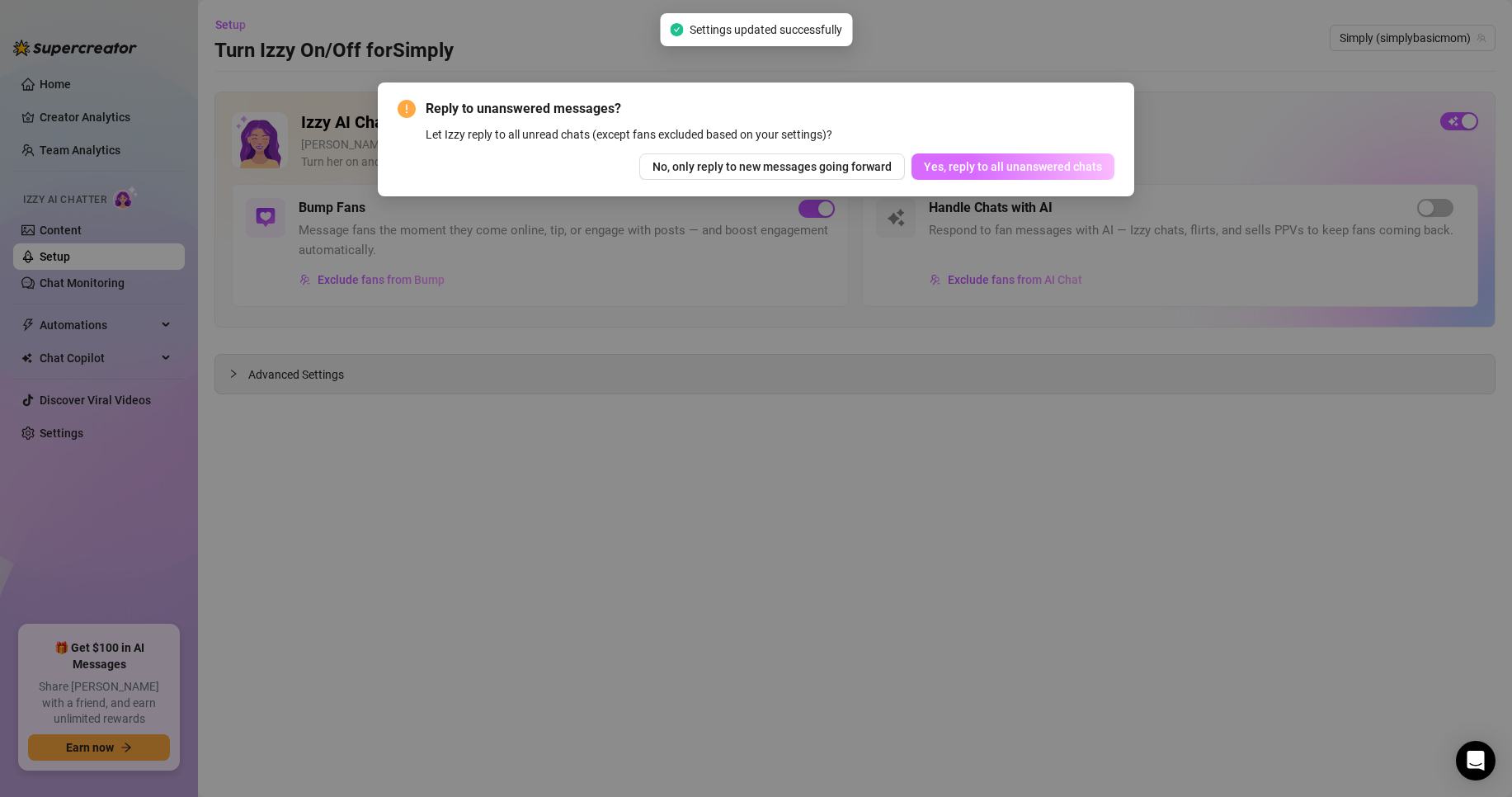
click at [1054, 172] on span "Yes, reply to all unanswered chats" at bounding box center [1013, 167] width 178 height 13
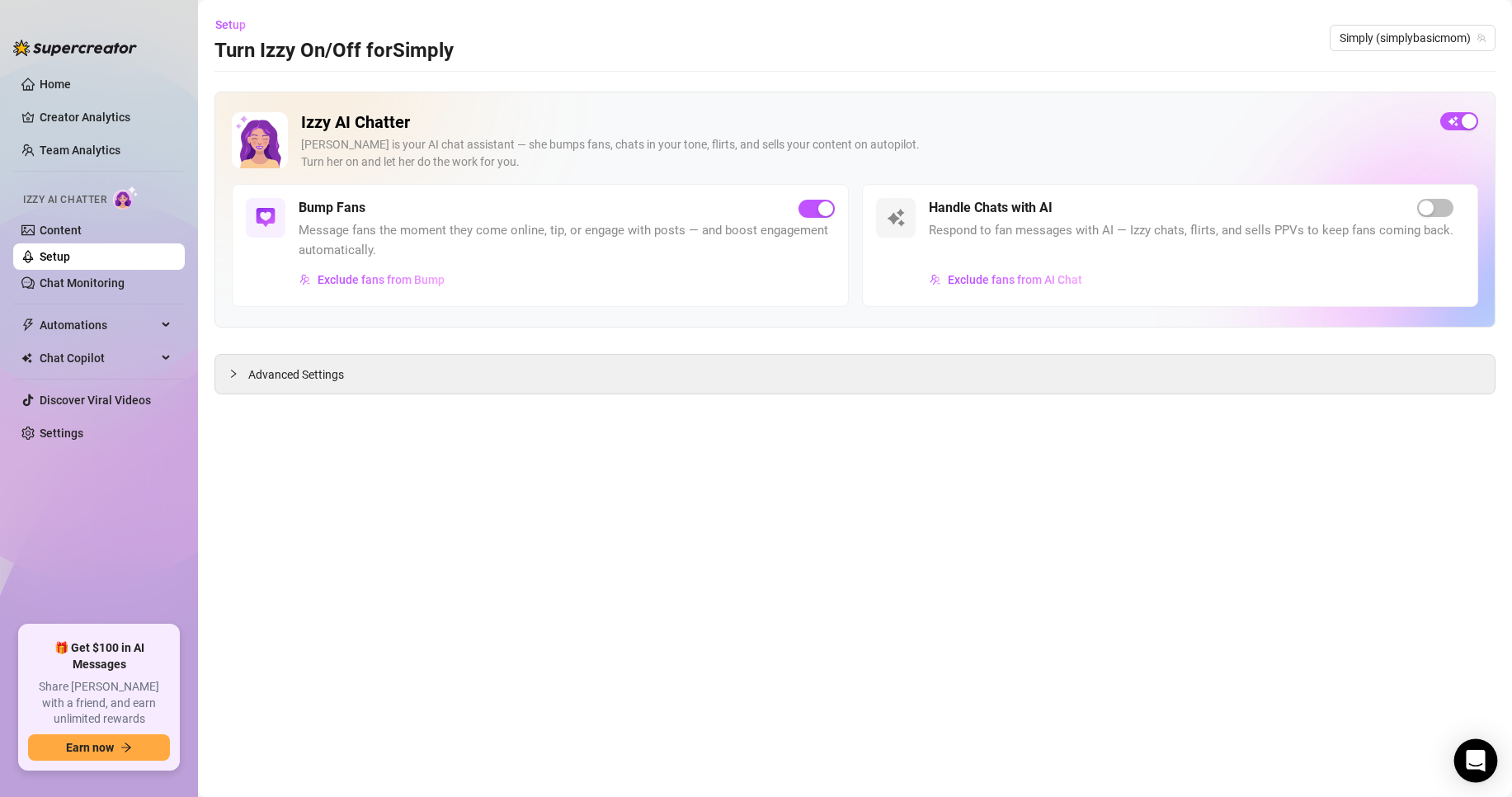
click at [1466, 756] on icon "Open Intercom Messenger" at bounding box center [1475, 760] width 22 height 22
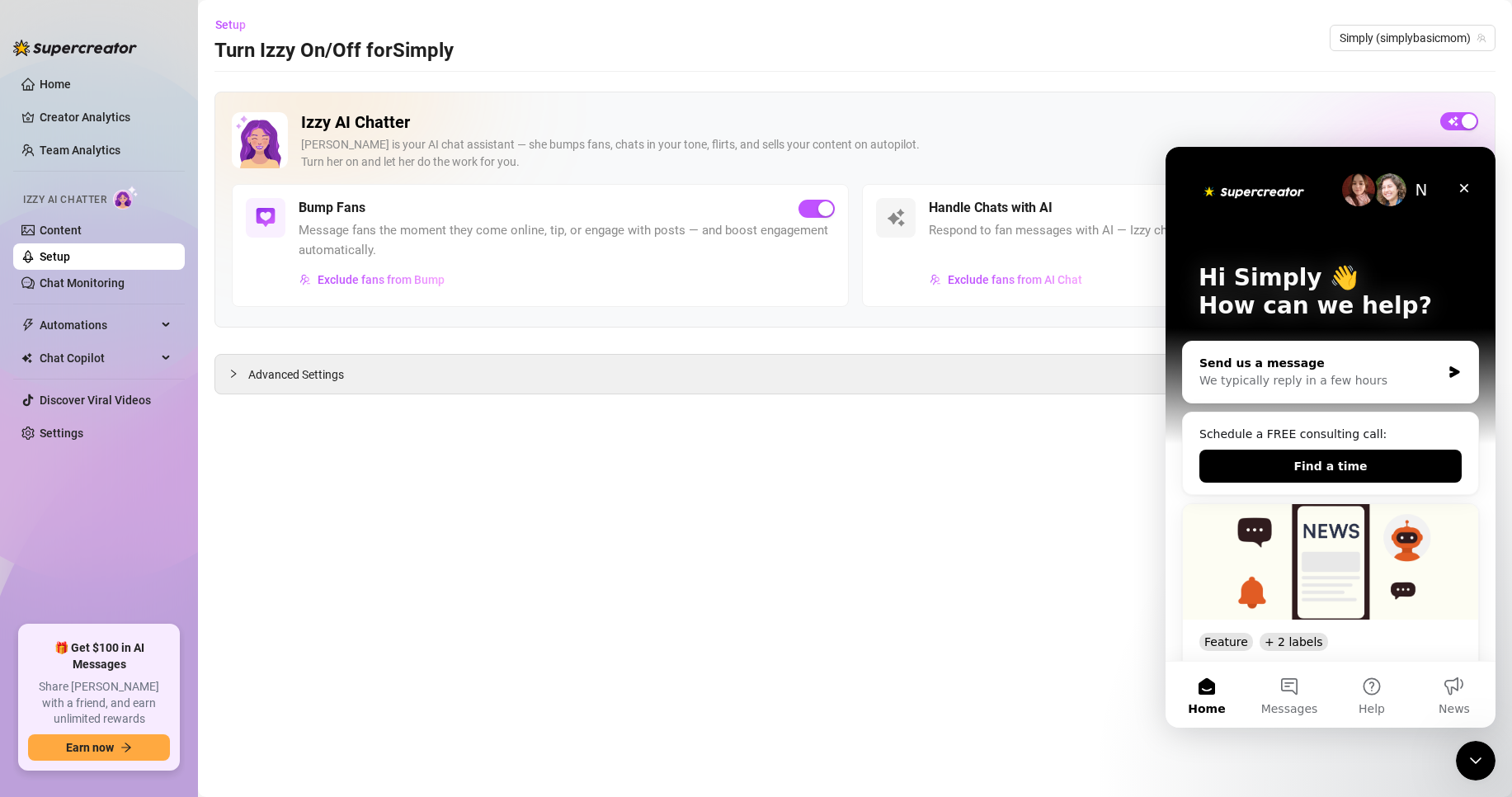
click at [1384, 380] on div "We typically reply in a few hours" at bounding box center [1320, 380] width 242 height 17
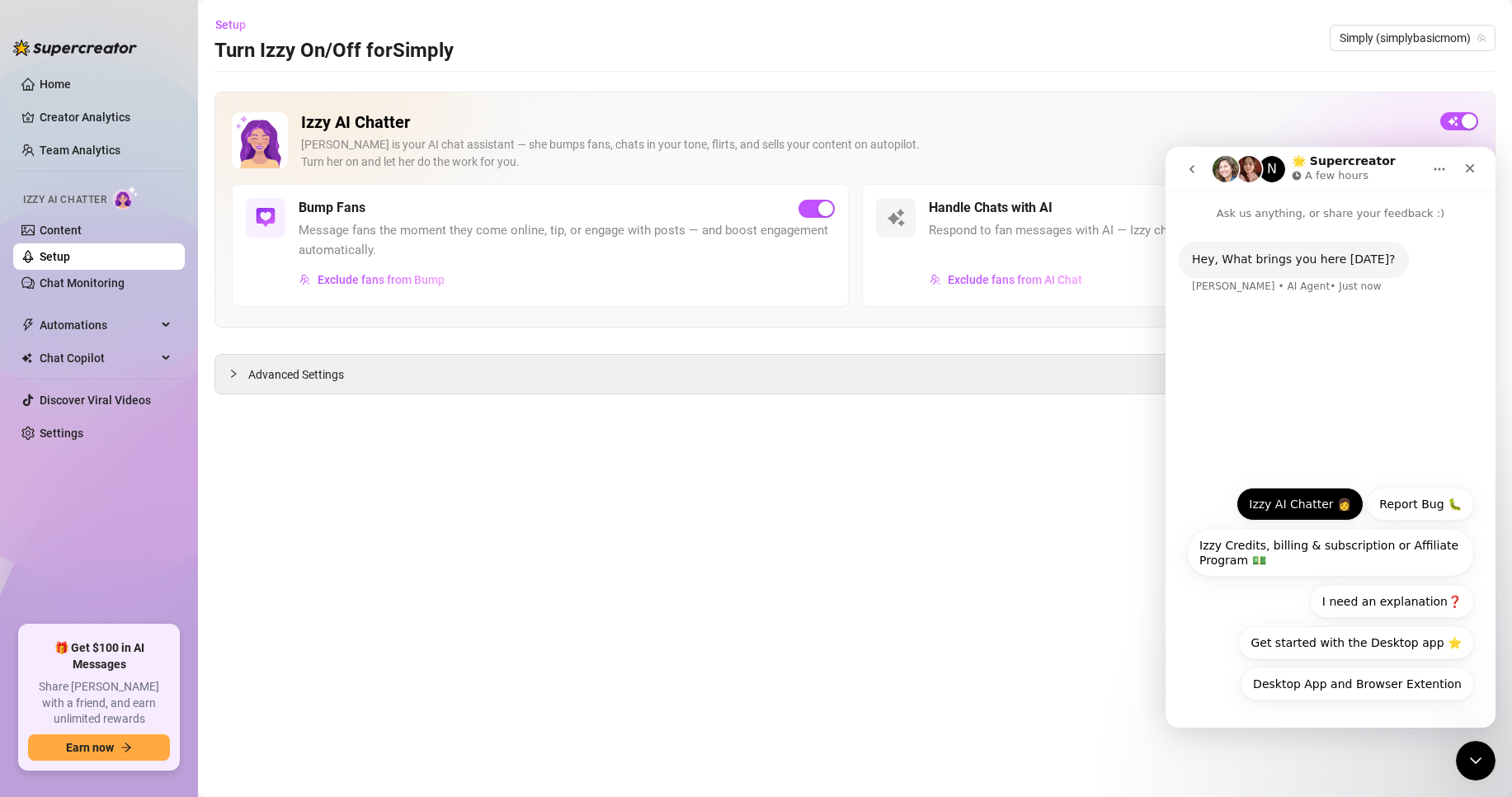
click at [1315, 501] on button "Izzy AI Chatter 👩" at bounding box center [1300, 503] width 127 height 33
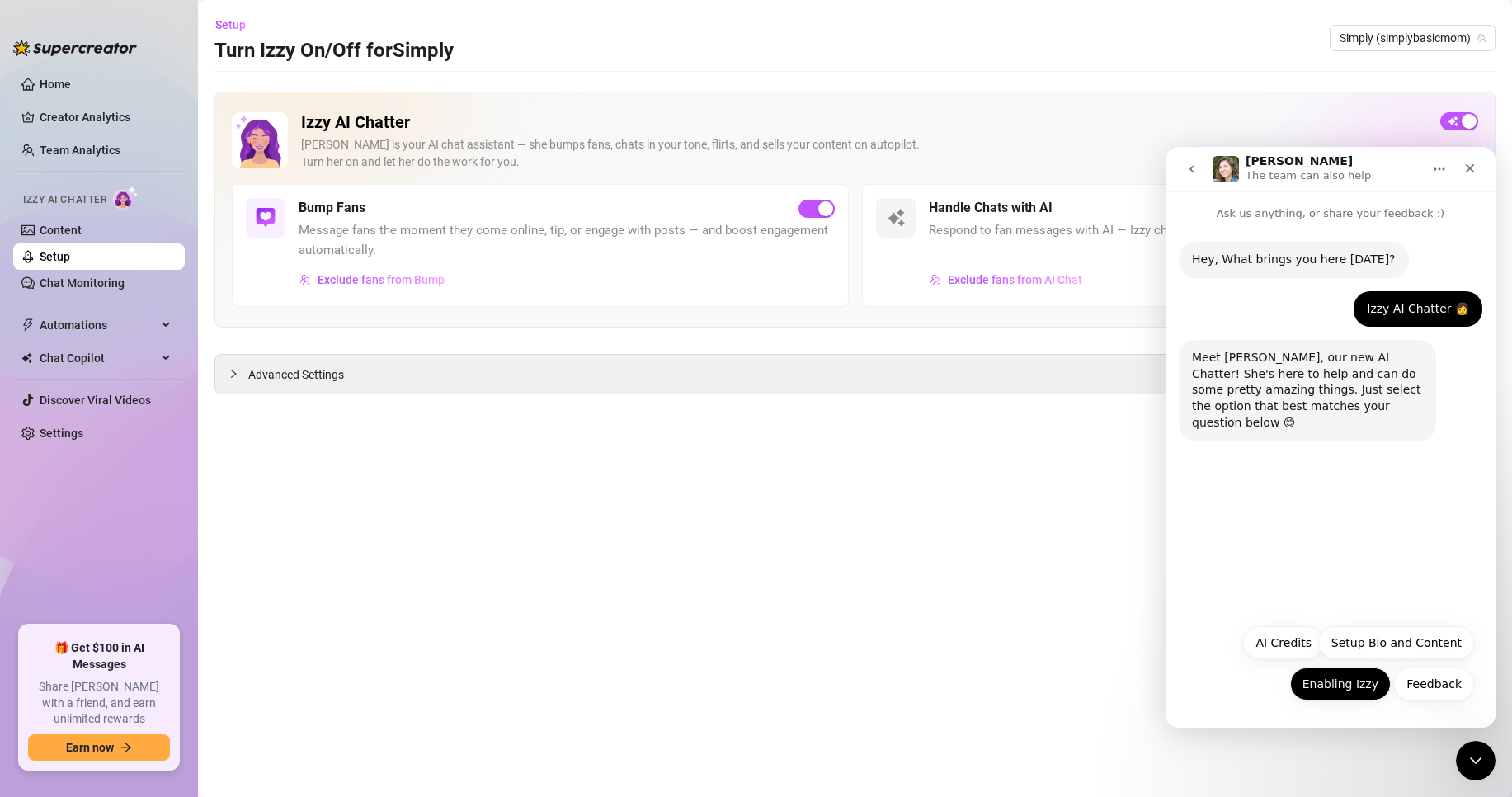
click at [1342, 690] on button "Enabling Izzy" at bounding box center [1340, 683] width 100 height 33
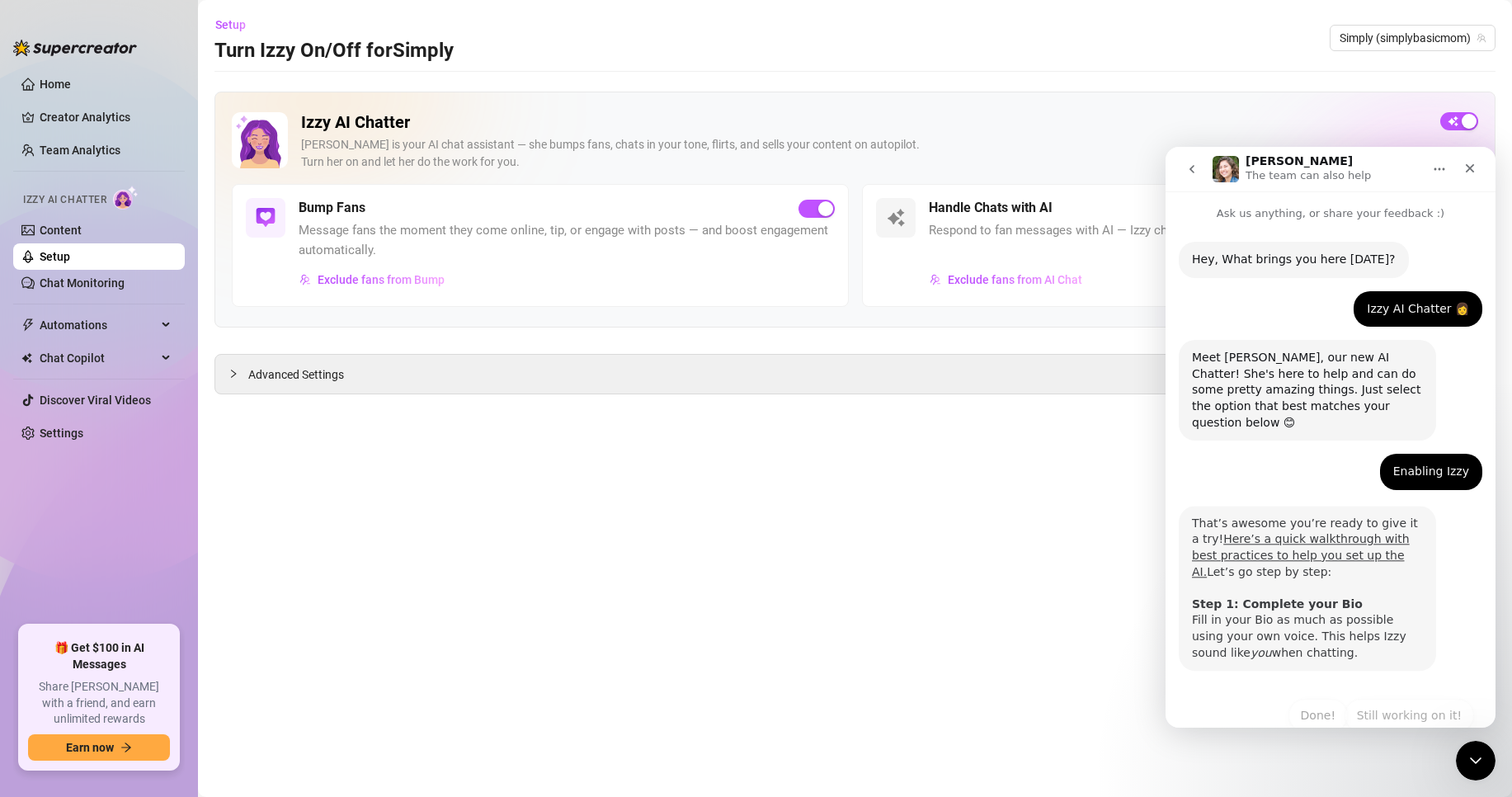
scroll to position [17, 0]
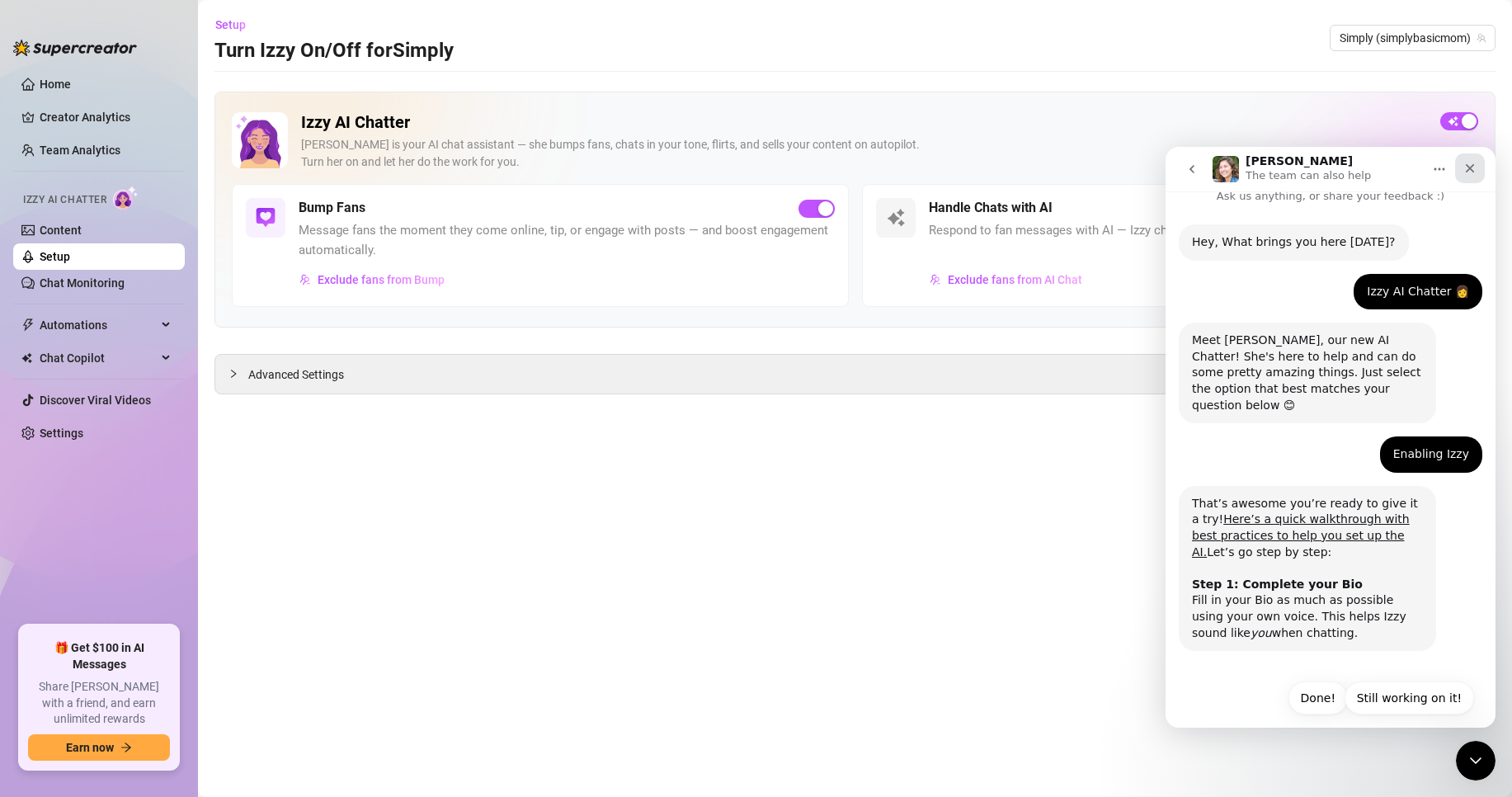
click at [1475, 169] on icon "Close" at bounding box center [1470, 169] width 13 height 13
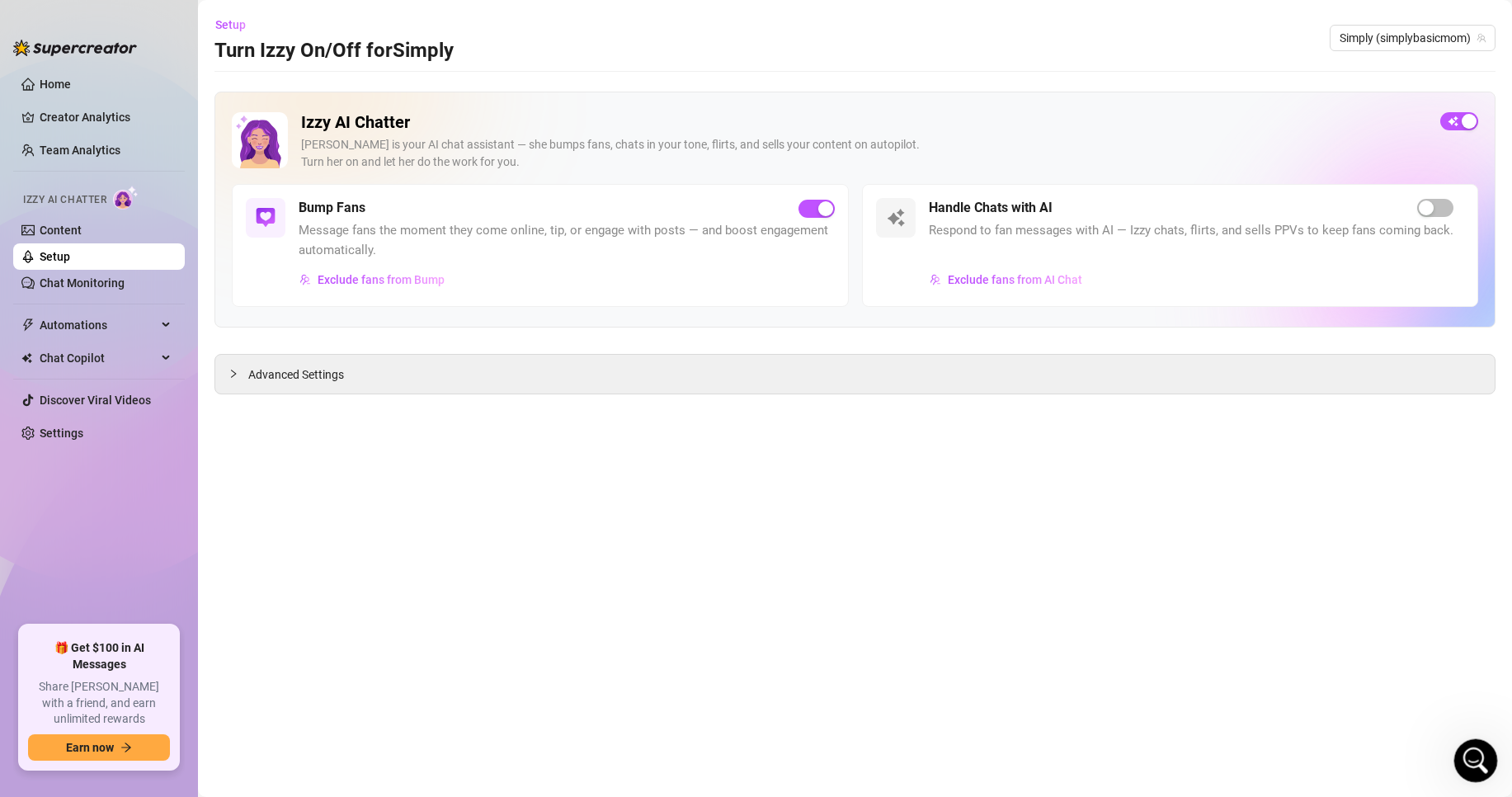
click at [1461, 755] on div "Open Intercom Messenger" at bounding box center [1473, 758] width 54 height 54
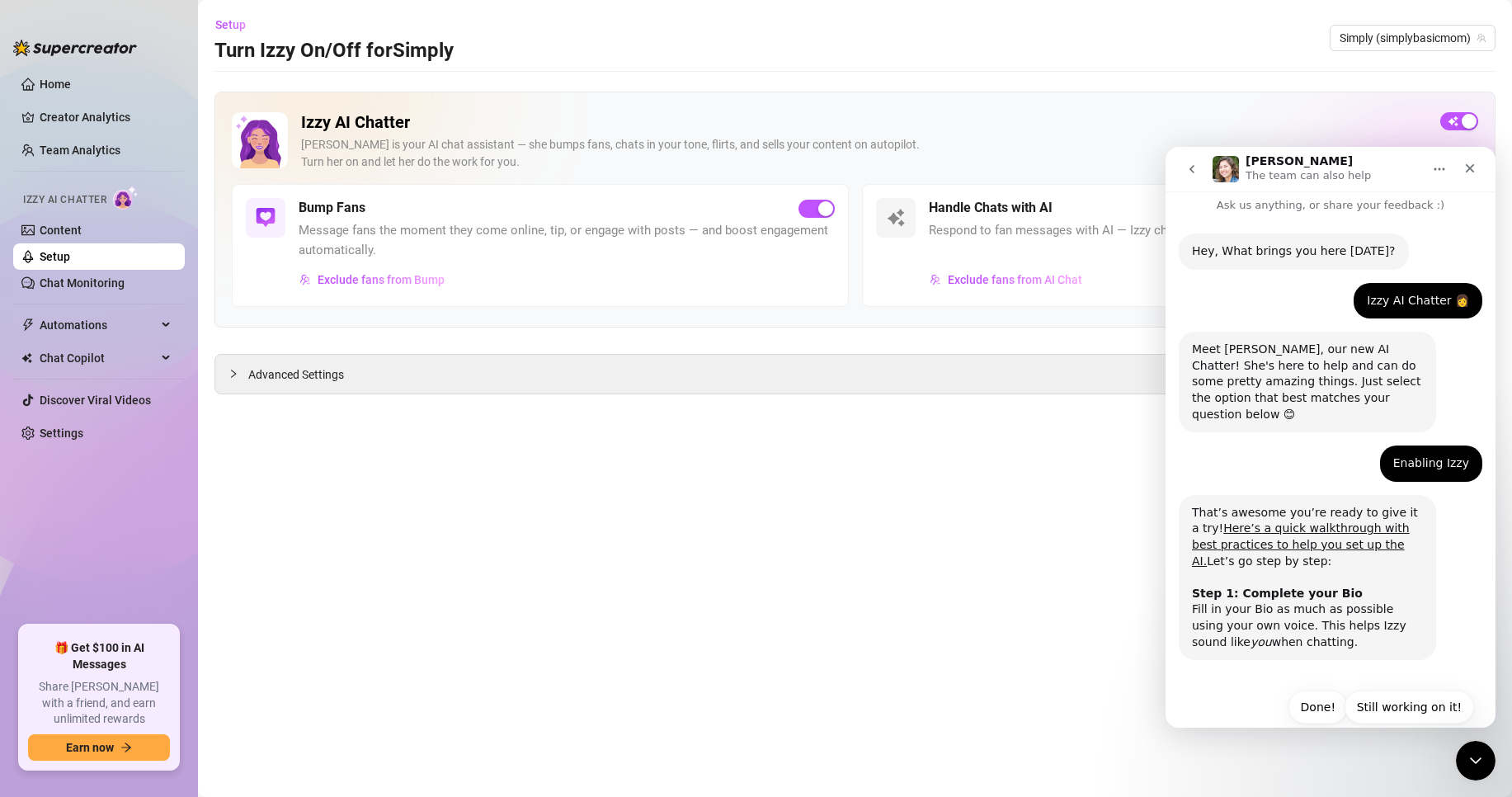
scroll to position [0, 0]
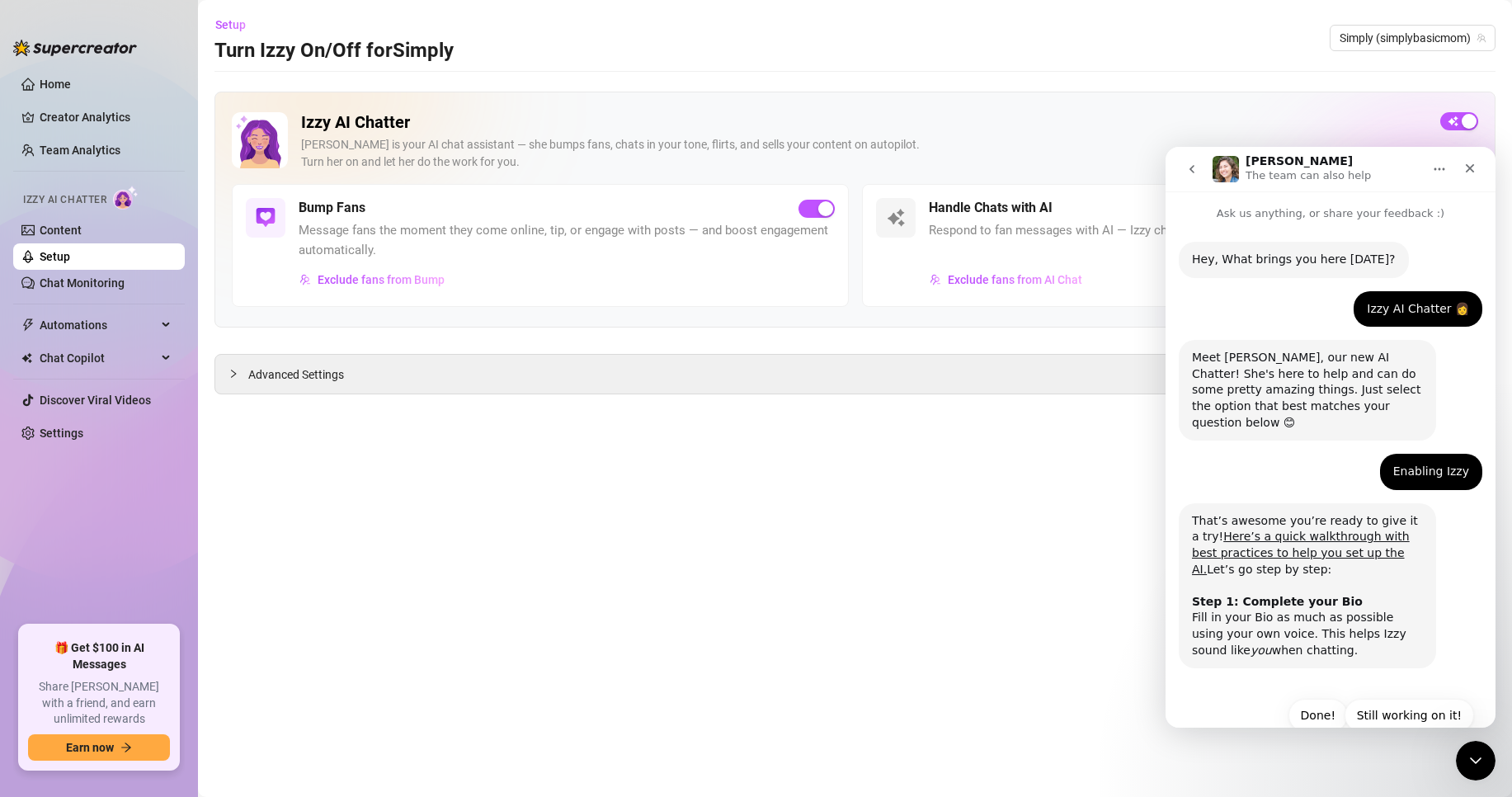
click at [1246, 677] on div "Hey, What brings you here today? Ella • AI Agent • Just now Izzy AI Chatter 👩 S…" at bounding box center [1330, 491] width 330 height 539
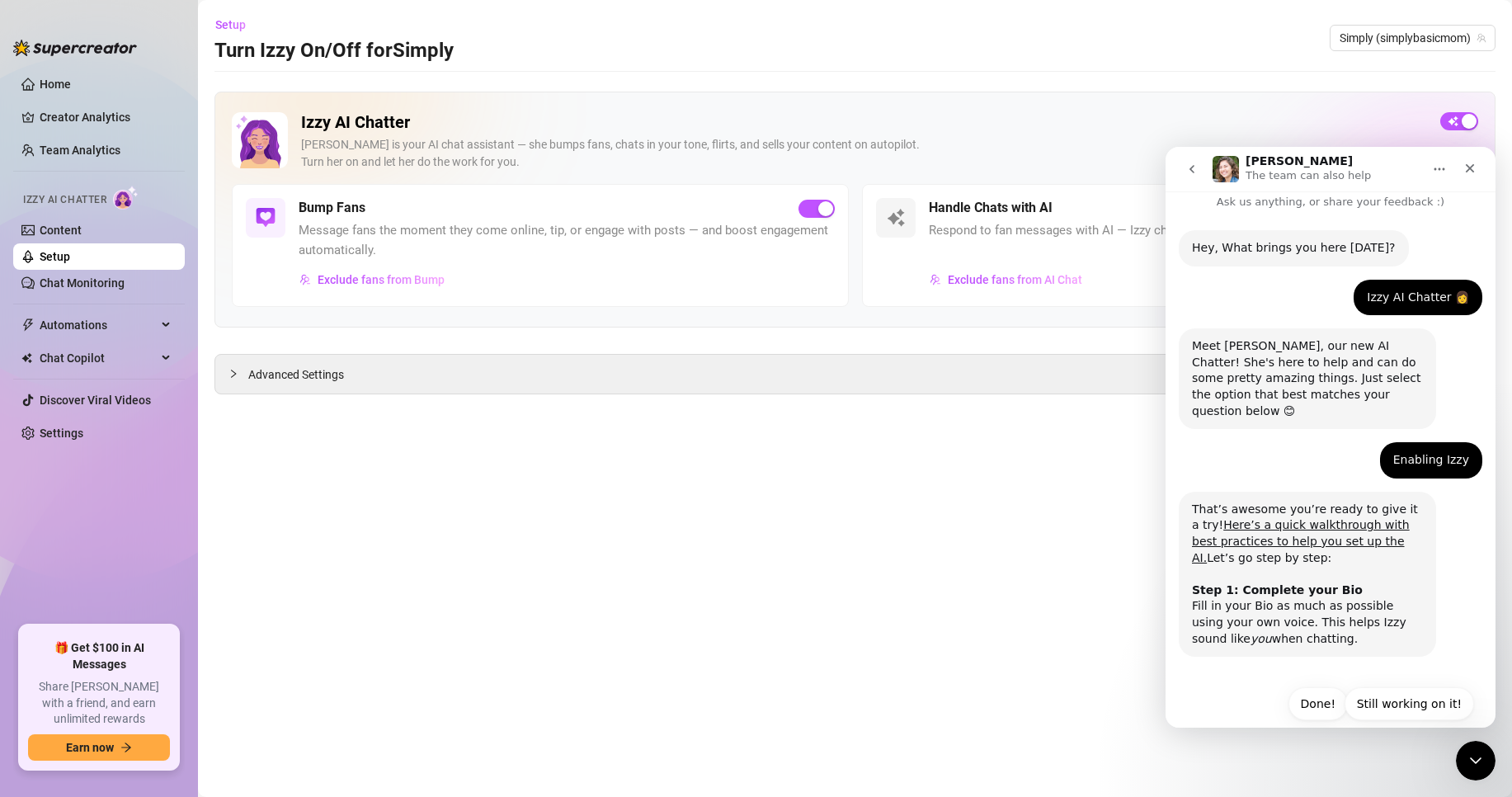
scroll to position [17, 0]
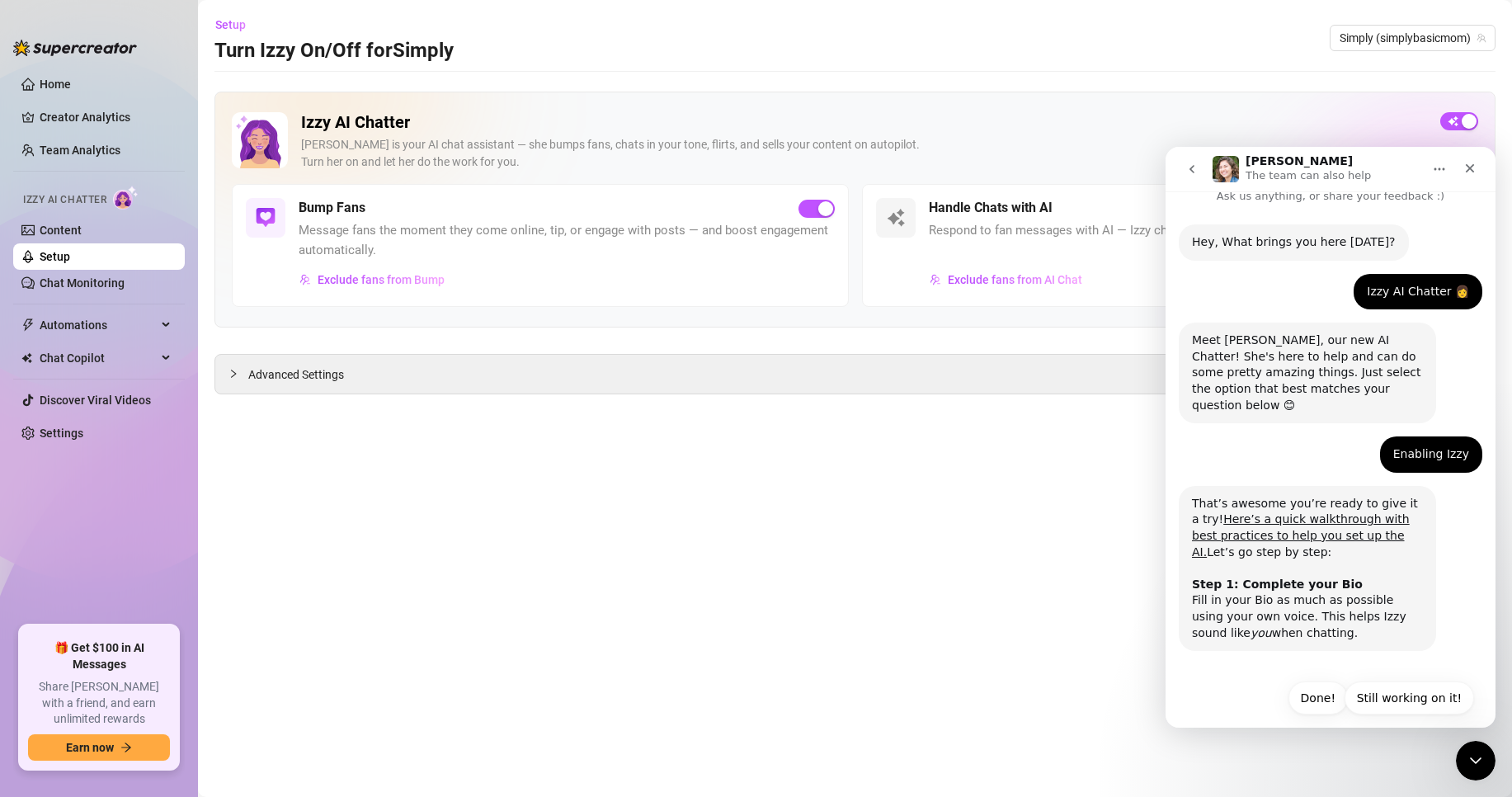
click at [1253, 681] on div "Still working on it! Done! Still working on it!" at bounding box center [1330, 702] width 287 height 43
click at [1252, 687] on div "Still working on it! Done! Still working on it!" at bounding box center [1330, 702] width 287 height 43
click at [1221, 681] on div "Still working on it! Done! Still working on it!" at bounding box center [1330, 702] width 287 height 43
click at [1220, 681] on div "Still working on it! Done! Still working on it!" at bounding box center [1330, 702] width 287 height 43
drag, startPoint x: 1240, startPoint y: 695, endPoint x: 1254, endPoint y: 701, distance: 15.2
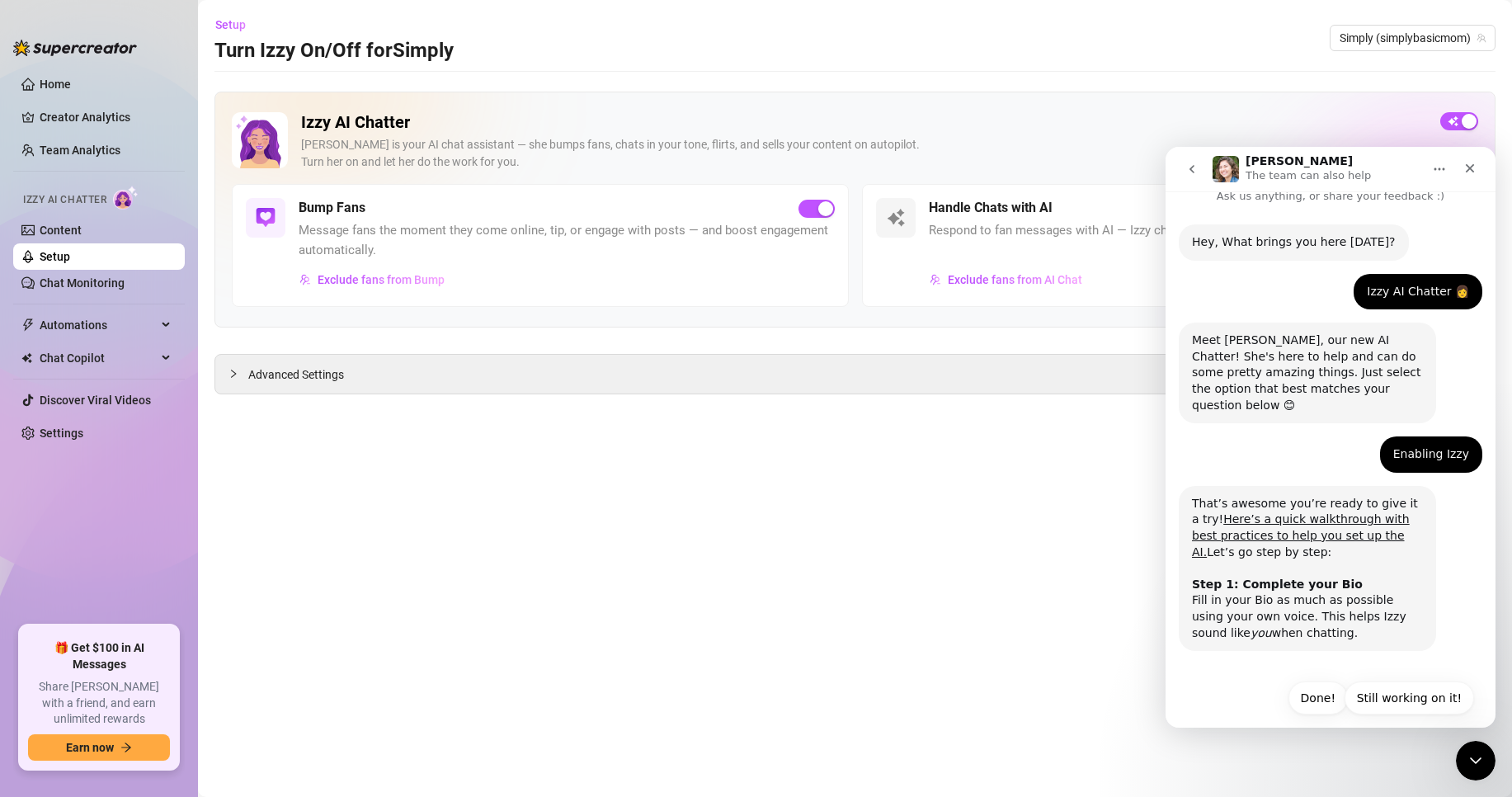
click at [1246, 698] on div "Still working on it! Done! Still working on it!" at bounding box center [1330, 702] width 287 height 43
click at [1274, 706] on div "Still working on it! Done! Still working on it!" at bounding box center [1330, 702] width 287 height 43
click at [1297, 664] on div "Ella • AI Agent • Just now" at bounding box center [1286, 664] width 190 height 0
click at [1308, 646] on div "That’s awesome you’re ready to give it a try! Here’s a quick walkthrough with b…" at bounding box center [1330, 586] width 304 height 201
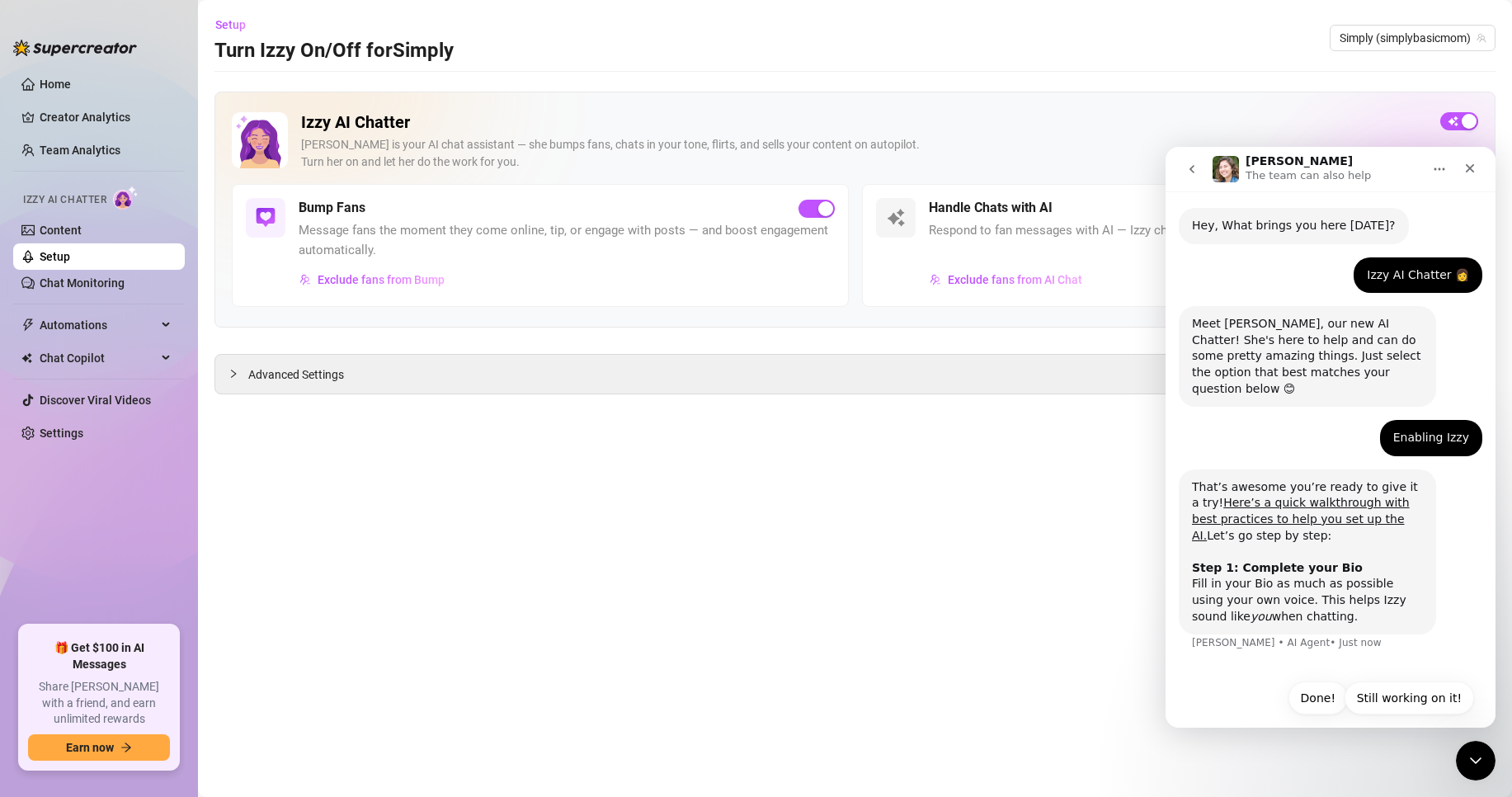
click at [1292, 638] on div "Ella • AI Agent • Just now" at bounding box center [1286, 642] width 190 height 10
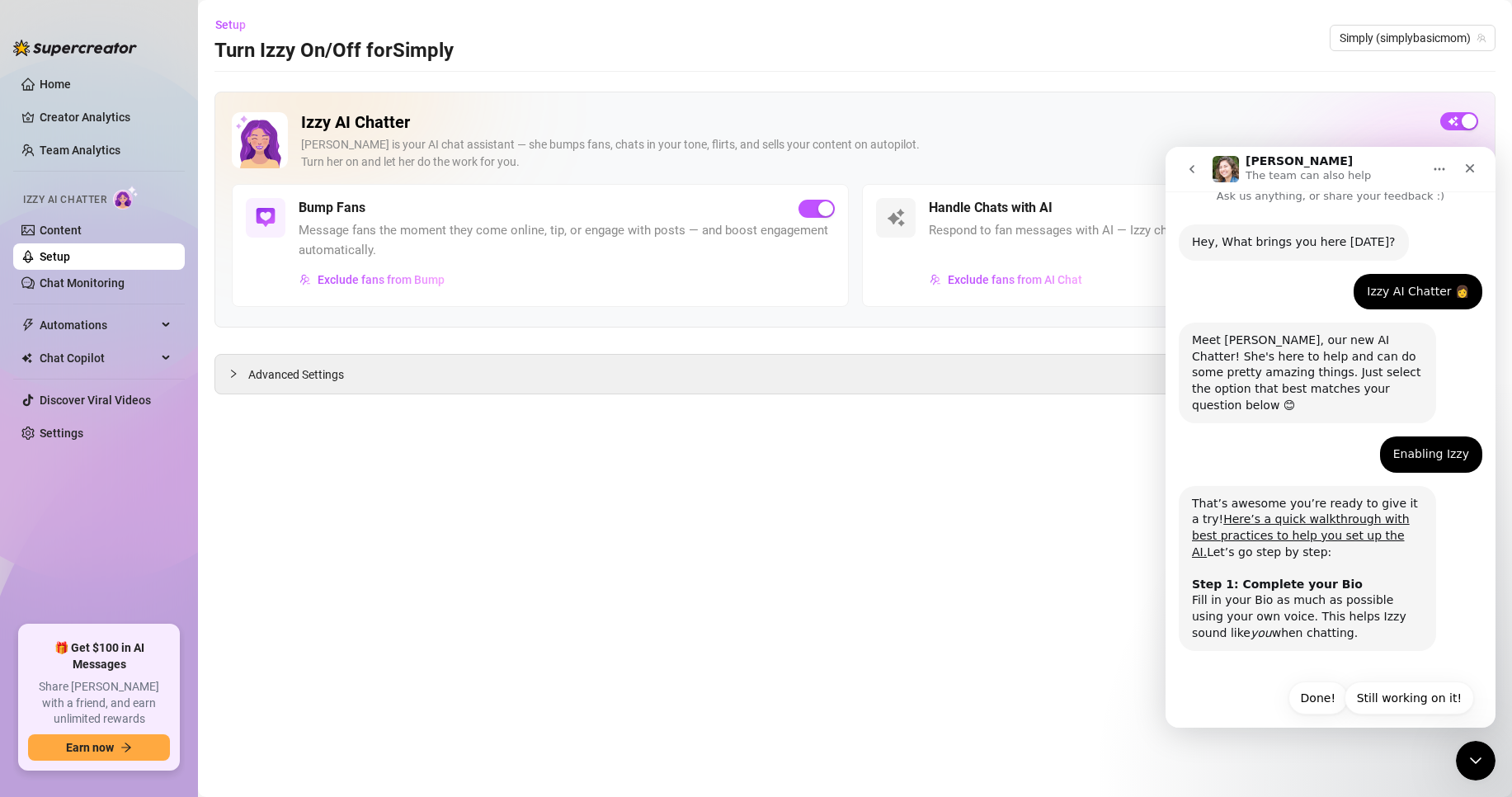
click at [1445, 174] on icon "Home" at bounding box center [1439, 169] width 13 height 13
click at [1251, 664] on div "Ella • AI Agent • Just now" at bounding box center [1286, 664] width 190 height 0
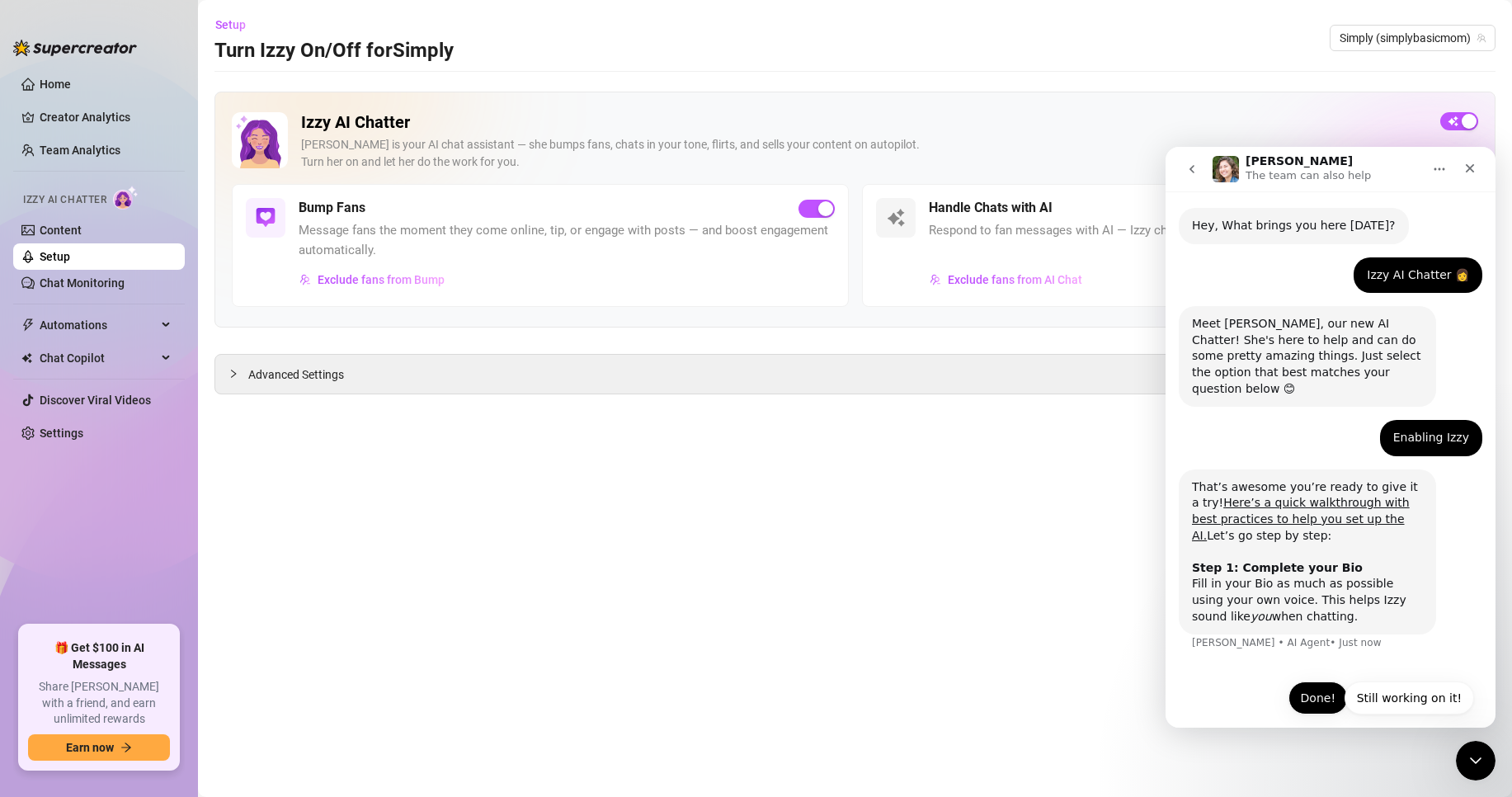
click at [1324, 686] on button "Done!" at bounding box center [1317, 697] width 59 height 33
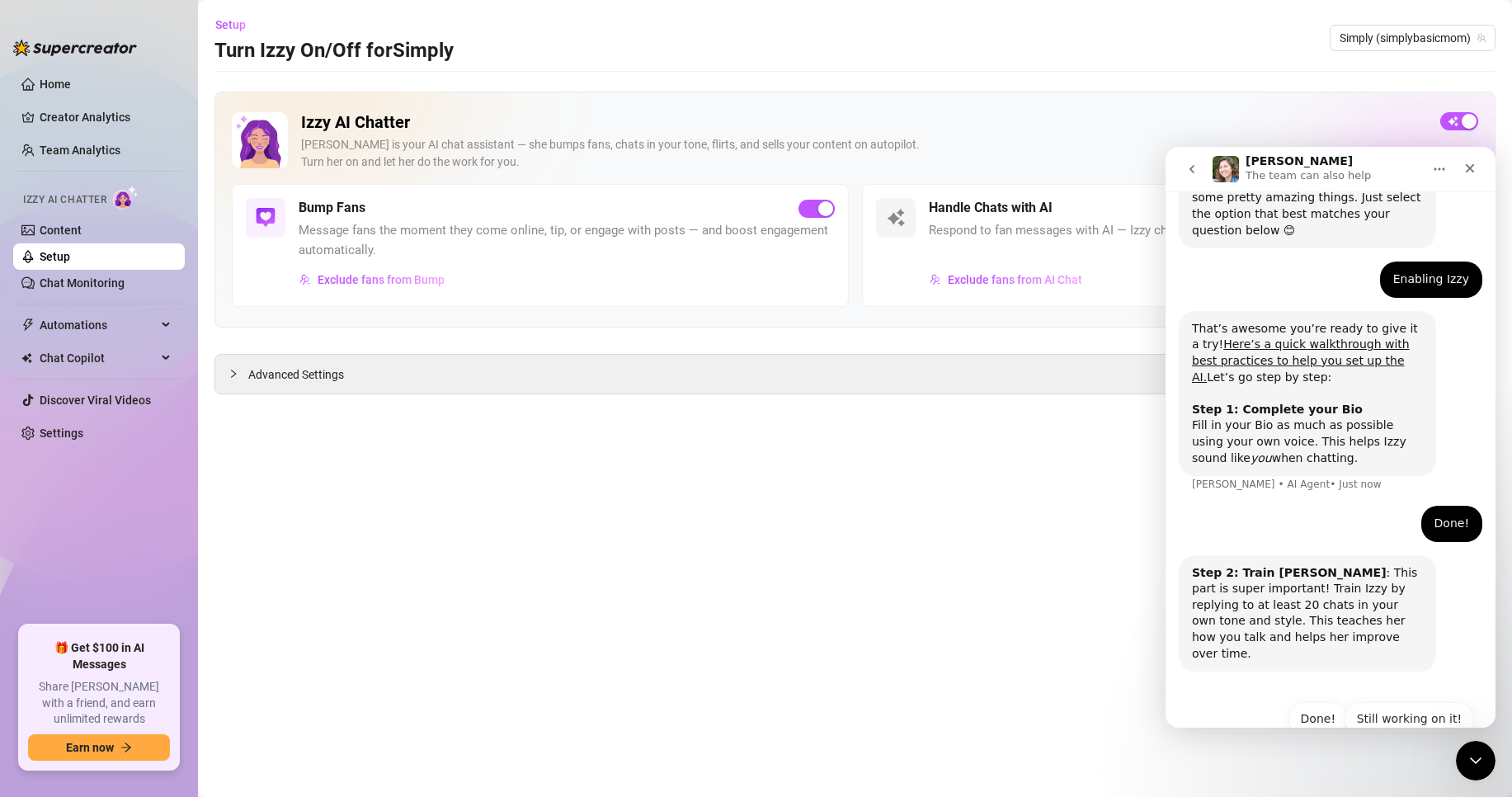
scroll to position [197, 0]
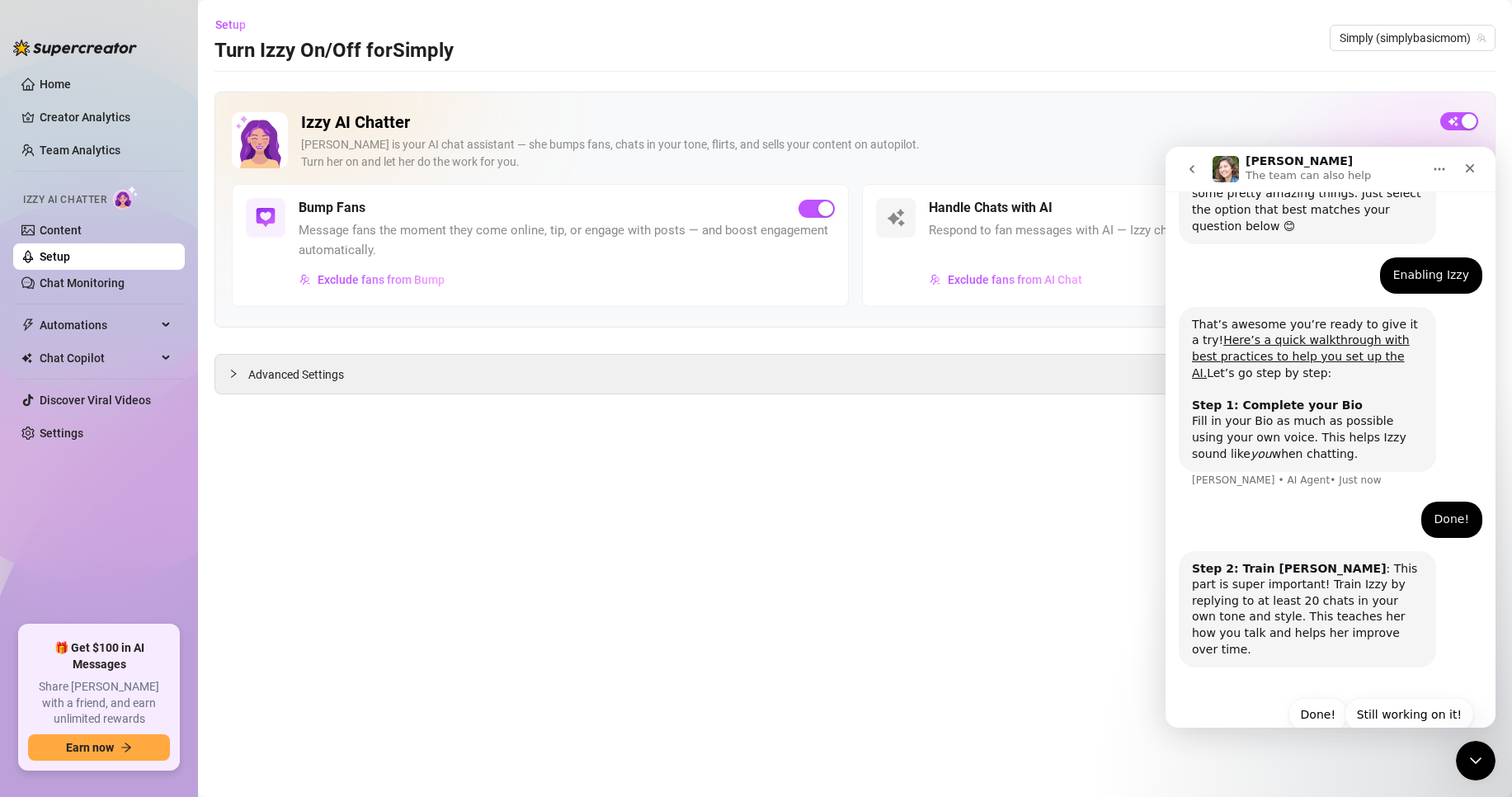
click at [1195, 170] on icon "go back" at bounding box center [1192, 169] width 13 height 13
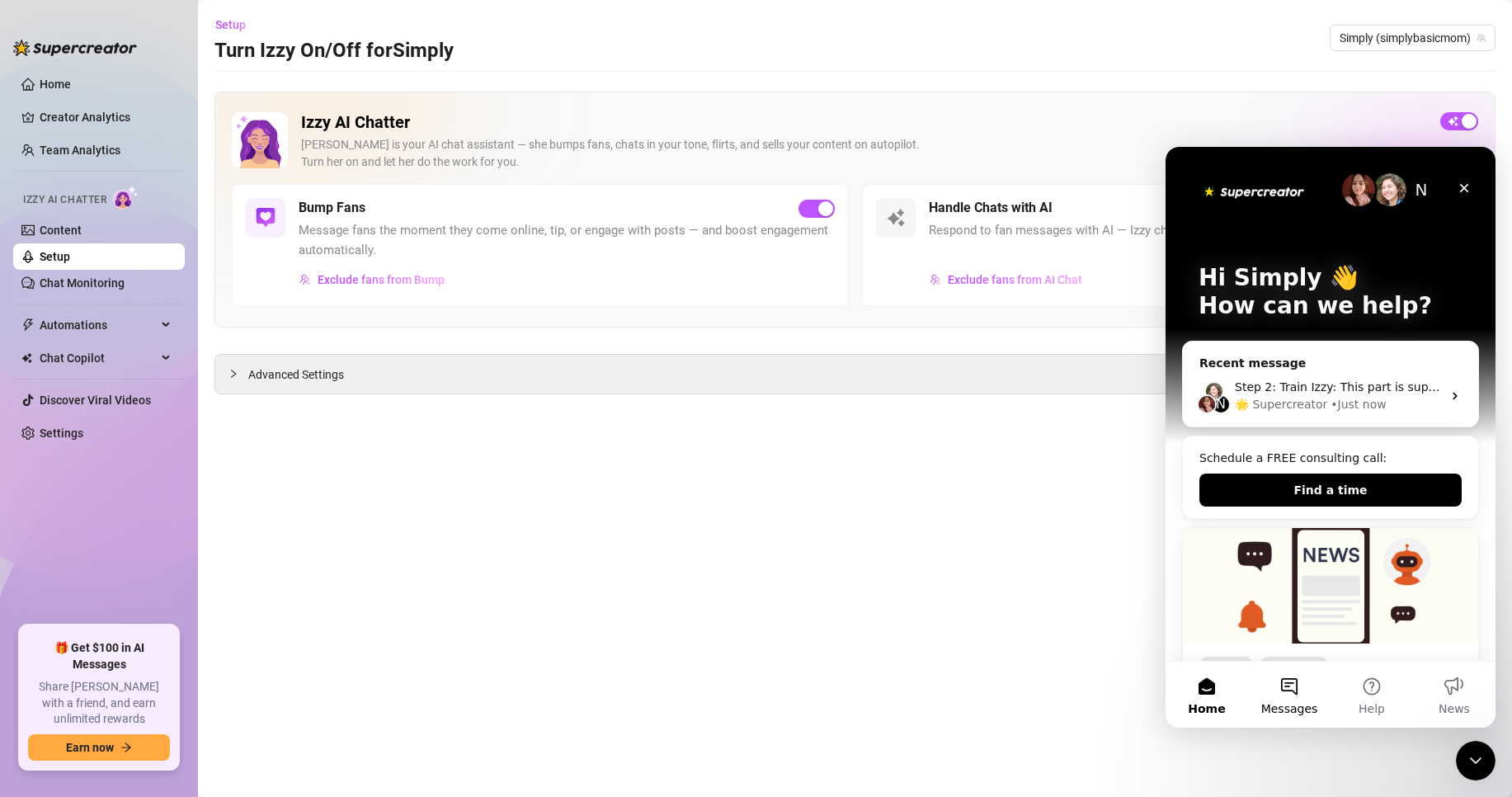
click at [1293, 706] on span "Messages" at bounding box center [1289, 708] width 57 height 11
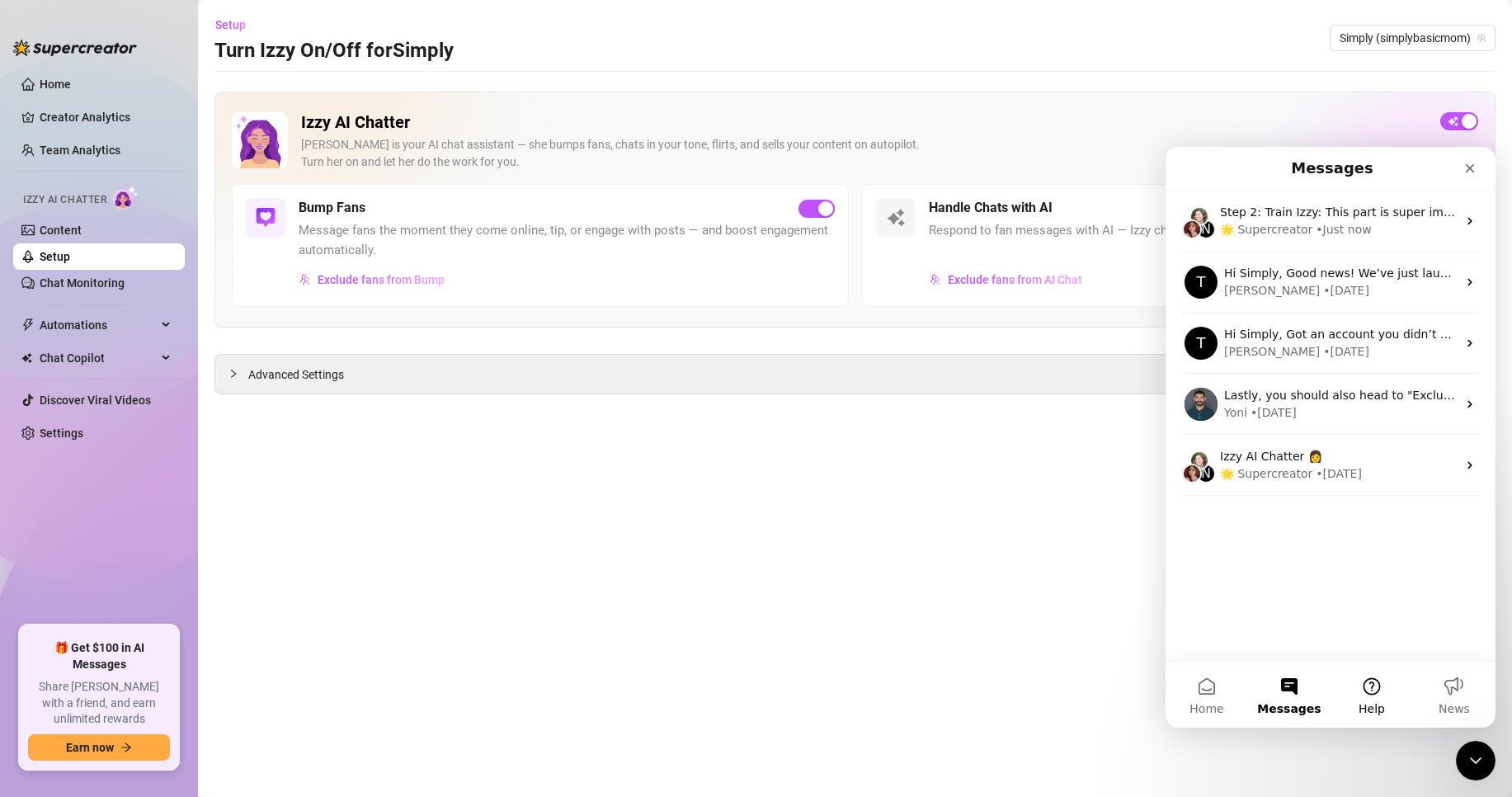
click at [1350, 695] on button "Help" at bounding box center [1371, 694] width 82 height 66
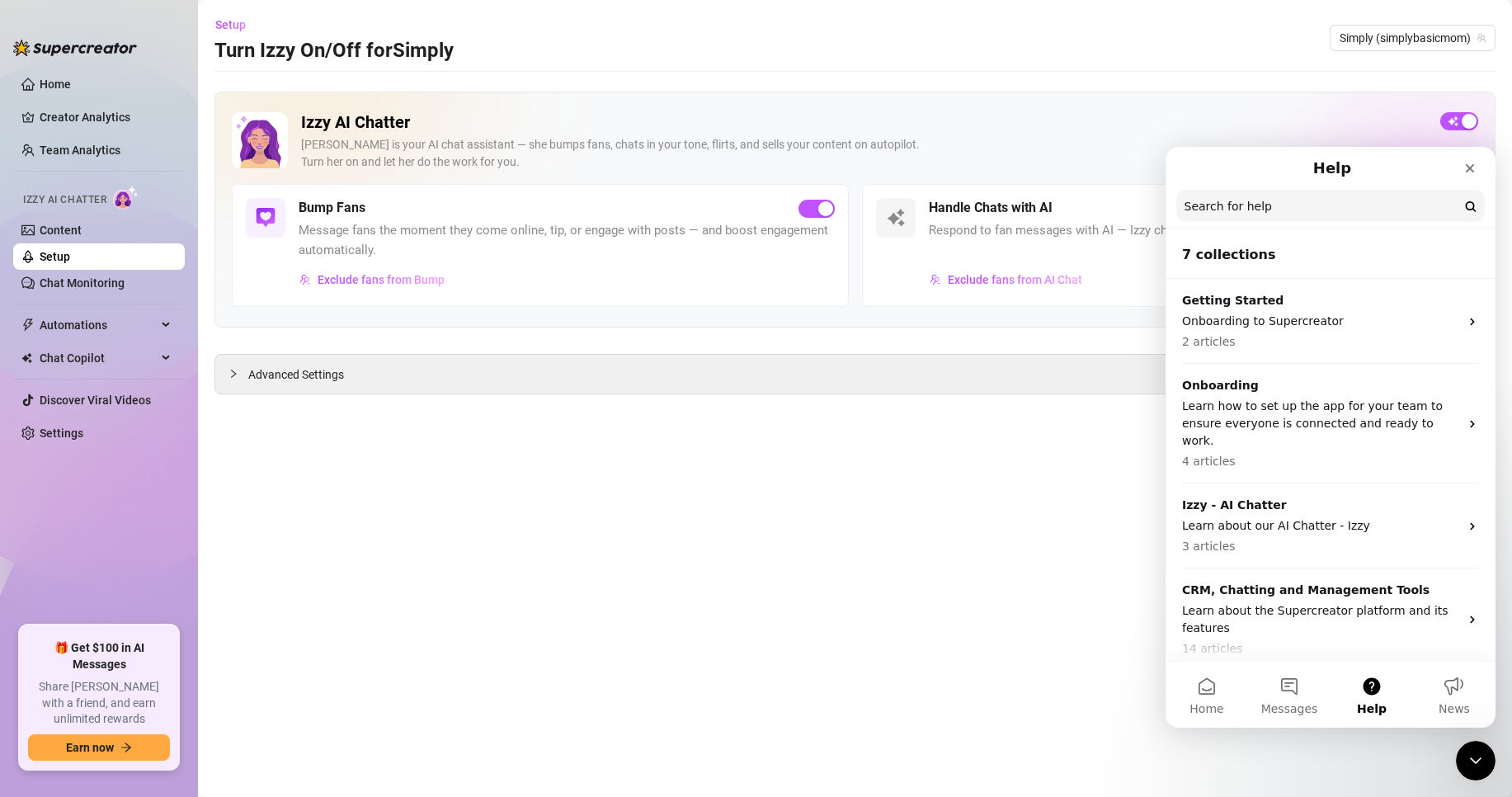
click at [1060, 561] on main "Setup Turn Izzy On/Off for Simply Simply (simplybasicmom) Izzy AI Chatter Izzy …" at bounding box center [854, 398] width 1314 height 797
click at [1480, 171] on div "Close" at bounding box center [1470, 169] width 30 height 30
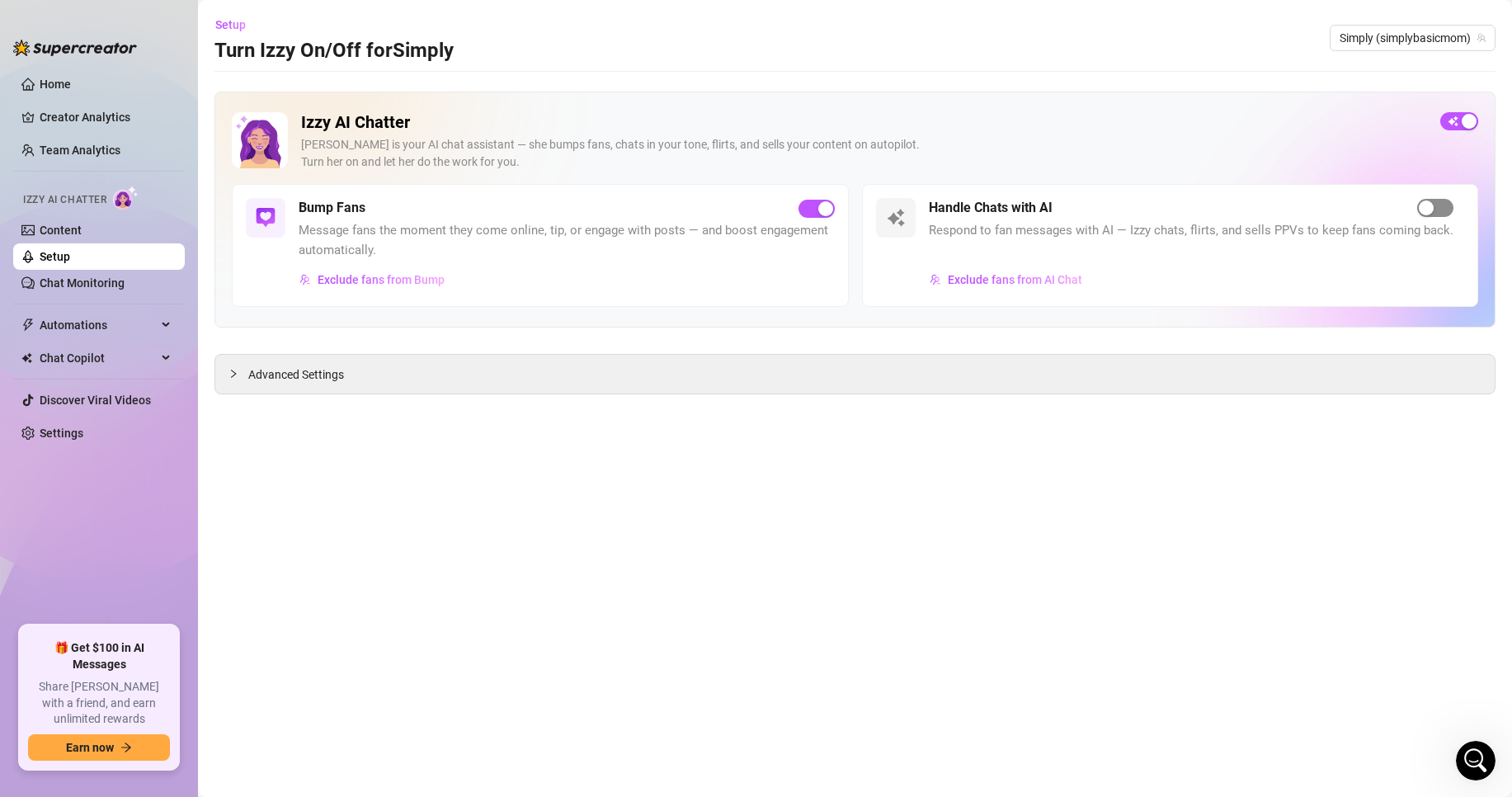
click at [1431, 211] on span "button" at bounding box center [1435, 207] width 37 height 18
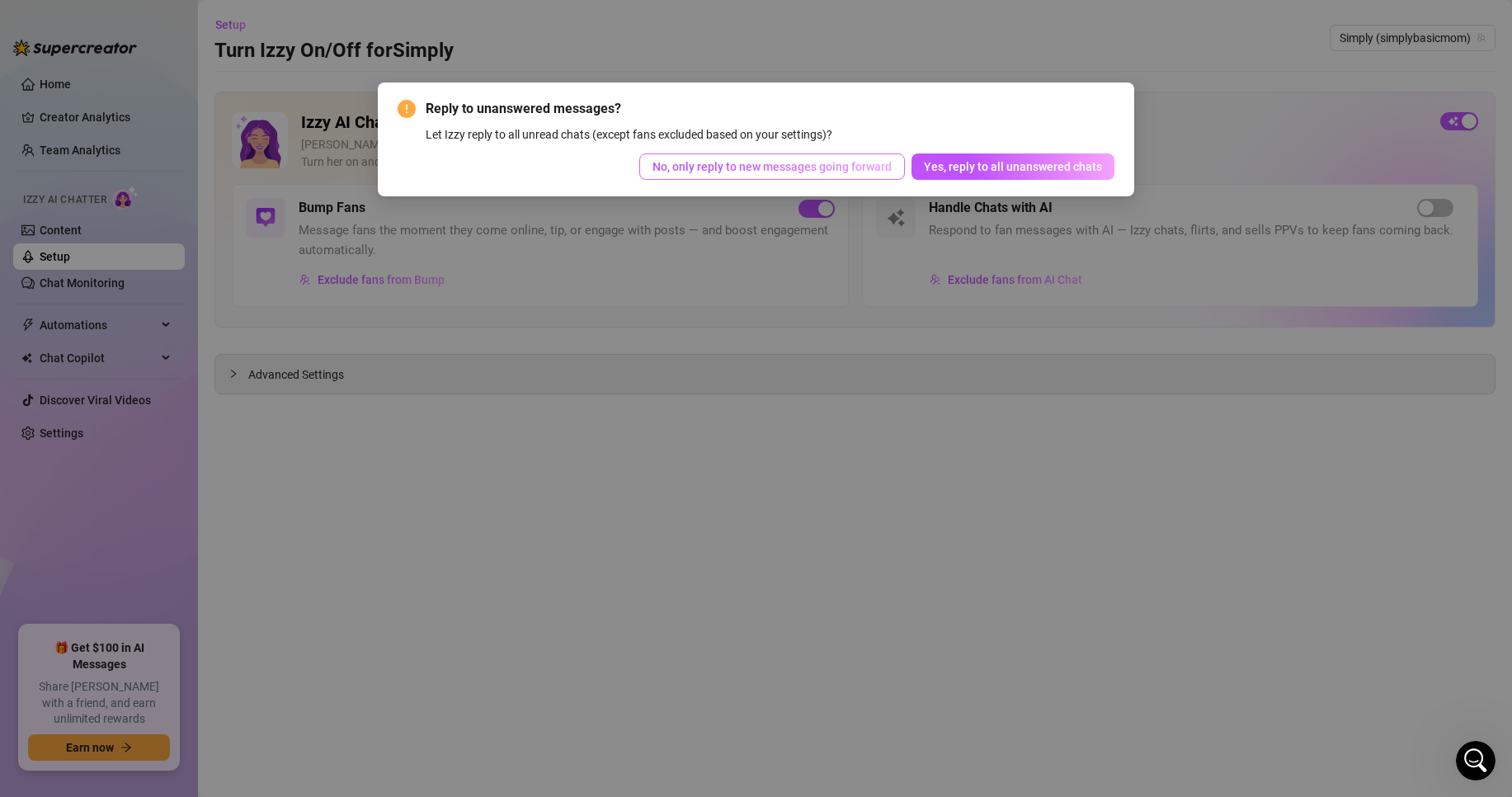
click at [889, 162] on span "No, only reply to new messages going forward" at bounding box center [771, 167] width 239 height 13
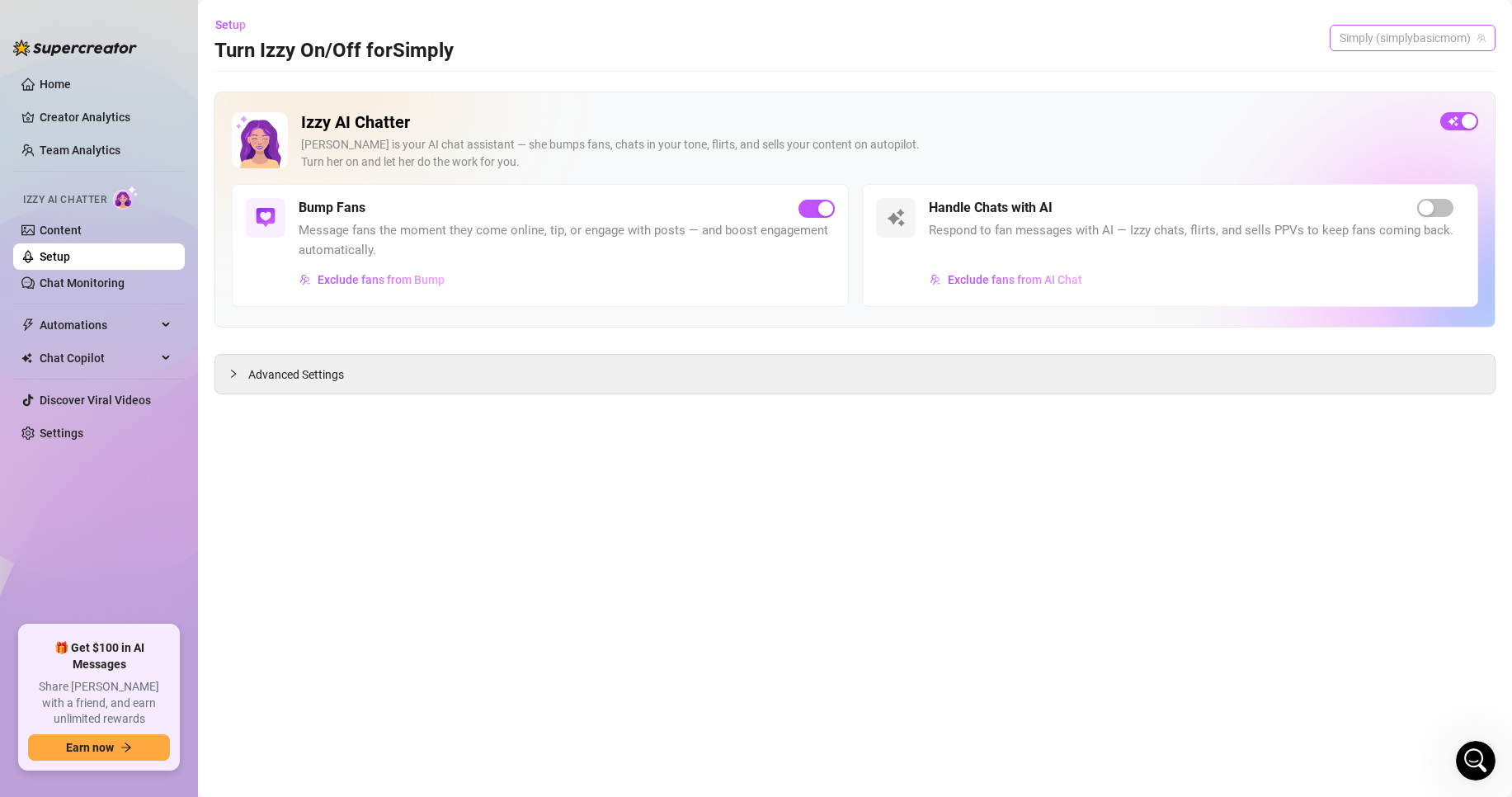
click at [1373, 31] on span "Simply (simplybasicmom)" at bounding box center [1413, 37] width 146 height 24
click at [1363, 72] on span "Simply" at bounding box center [1364, 71] width 34 height 18
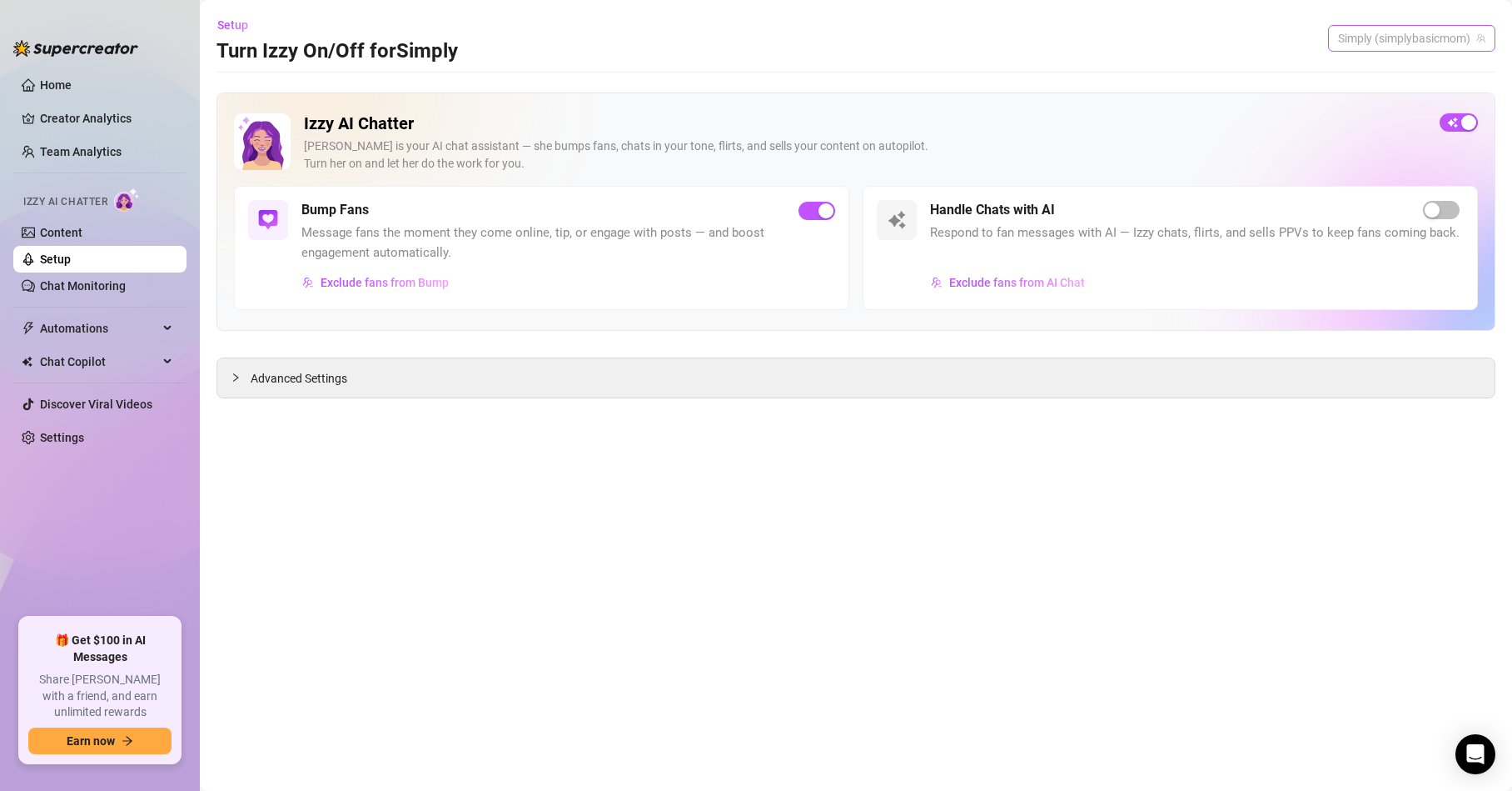
click at [1383, 39] on span "Simply (simplybasicmom)" at bounding box center [1412, 38] width 148 height 25
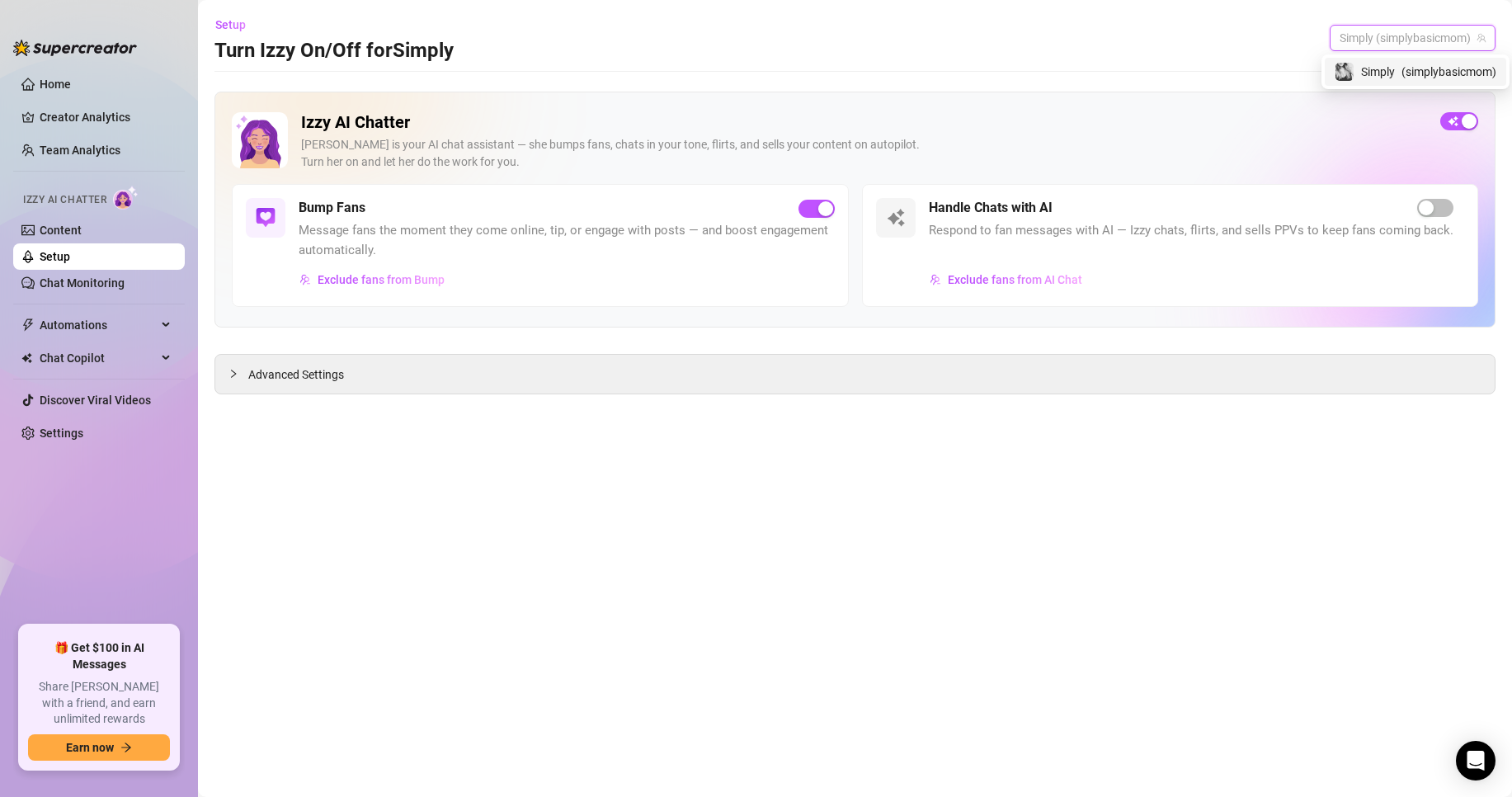
click at [1373, 66] on span "Simply" at bounding box center [1378, 71] width 34 height 18
click at [1445, 204] on span "button" at bounding box center [1435, 207] width 37 height 18
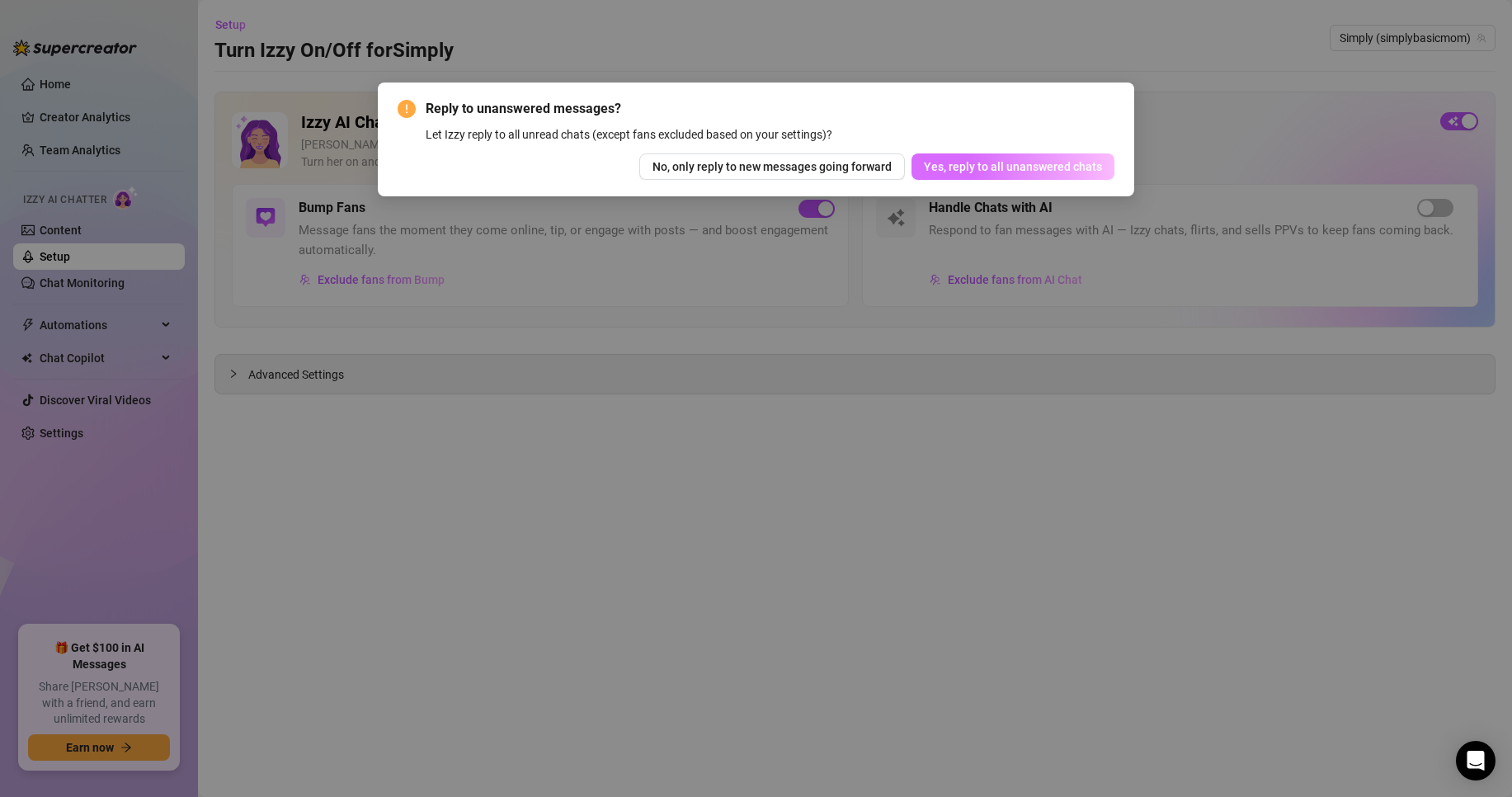
click at [1012, 170] on span "Yes, reply to all unanswered chats" at bounding box center [1013, 167] width 178 height 13
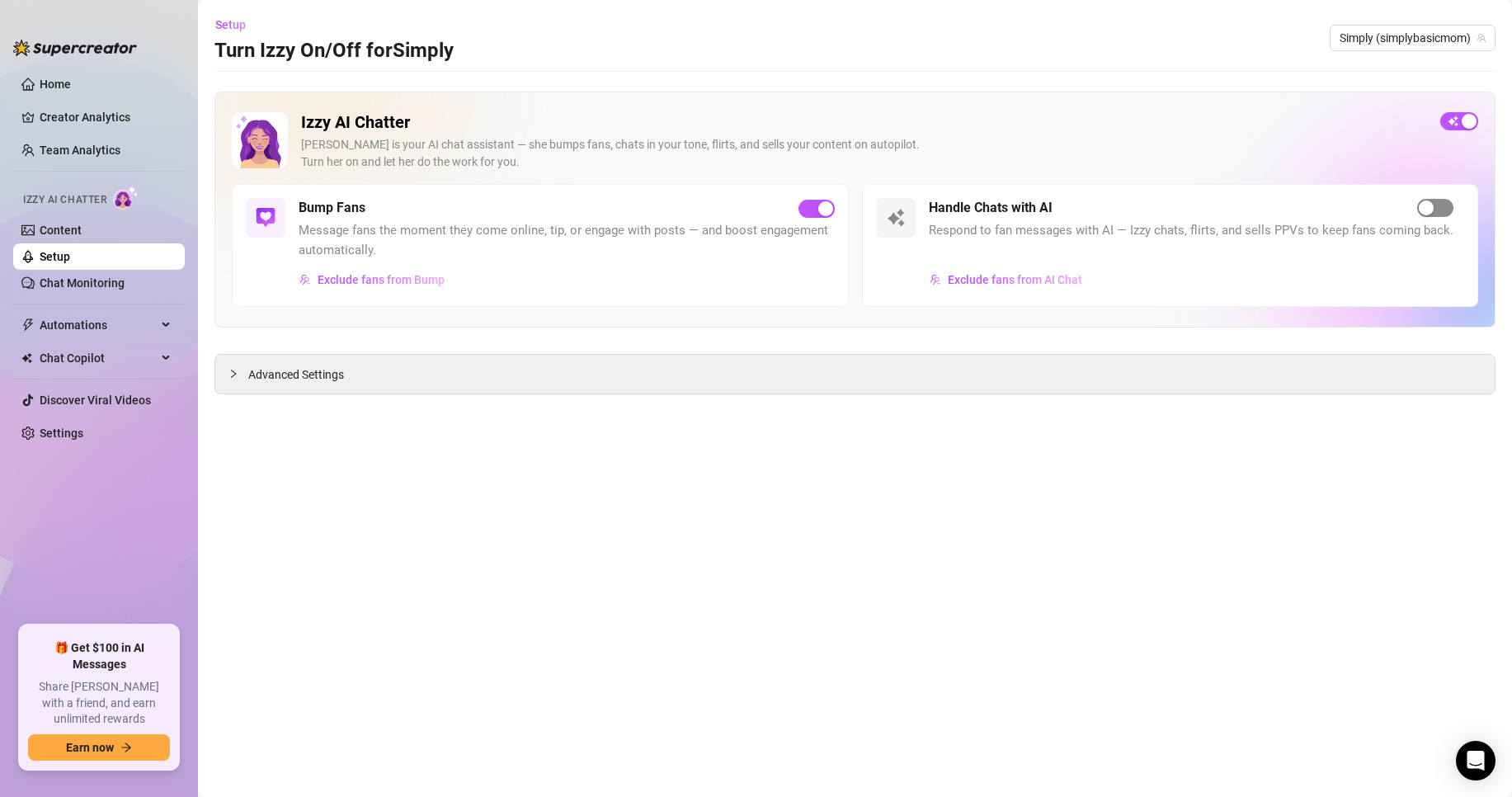
click at [1436, 206] on span "button" at bounding box center [1435, 207] width 37 height 18
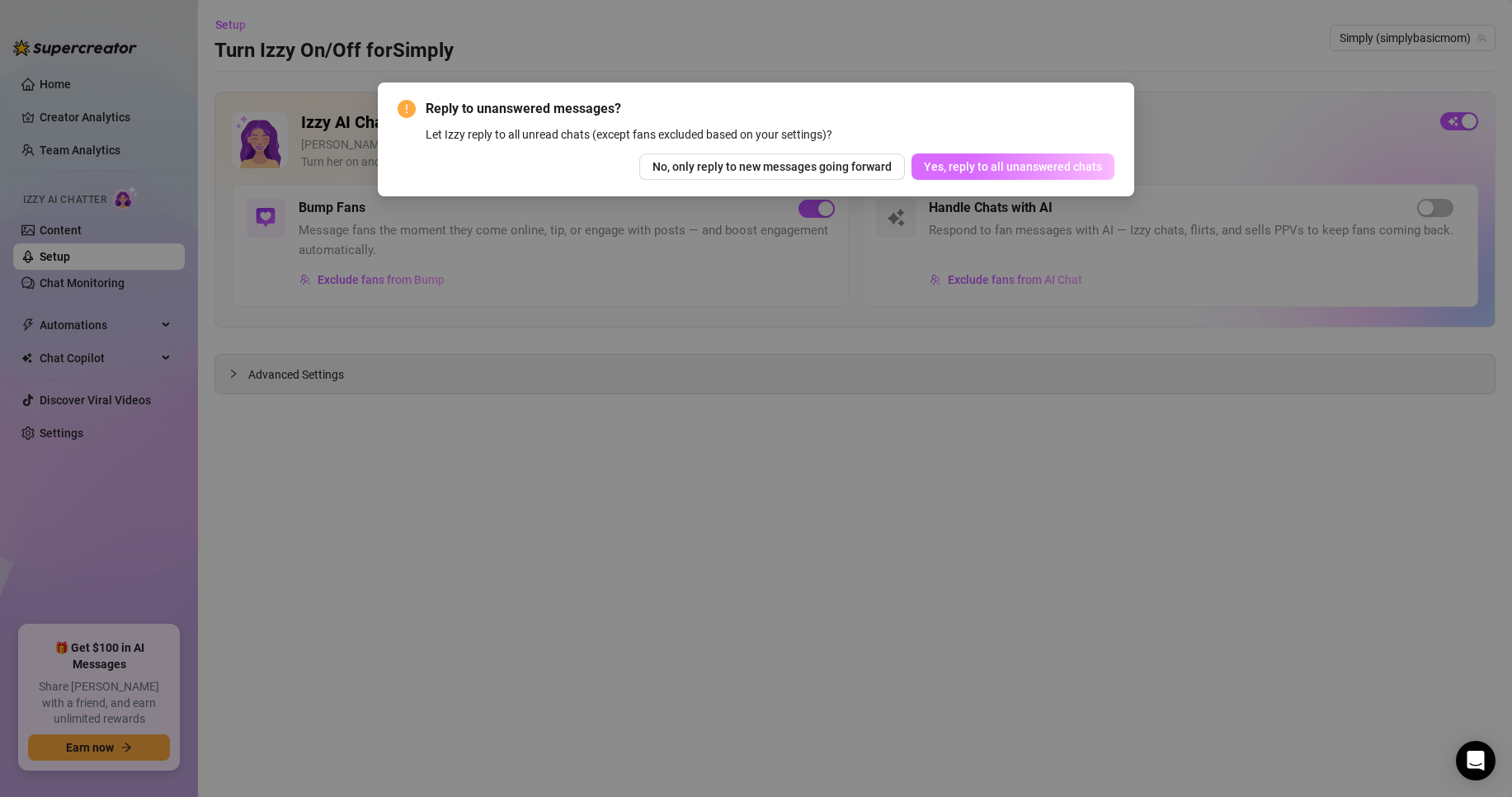
click at [1068, 170] on span "Yes, reply to all unanswered chats" at bounding box center [1013, 167] width 178 height 13
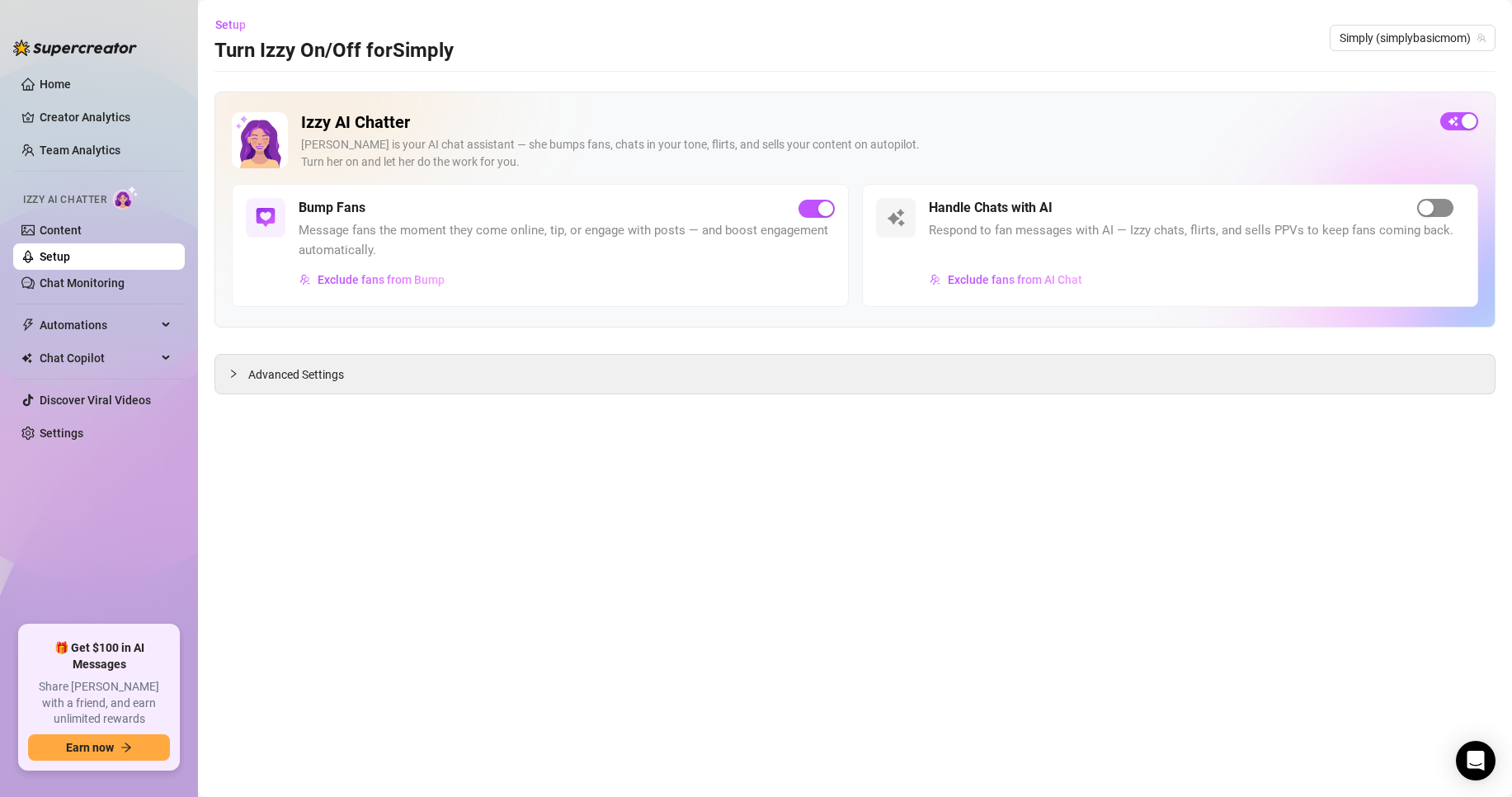
click at [1420, 210] on div "button" at bounding box center [1426, 208] width 15 height 15
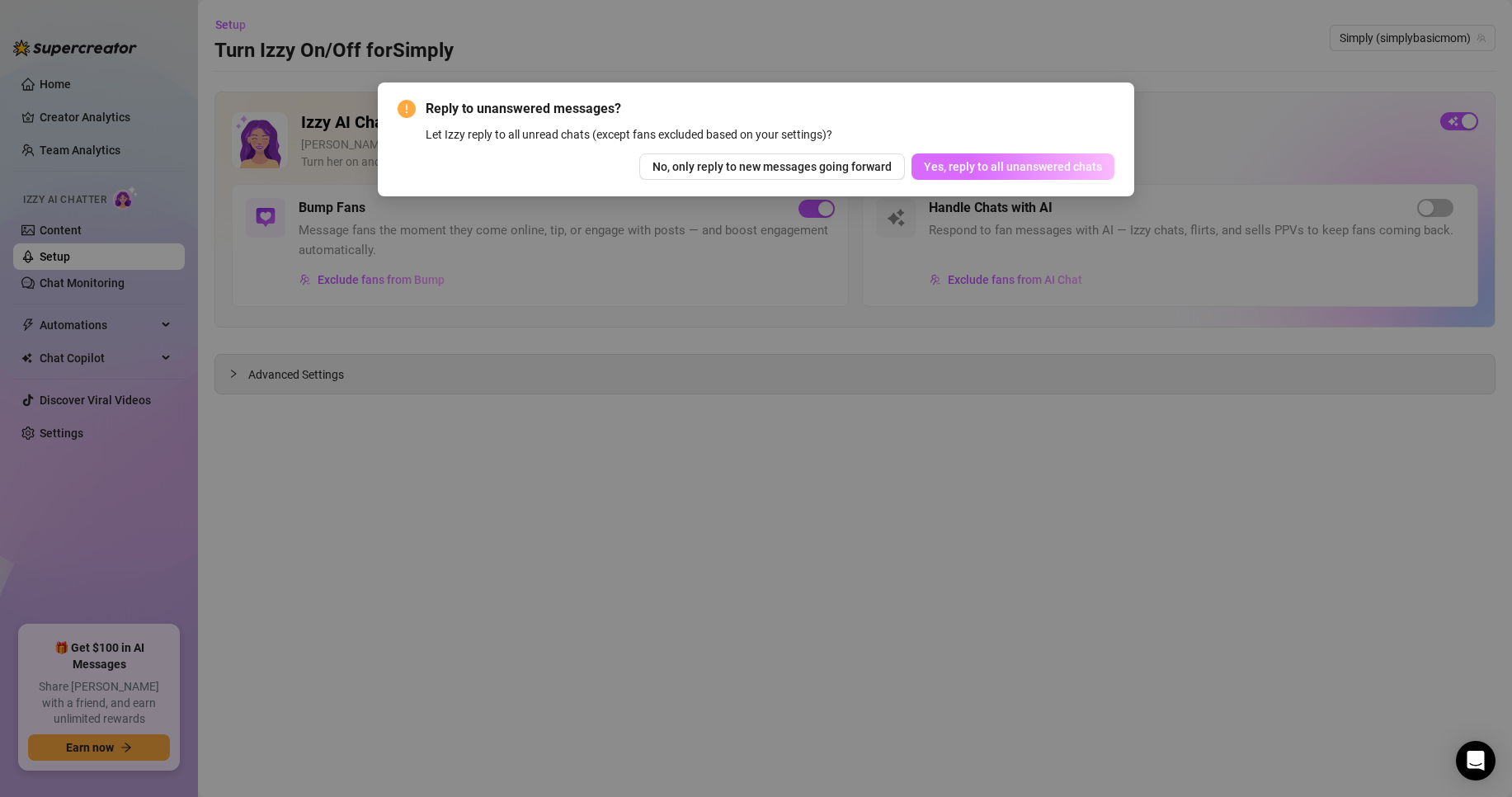
click at [1050, 158] on button "Yes, reply to all unanswered chats" at bounding box center [1013, 167] width 203 height 26
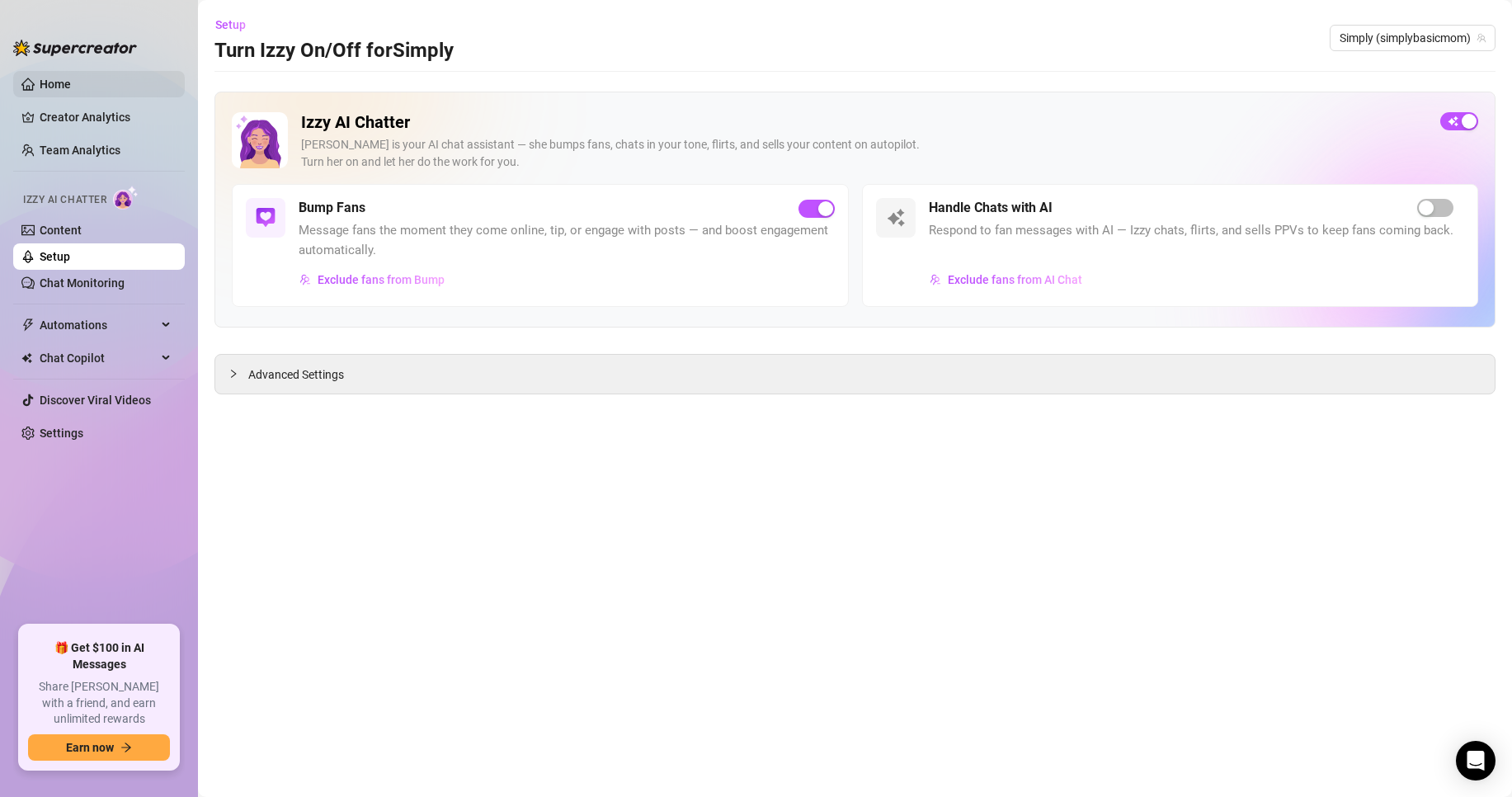
click at [71, 78] on link "Home" at bounding box center [54, 84] width 31 height 13
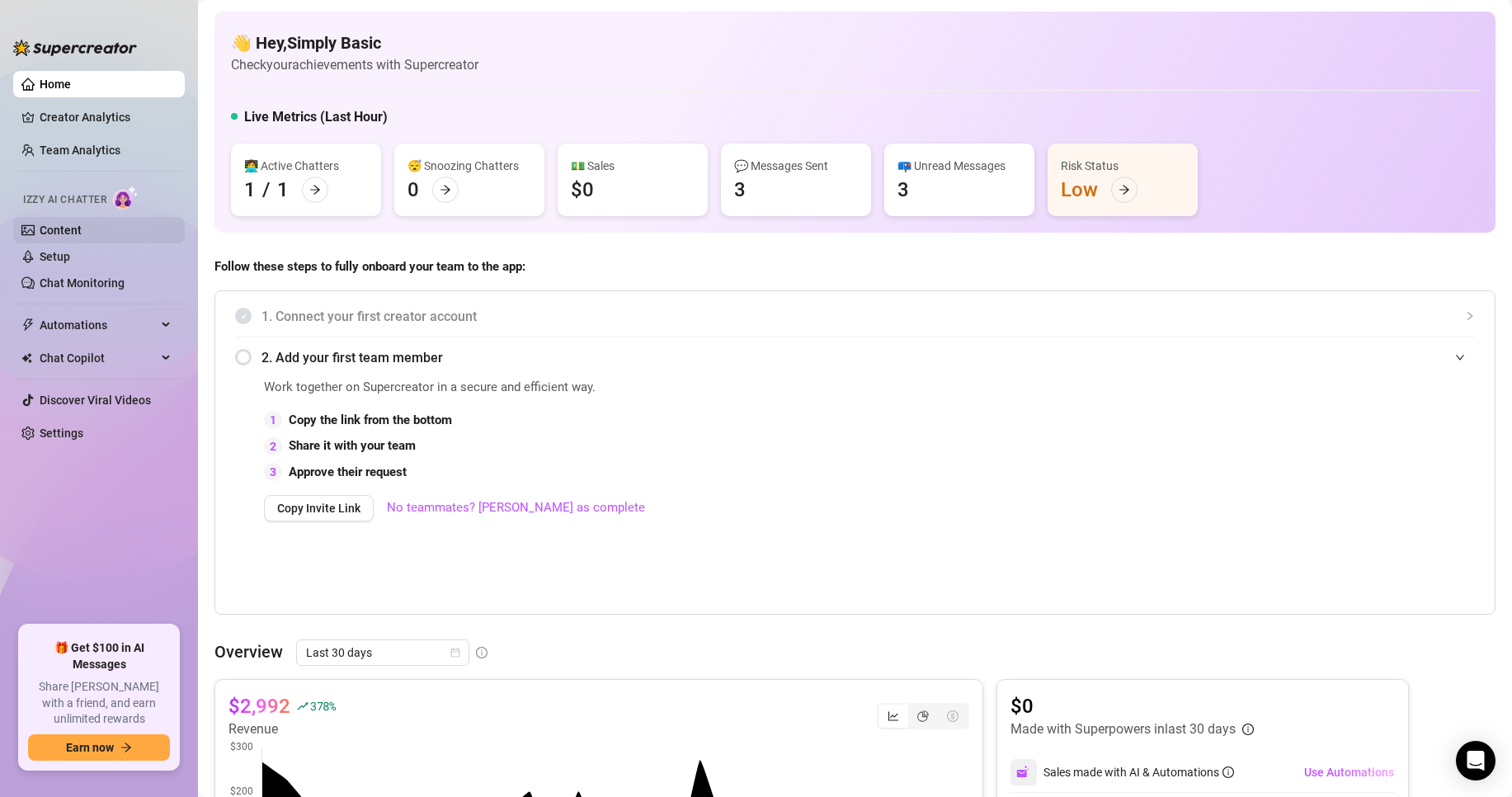
click at [82, 233] on link "Content" at bounding box center [60, 230] width 42 height 13
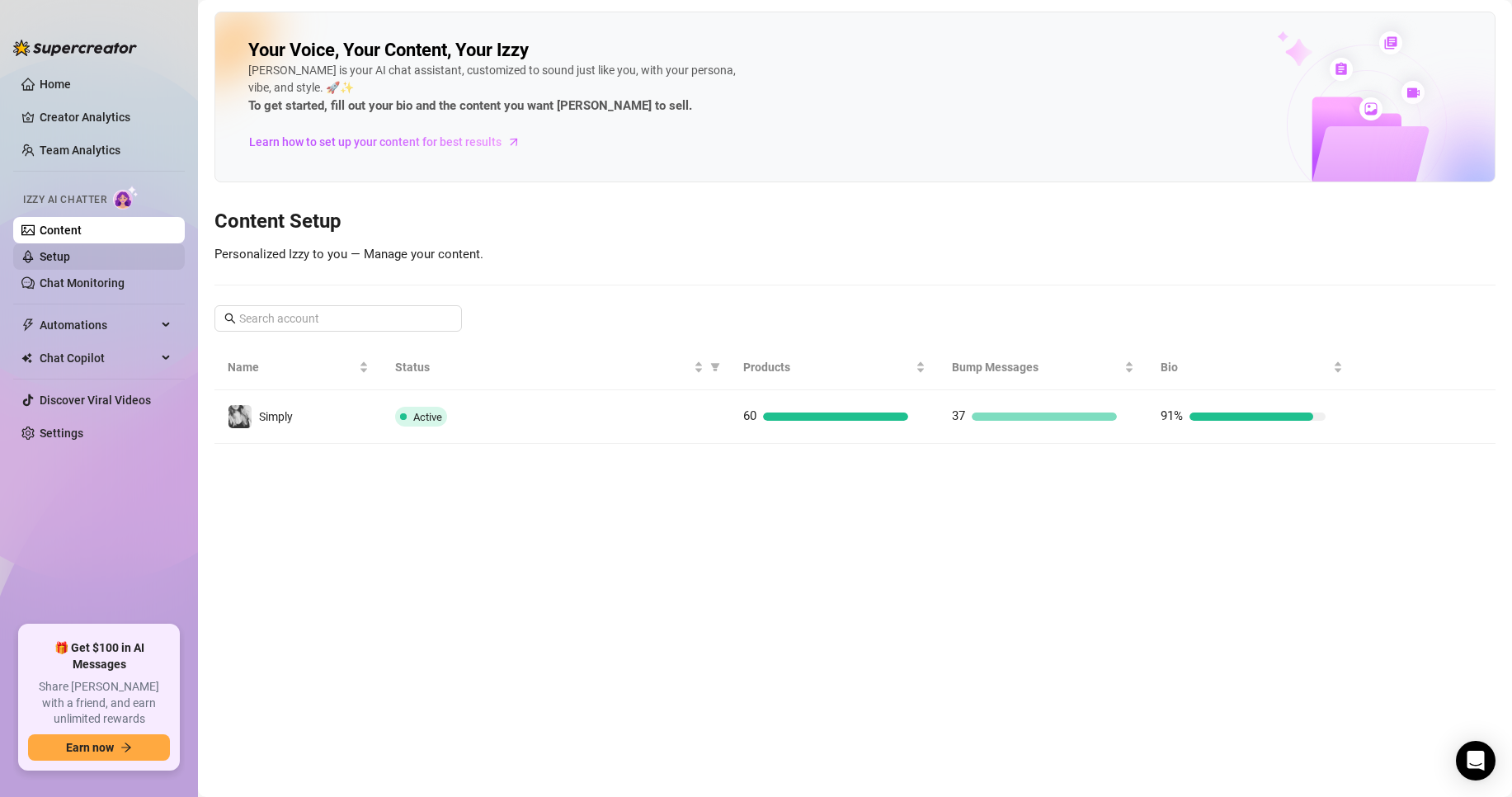
click at [70, 250] on link "Setup" at bounding box center [54, 257] width 31 height 13
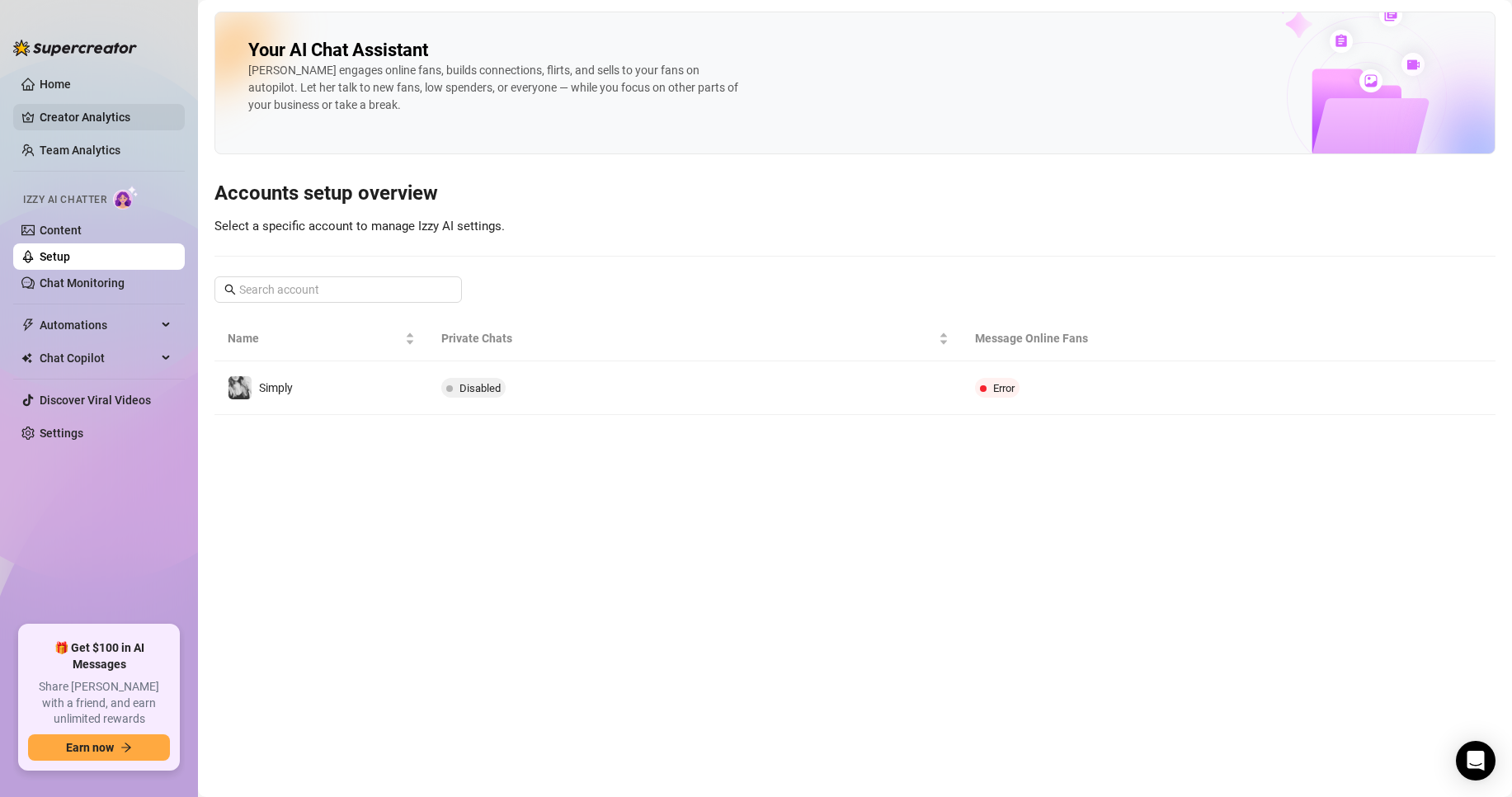
click at [54, 109] on link "Creator Analytics" at bounding box center [105, 117] width 132 height 26
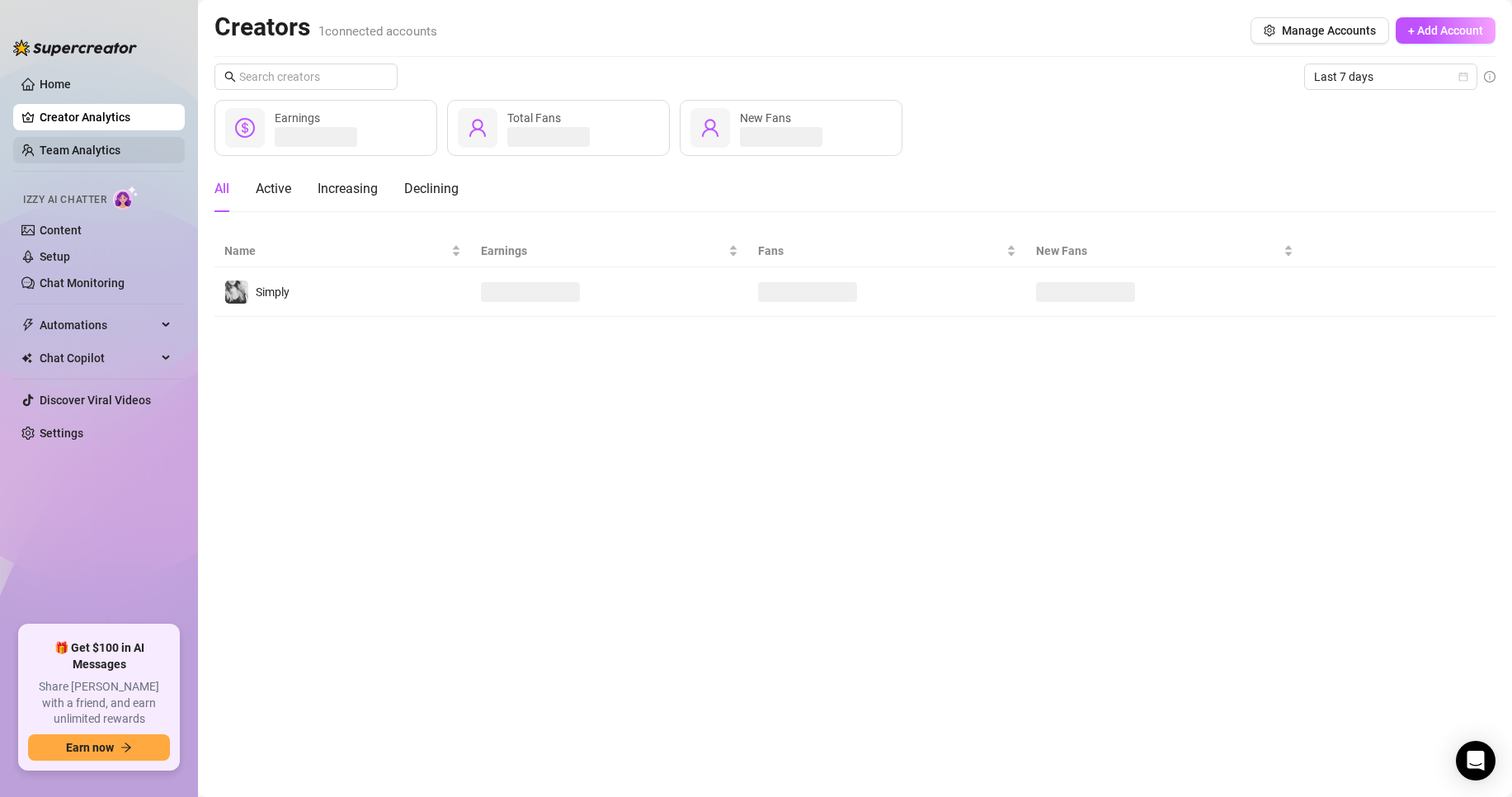
click at [87, 149] on link "Team Analytics" at bounding box center [80, 150] width 81 height 13
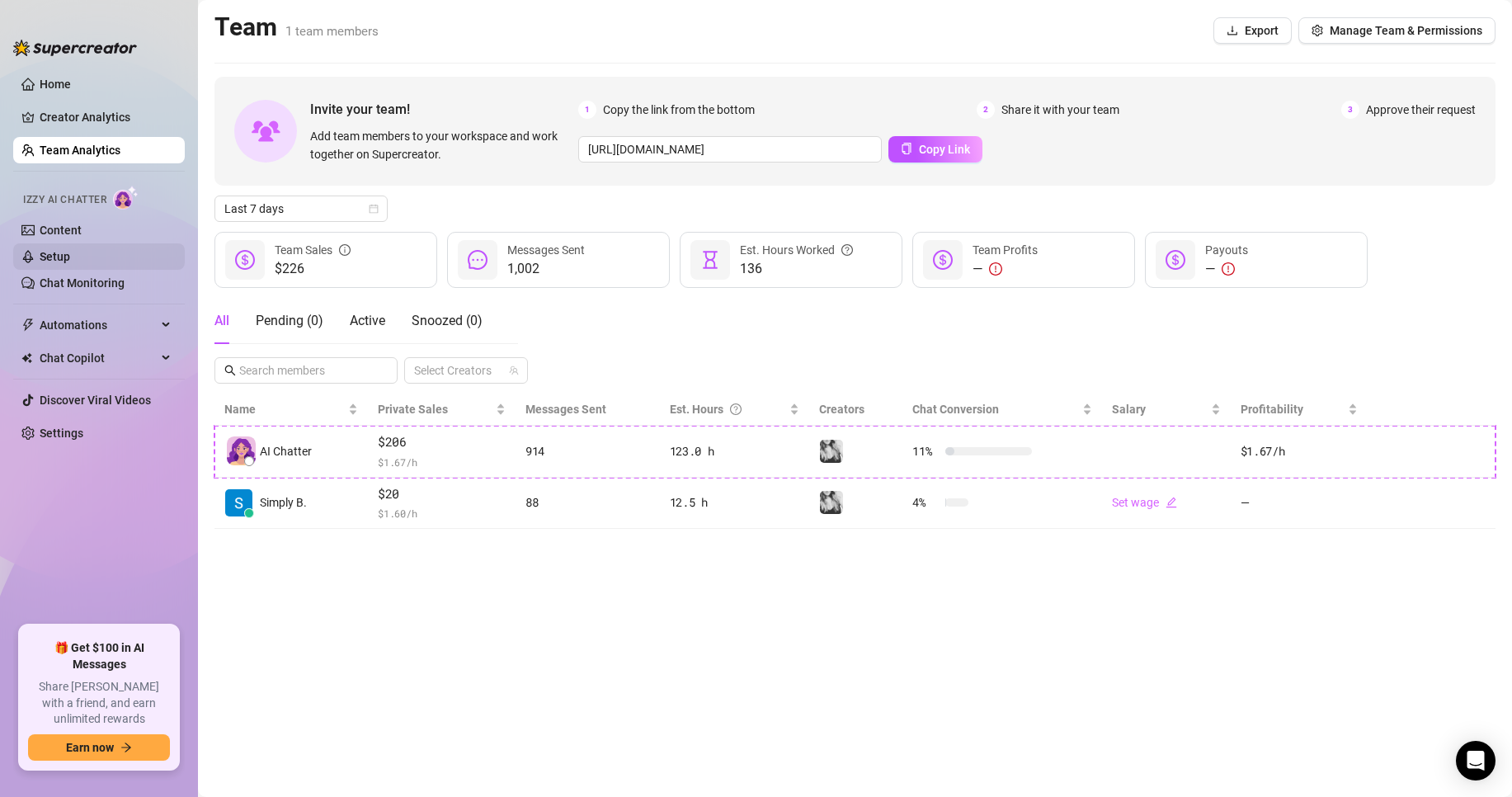
click at [70, 250] on link "Setup" at bounding box center [54, 257] width 31 height 13
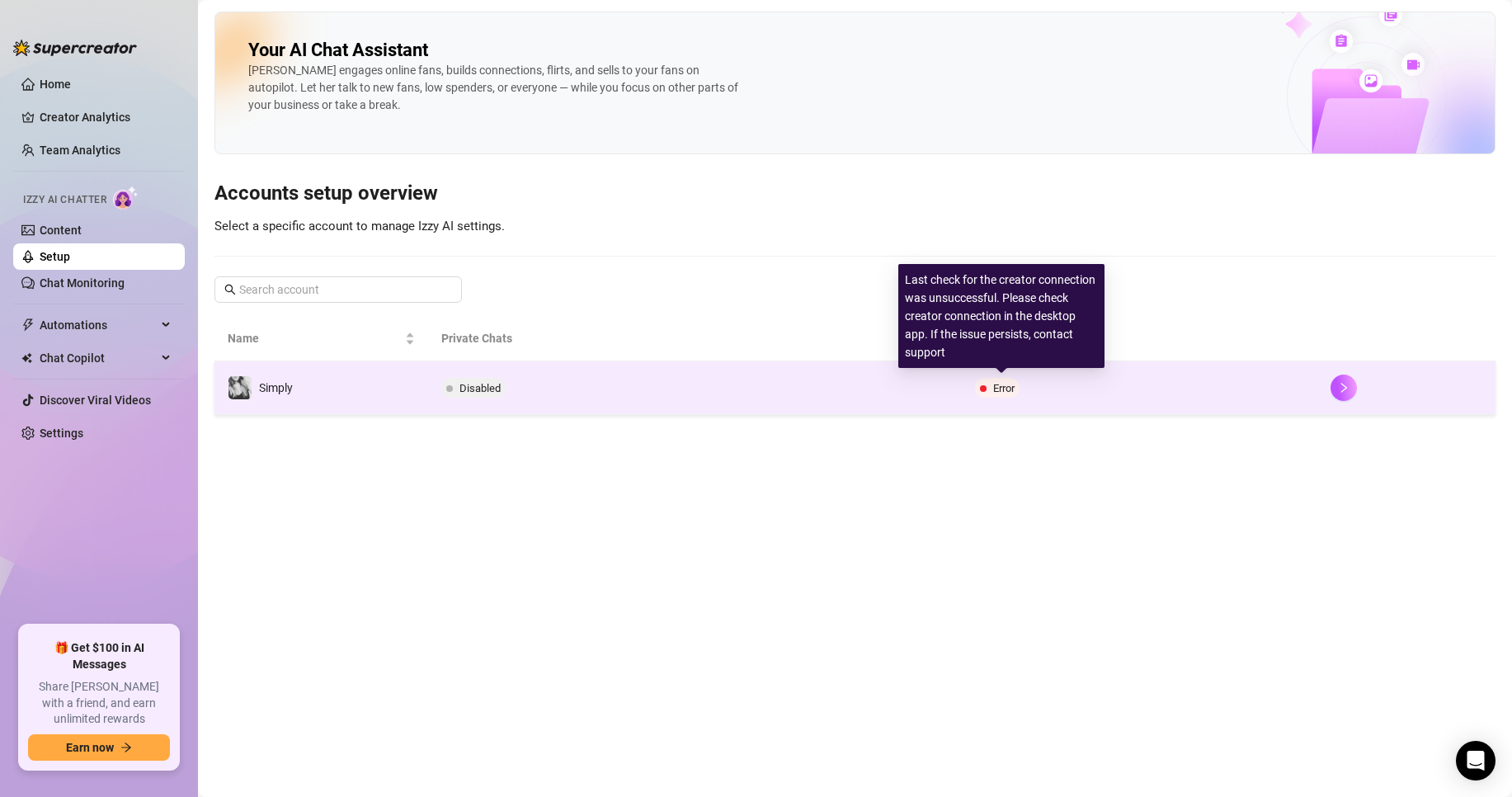
click at [998, 392] on span "Error" at bounding box center [1003, 388] width 22 height 12
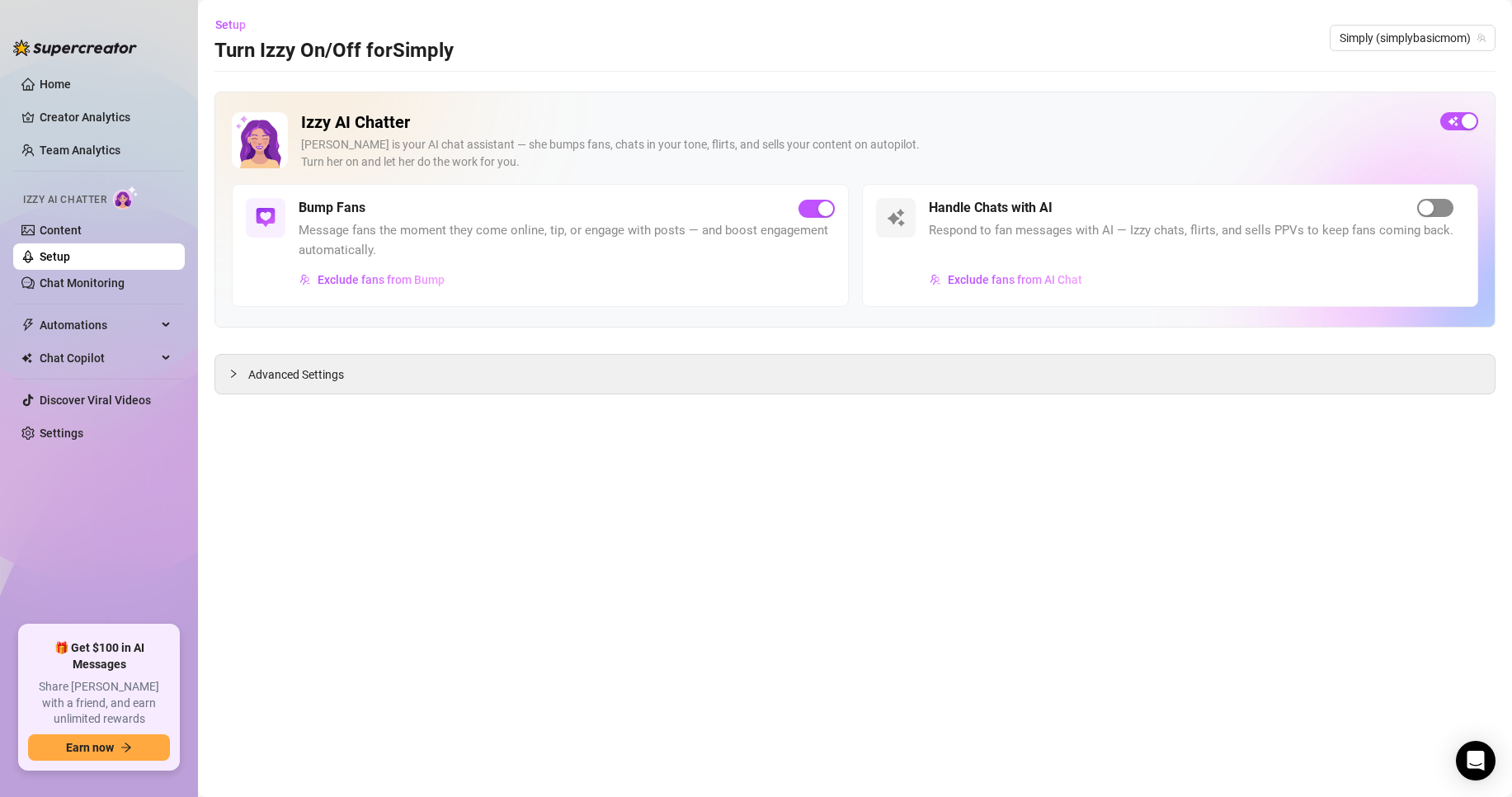
click at [1418, 214] on div "button" at bounding box center [1426, 208] width 15 height 15
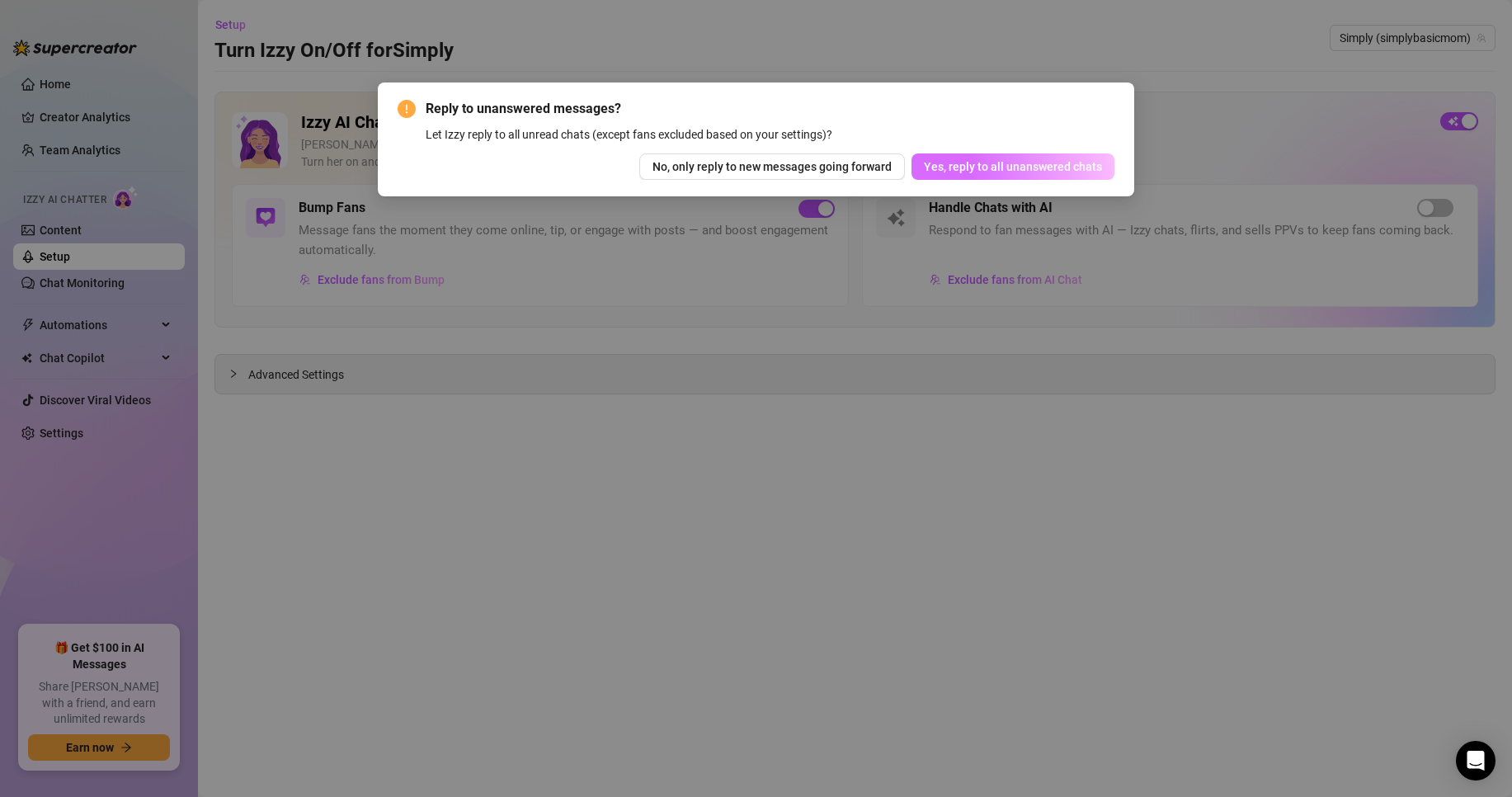
click at [1049, 168] on span "Yes, reply to all unanswered chats" at bounding box center [1013, 167] width 178 height 13
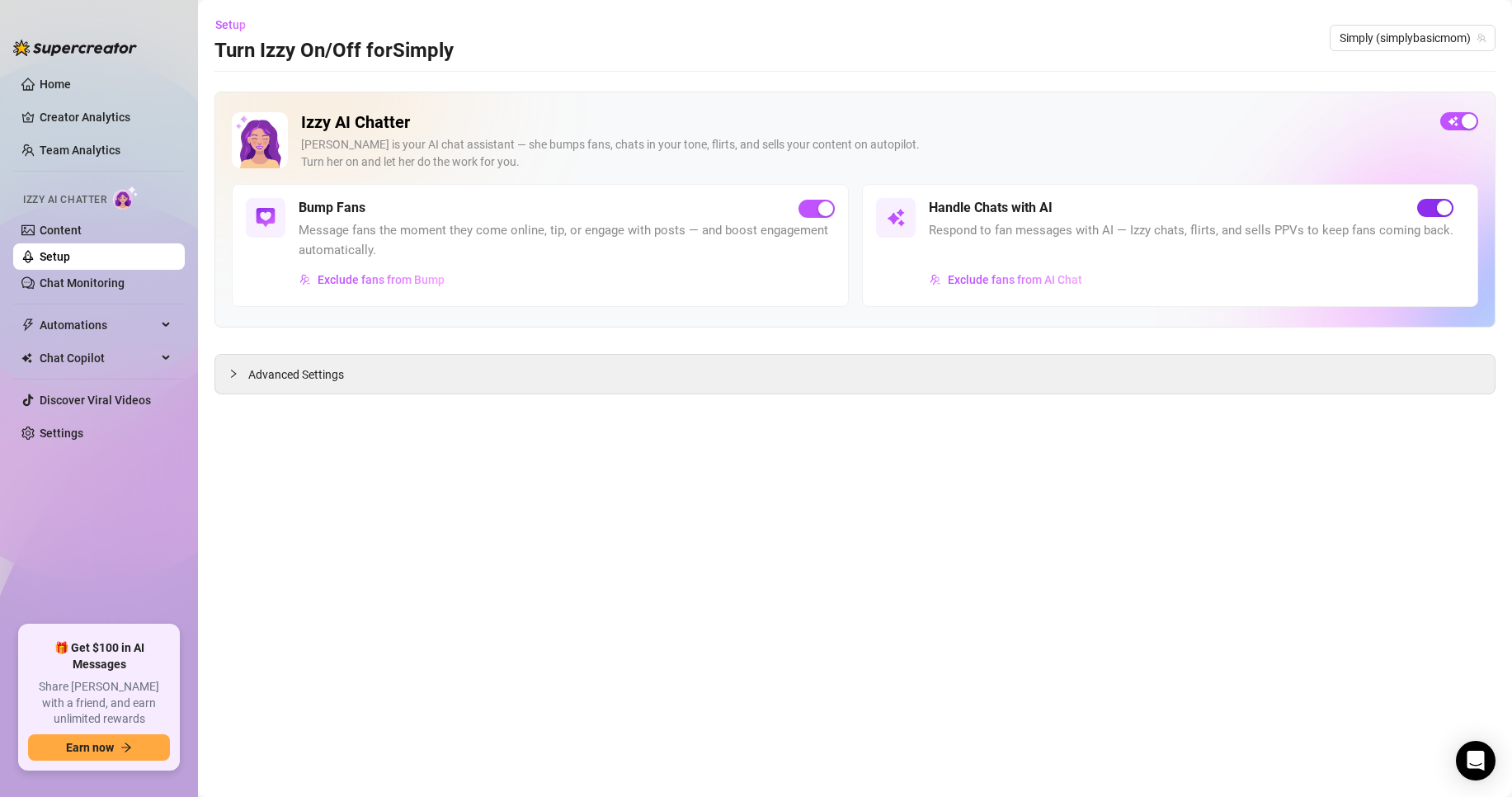
click at [1425, 215] on span "button" at bounding box center [1435, 207] width 37 height 18
click at [1435, 217] on div "Handle Chats with AI" at bounding box center [1191, 207] width 525 height 20
click at [1437, 211] on span "button" at bounding box center [1435, 207] width 37 height 18
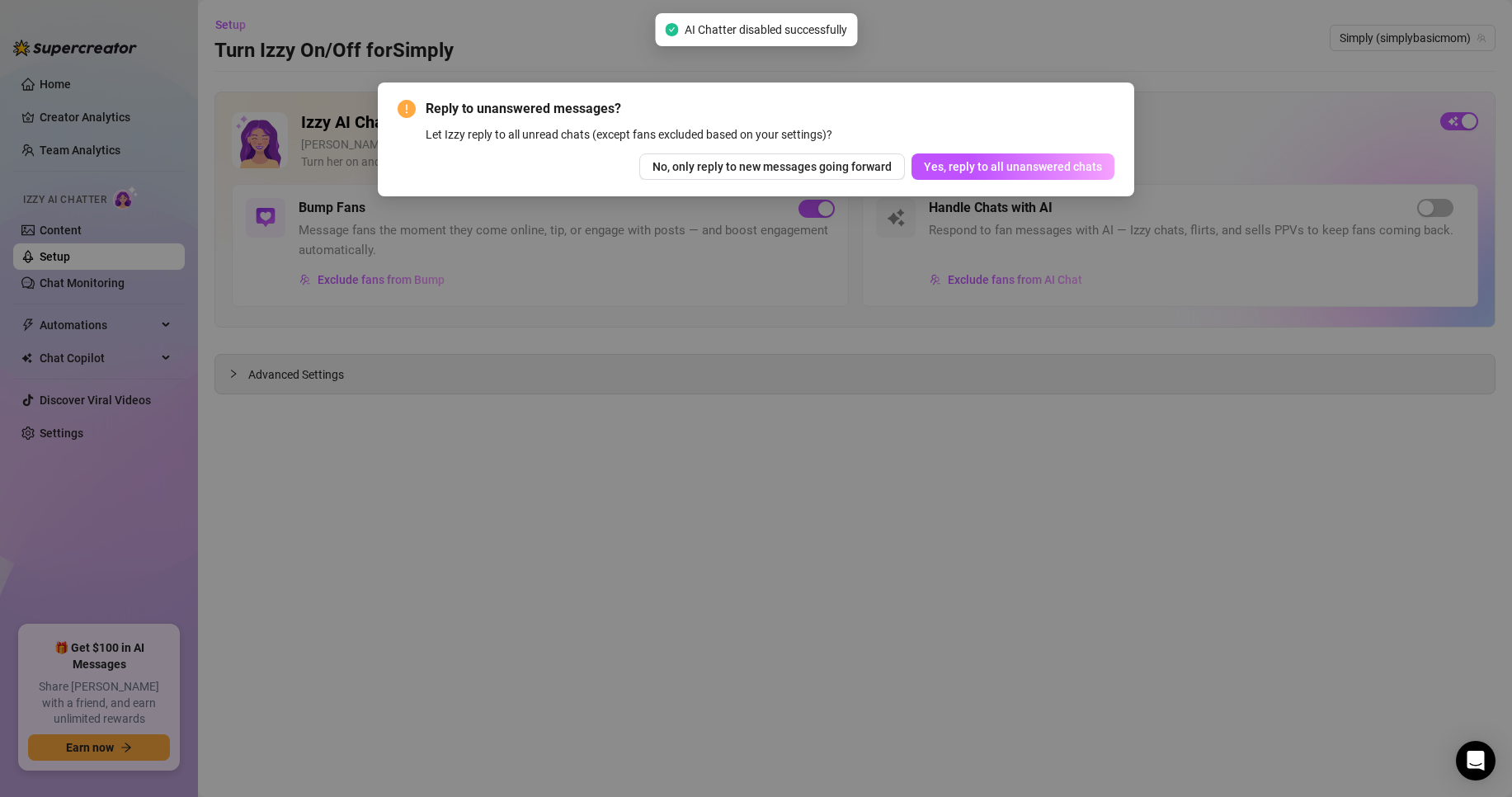
click at [998, 154] on button "Yes, reply to all unanswered chats" at bounding box center [1013, 167] width 203 height 26
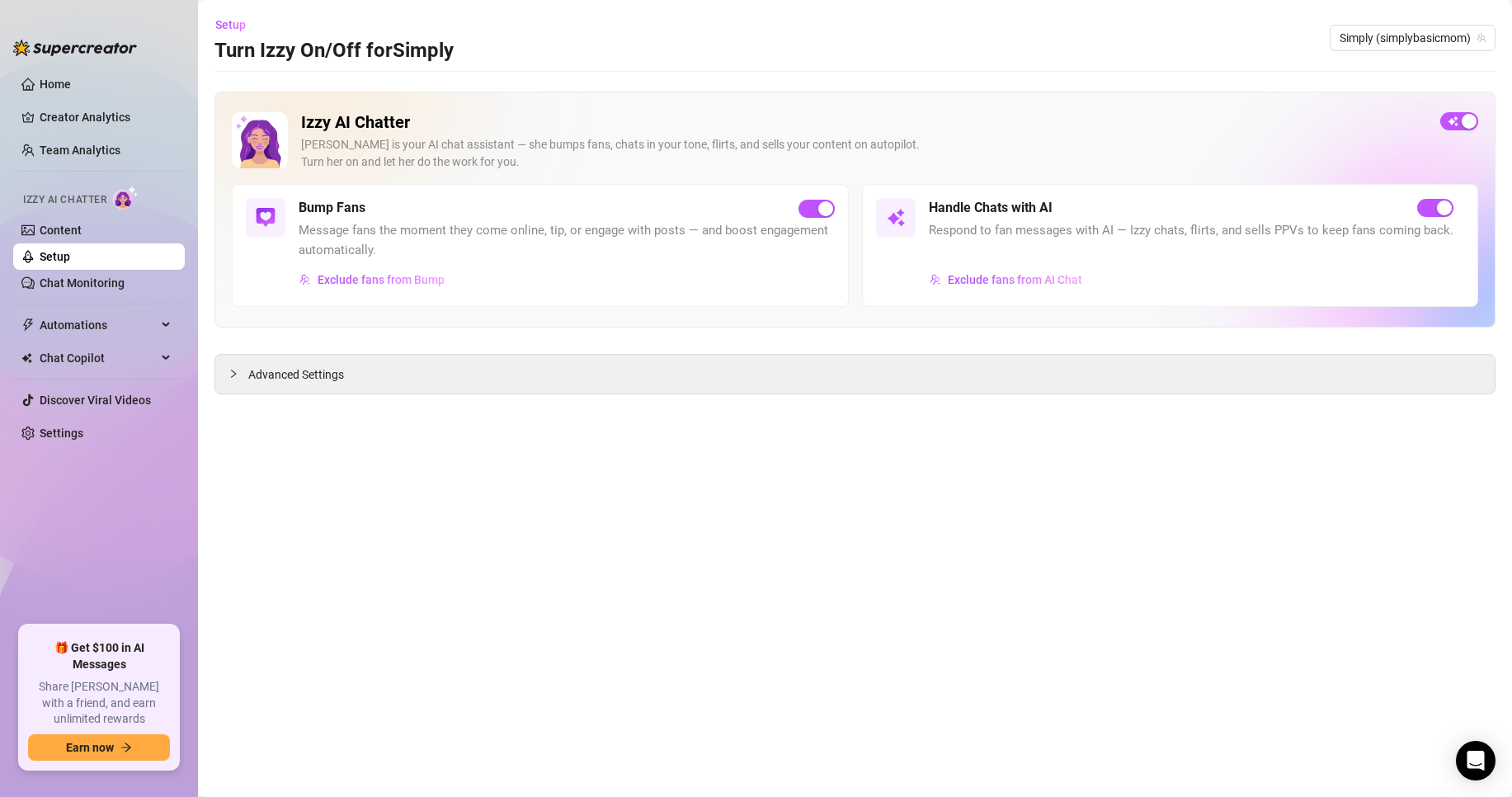
click at [70, 256] on link "Setup" at bounding box center [54, 257] width 31 height 13
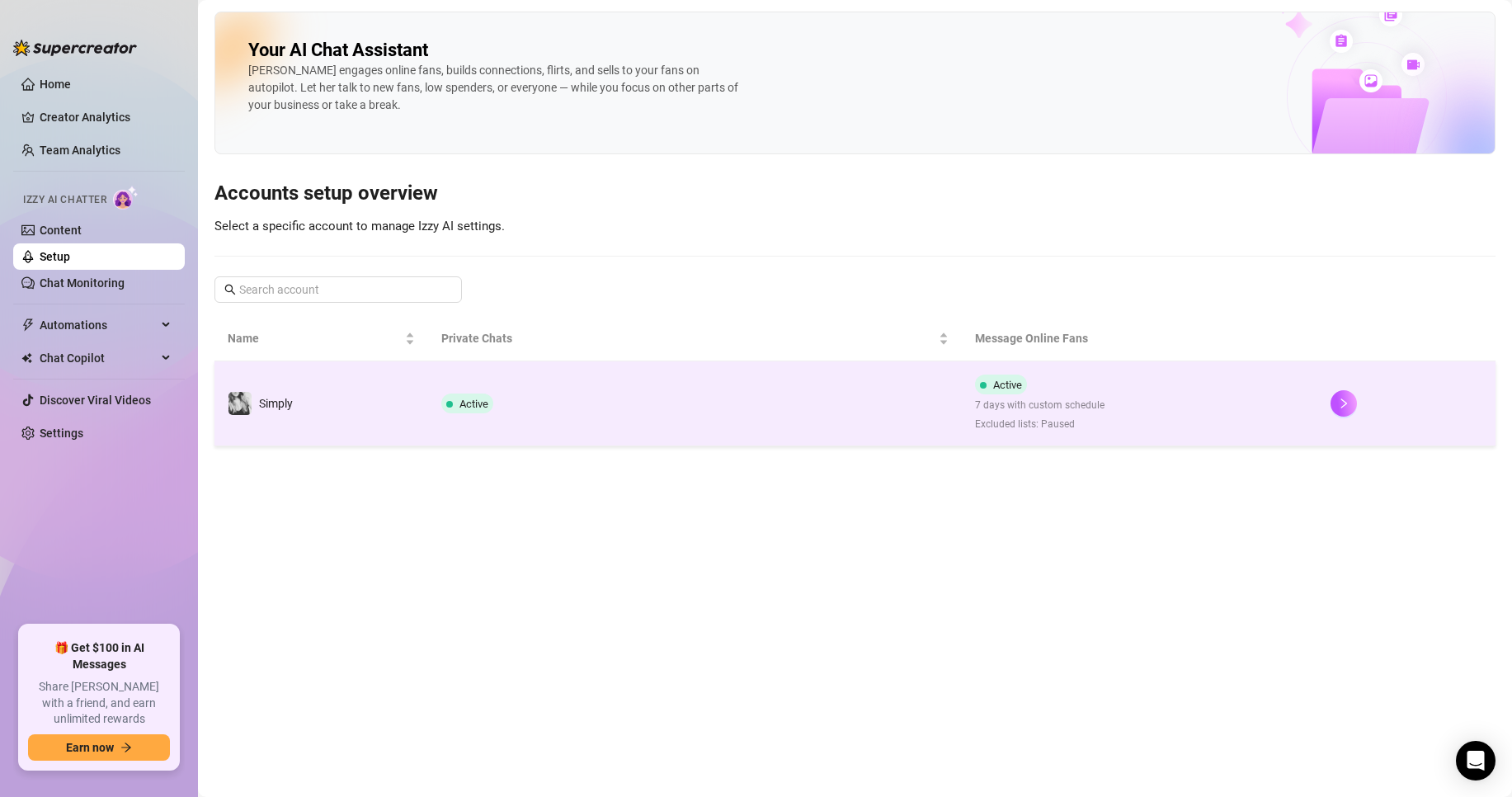
click at [513, 402] on td "Active" at bounding box center [695, 404] width 534 height 85
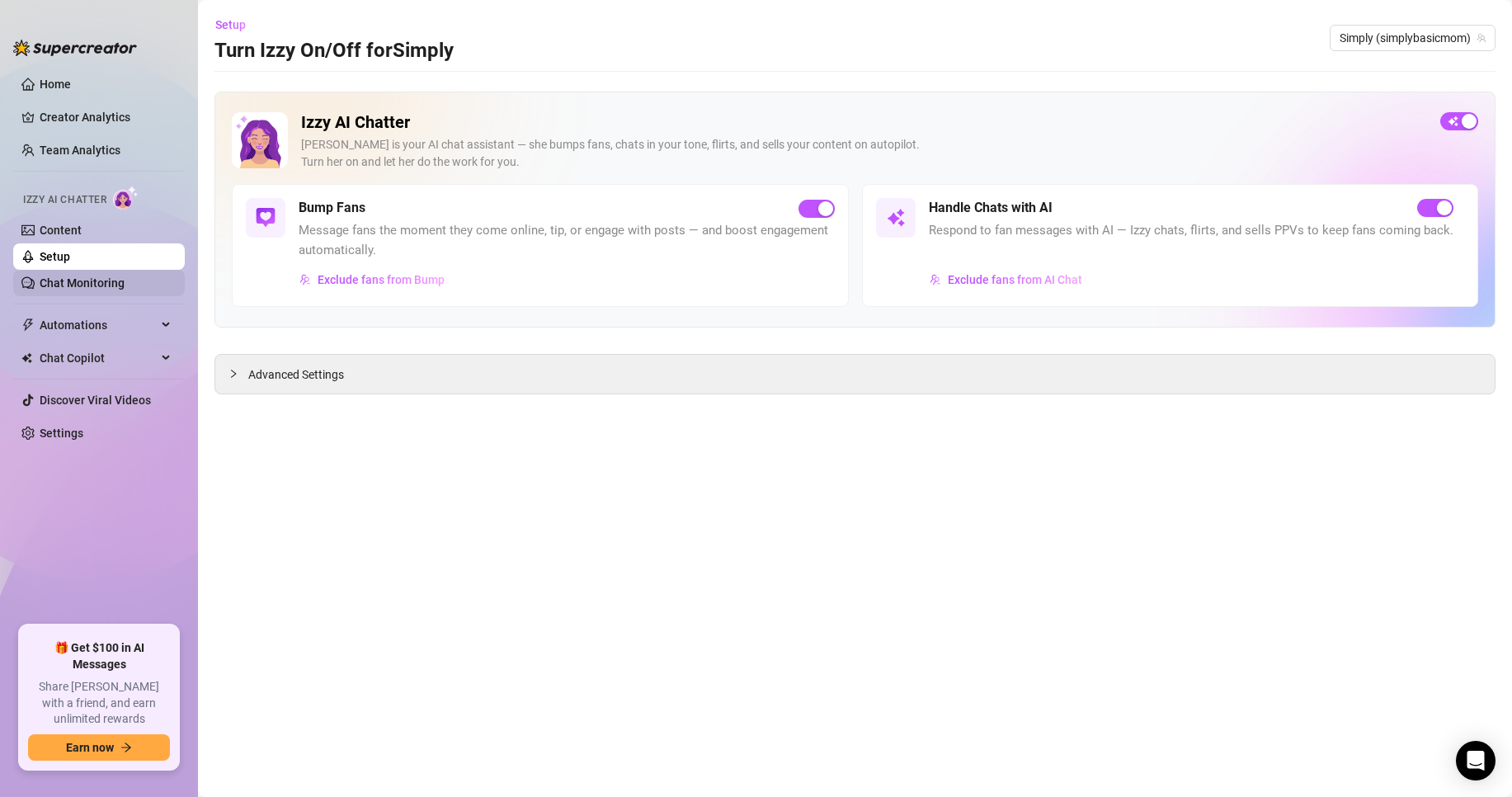
click at [103, 287] on link "Chat Monitoring" at bounding box center [82, 283] width 85 height 13
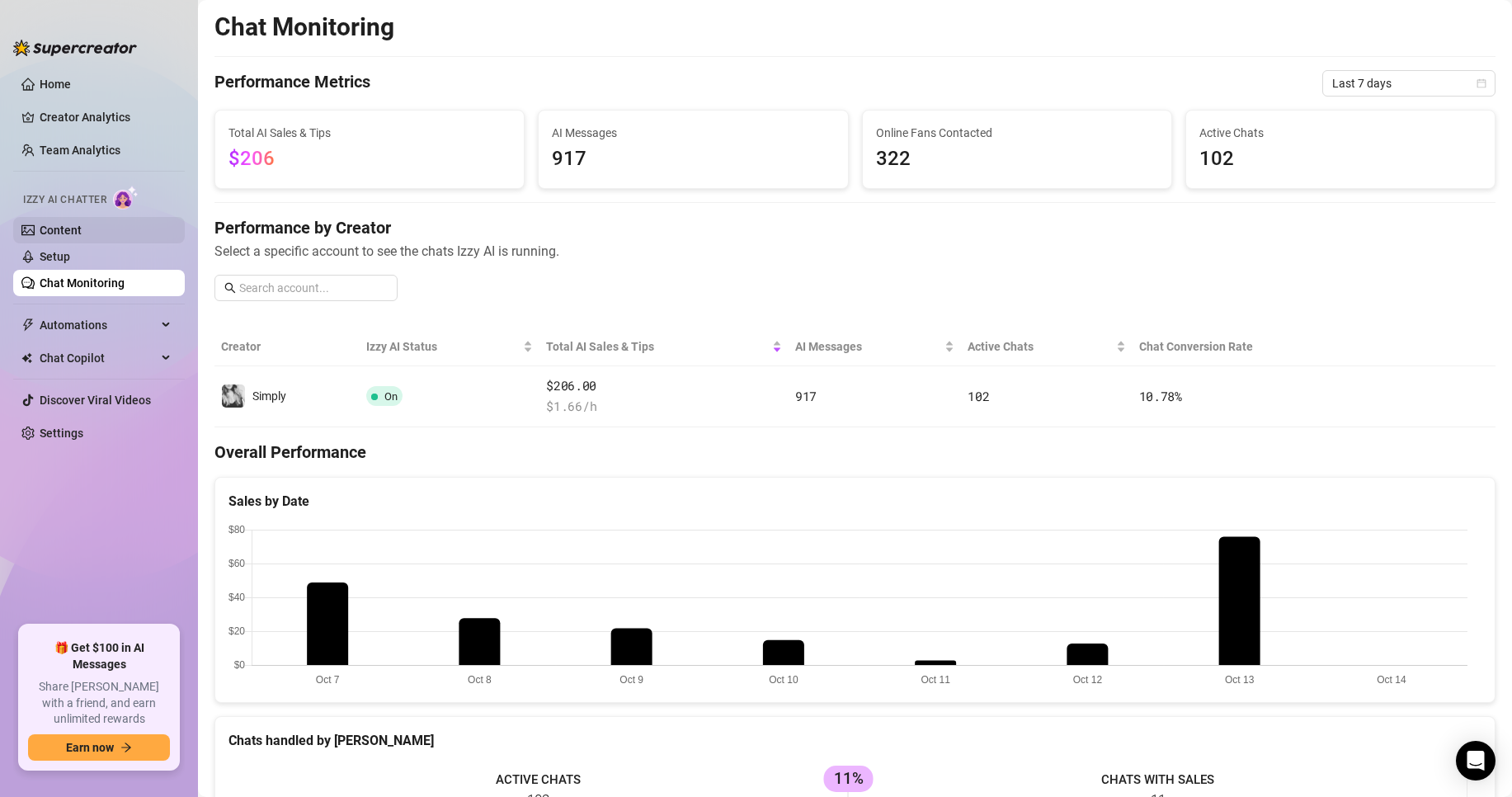
click at [71, 230] on link "Content" at bounding box center [60, 230] width 42 height 13
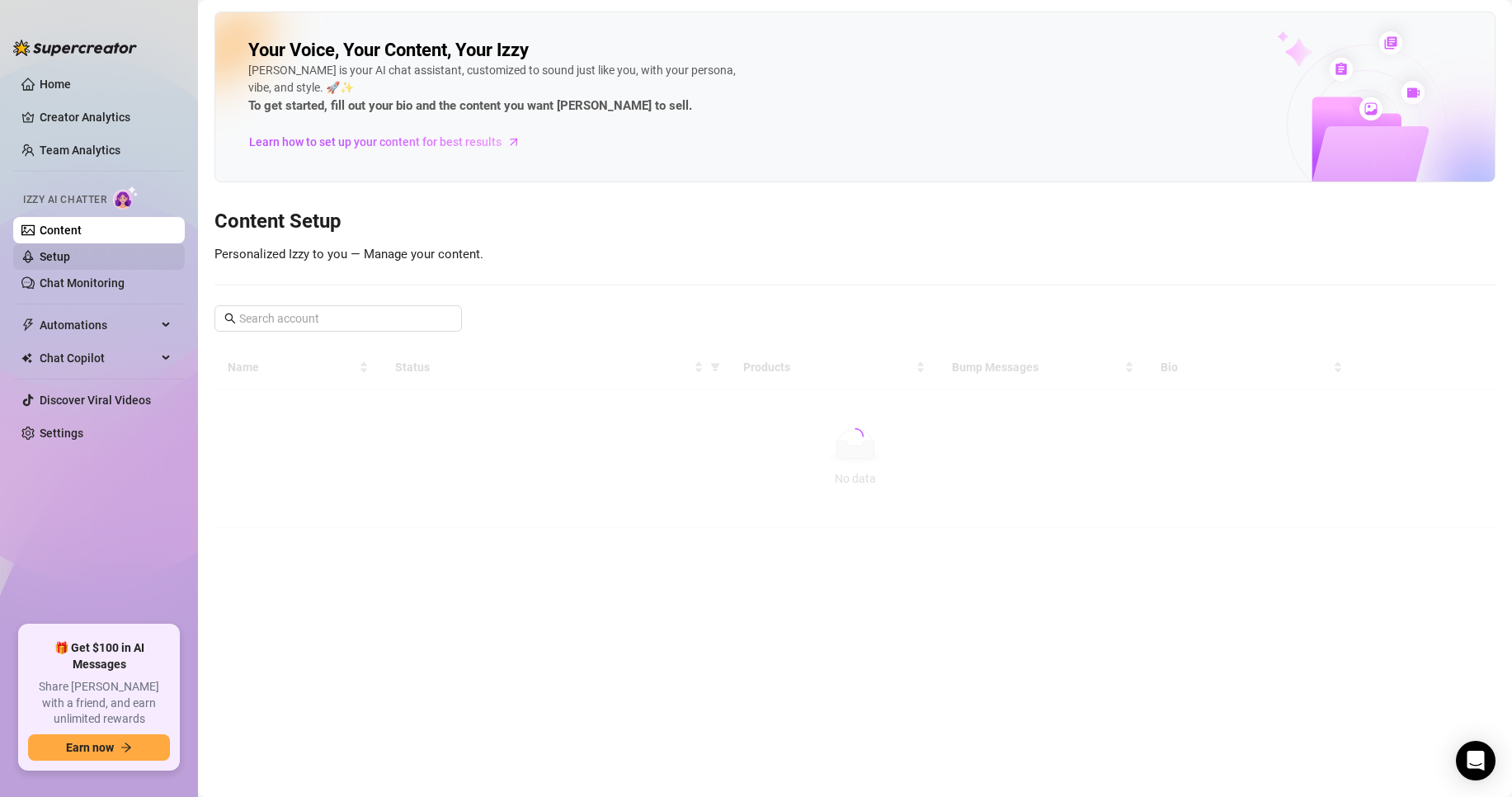
click at [70, 250] on link "Setup" at bounding box center [54, 257] width 31 height 13
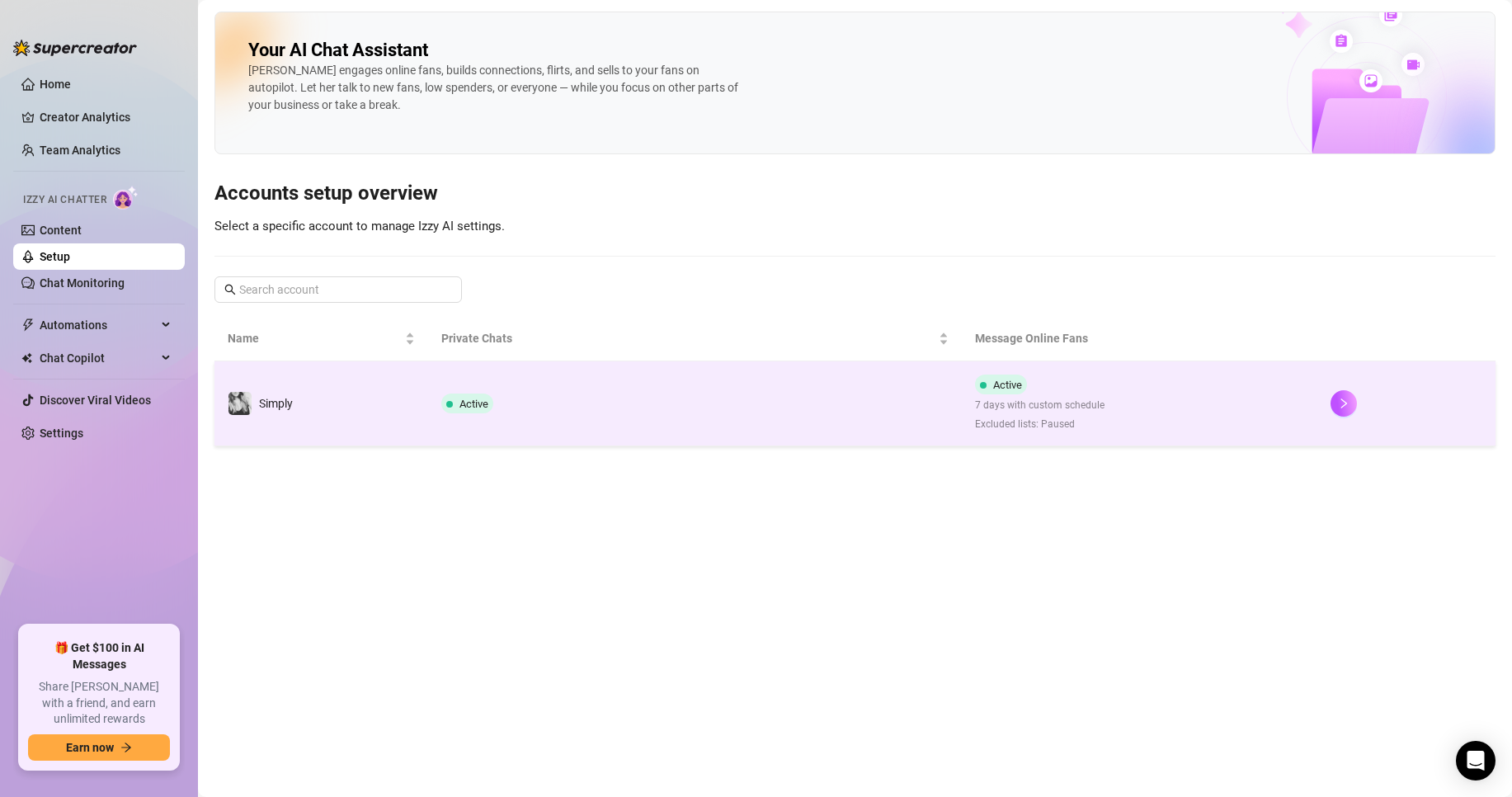
click at [494, 402] on span "Active" at bounding box center [467, 403] width 52 height 20
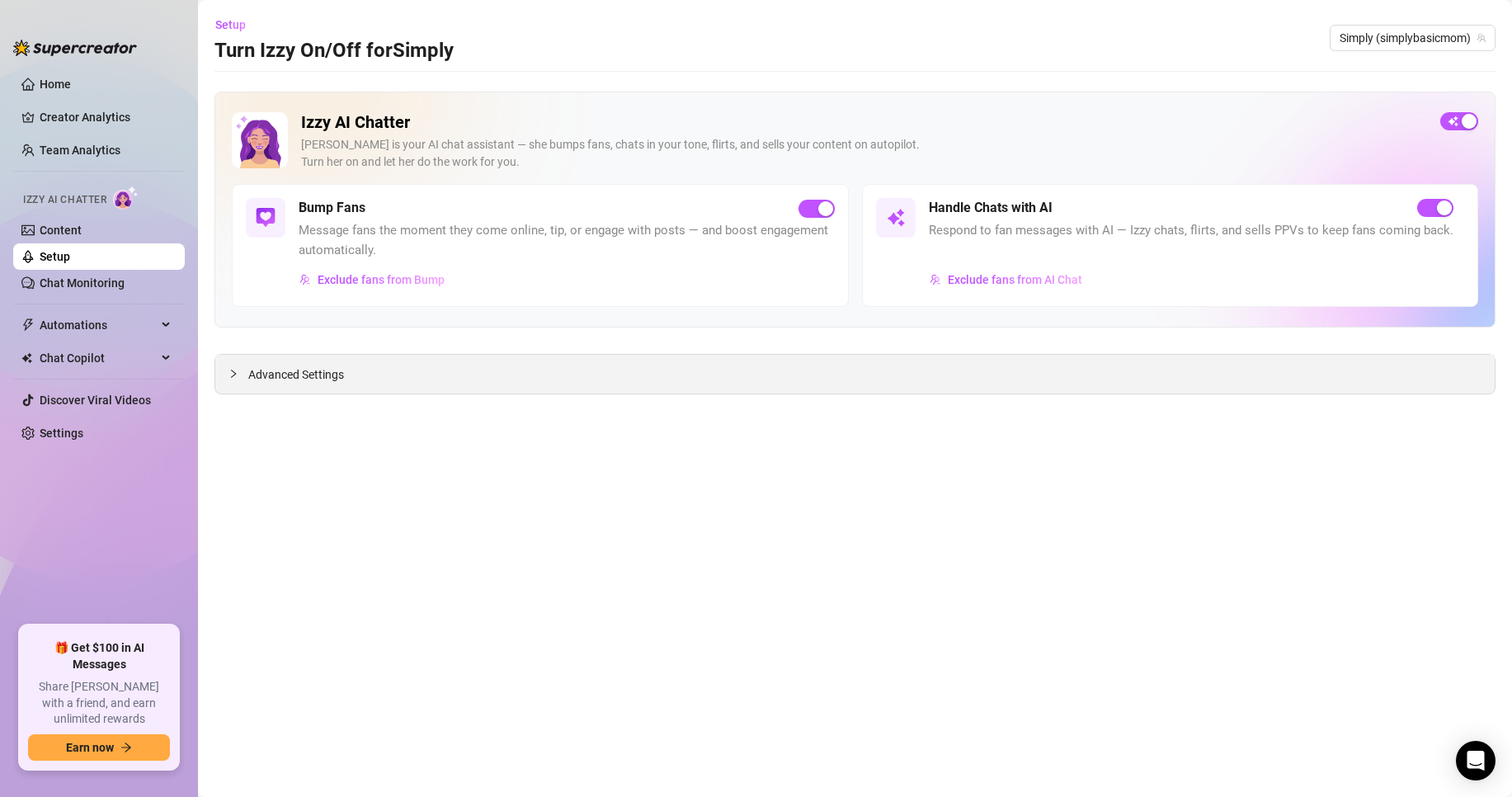
click at [334, 369] on span "Advanced Settings" at bounding box center [296, 374] width 96 height 18
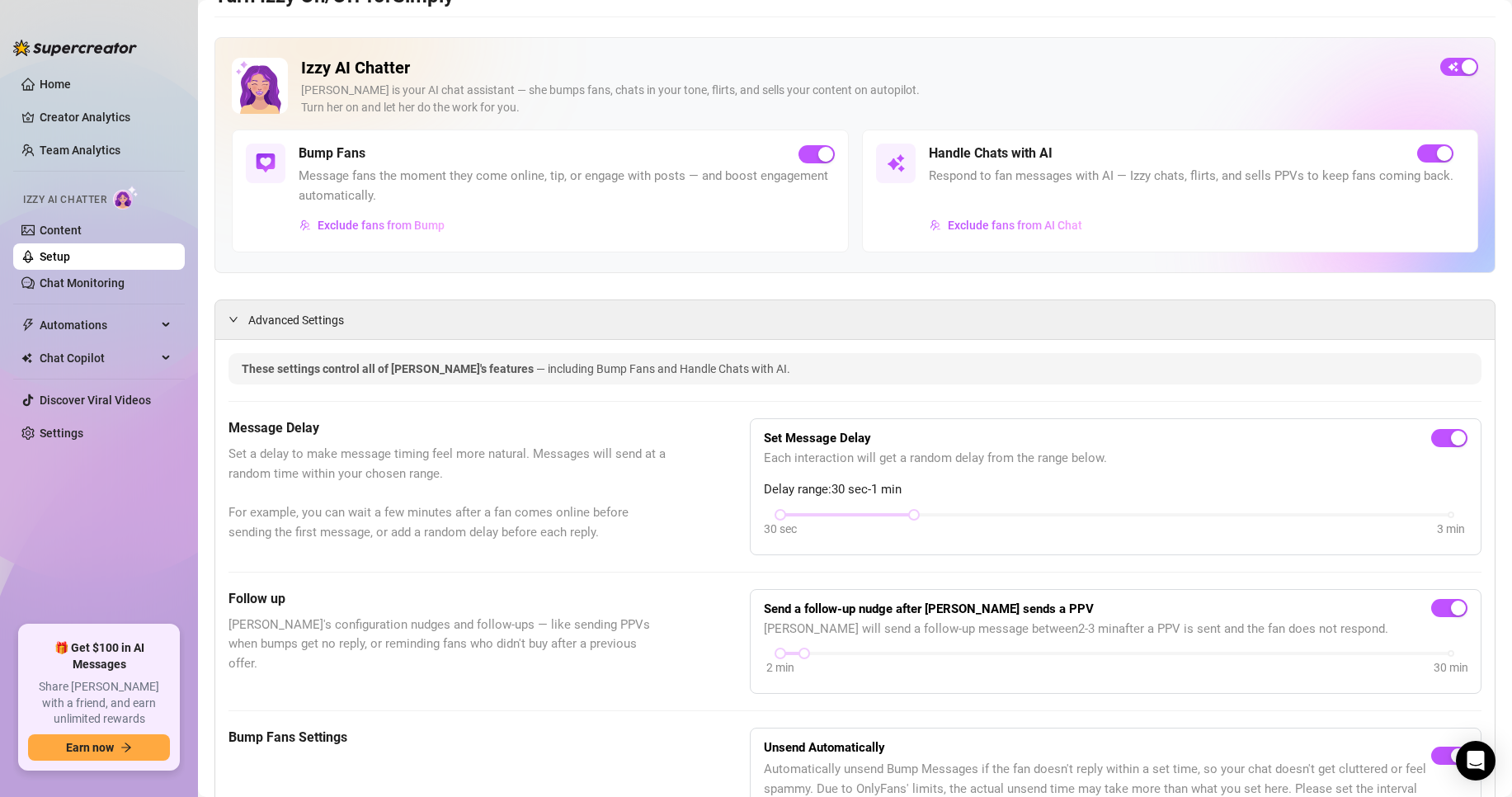
scroll to position [82, 0]
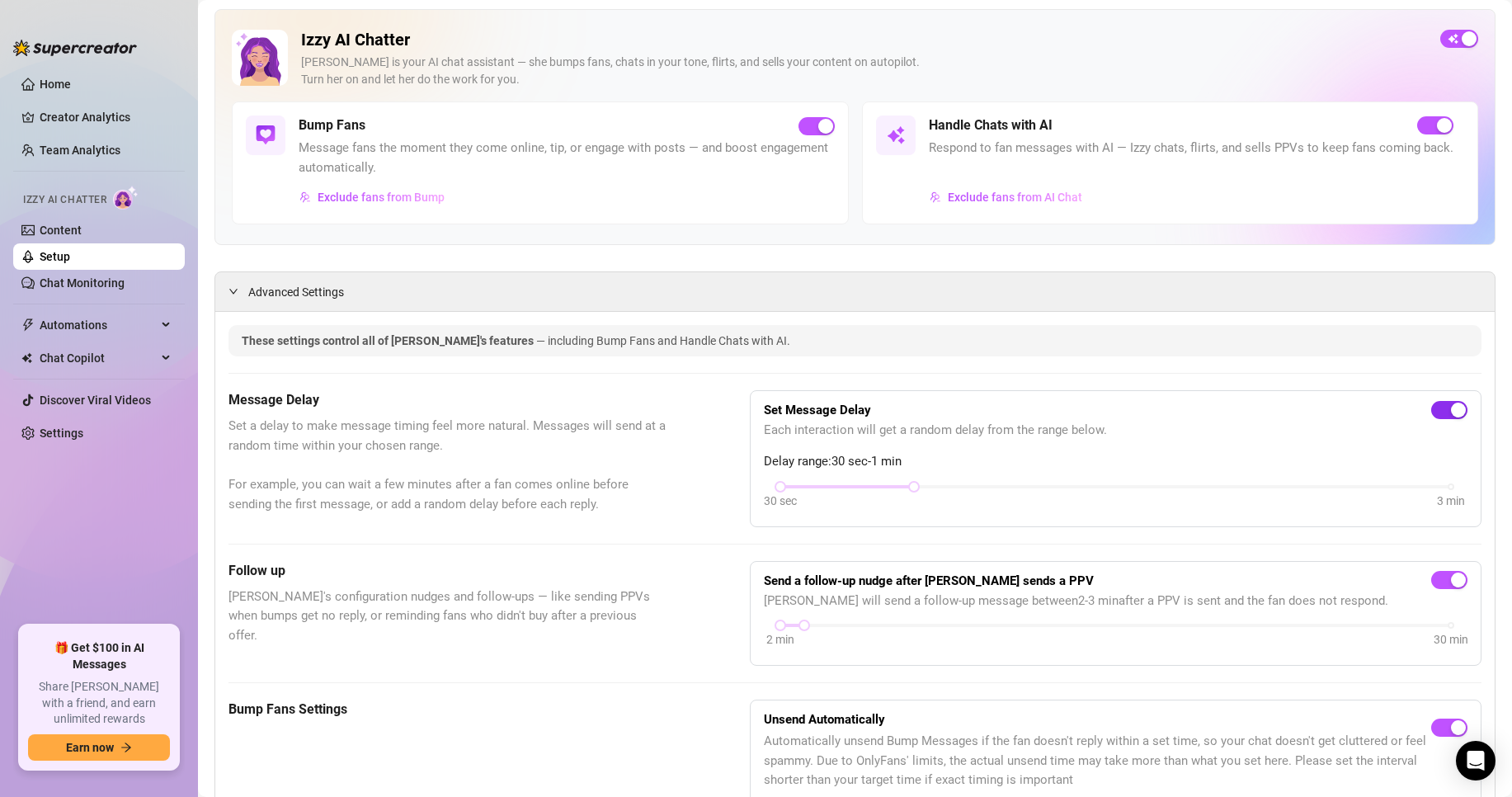
click at [1434, 409] on span "button" at bounding box center [1449, 409] width 37 height 18
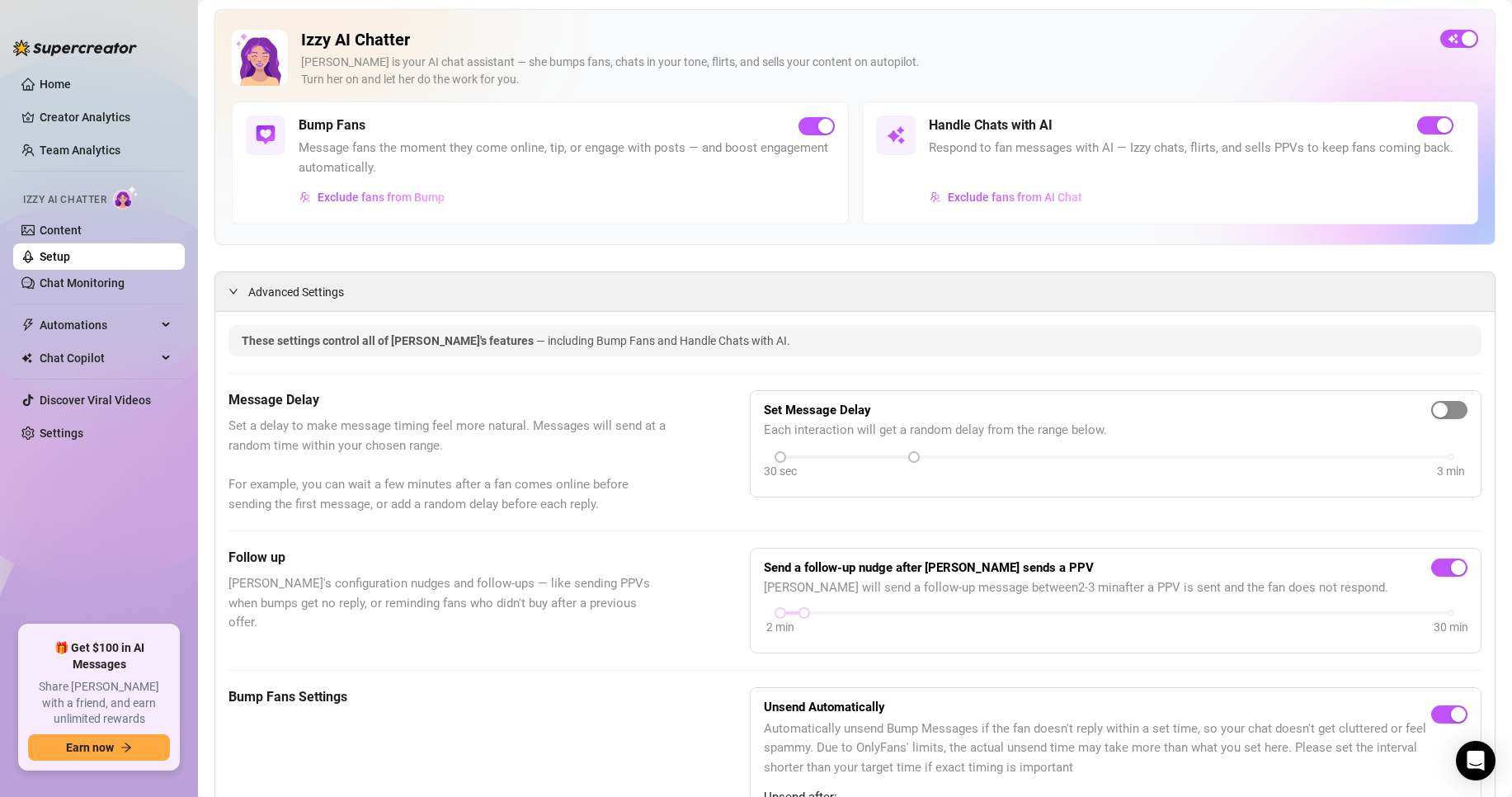
click at [1433, 407] on span "button" at bounding box center [1449, 409] width 37 height 18
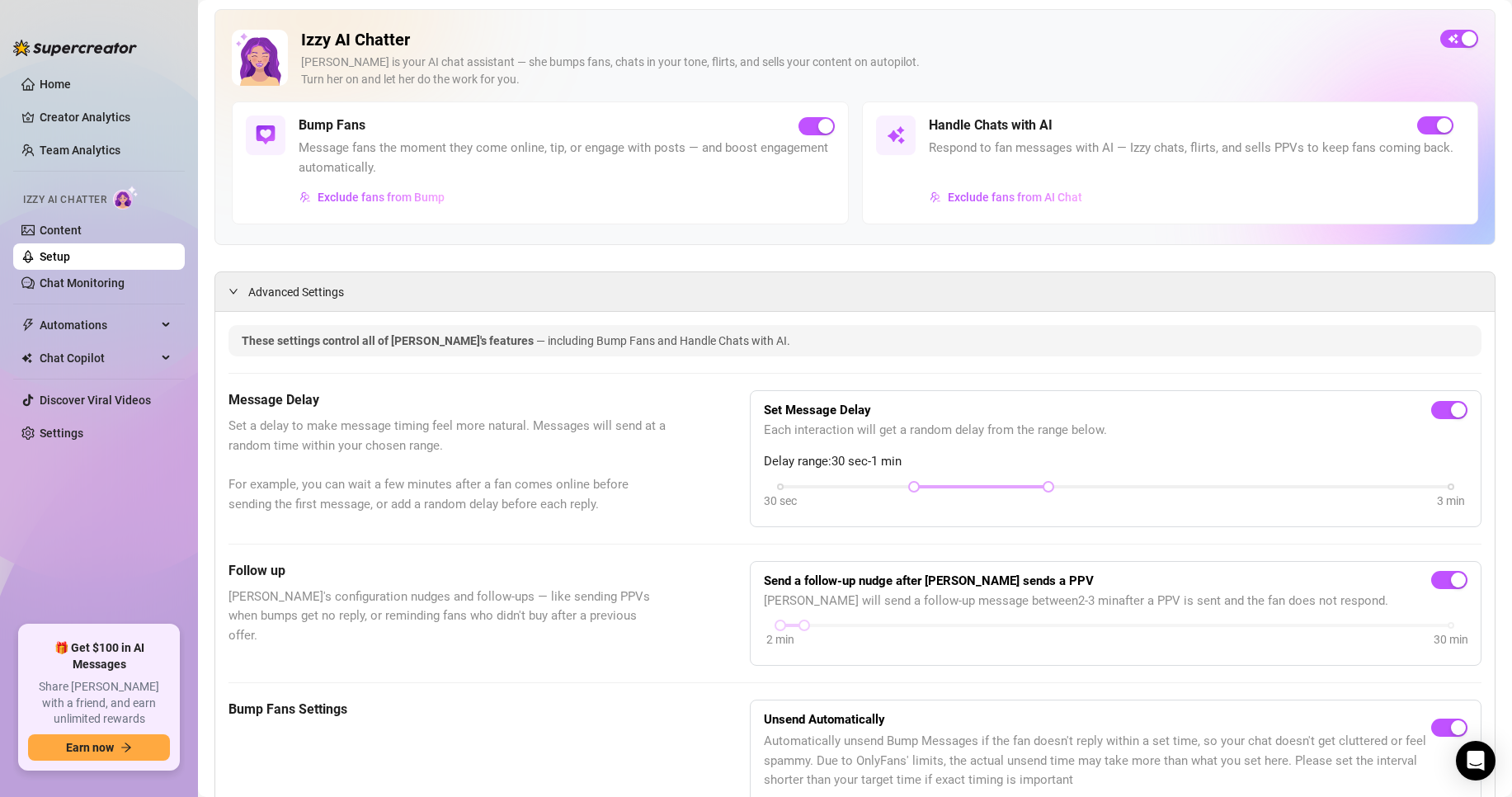
drag, startPoint x: 783, startPoint y: 489, endPoint x: 857, endPoint y: 488, distance: 74.0
click at [857, 488] on div "30 sec 3 min" at bounding box center [1116, 484] width 671 height 7
drag, startPoint x: 908, startPoint y: 482, endPoint x: 727, endPoint y: 473, distance: 181.2
click at [727, 473] on div "Message Delay Set a delay to make message timing feel more natural. Messages wi…" at bounding box center [854, 457] width 1253 height 136
drag, startPoint x: 1041, startPoint y: 489, endPoint x: 750, endPoint y: 489, distance: 291.0
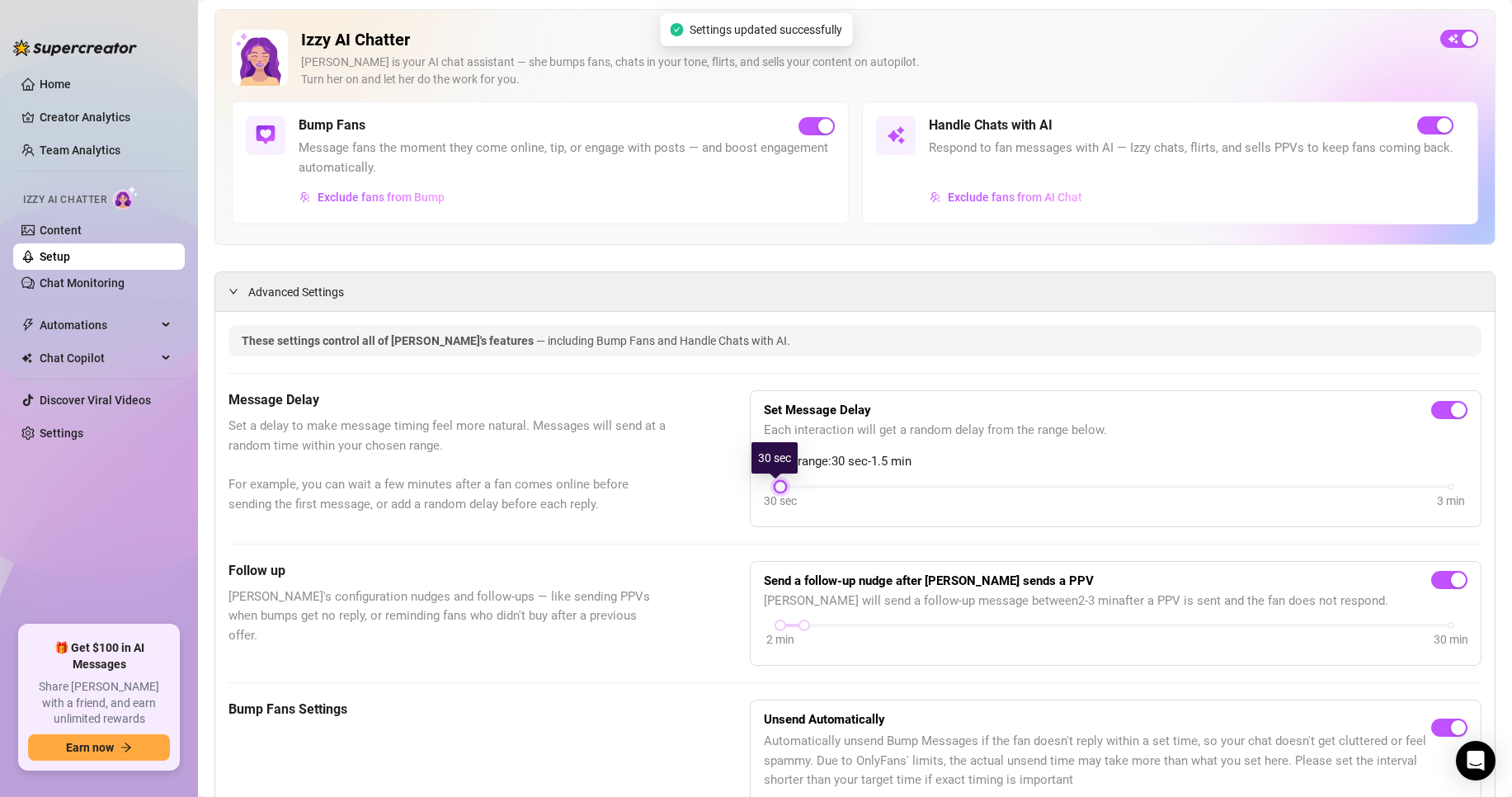
click at [750, 489] on div "Set Message Delay Each interaction will get a random delay from the range below…" at bounding box center [1115, 457] width 732 height 136
